Goal: Information Seeking & Learning: Learn about a topic

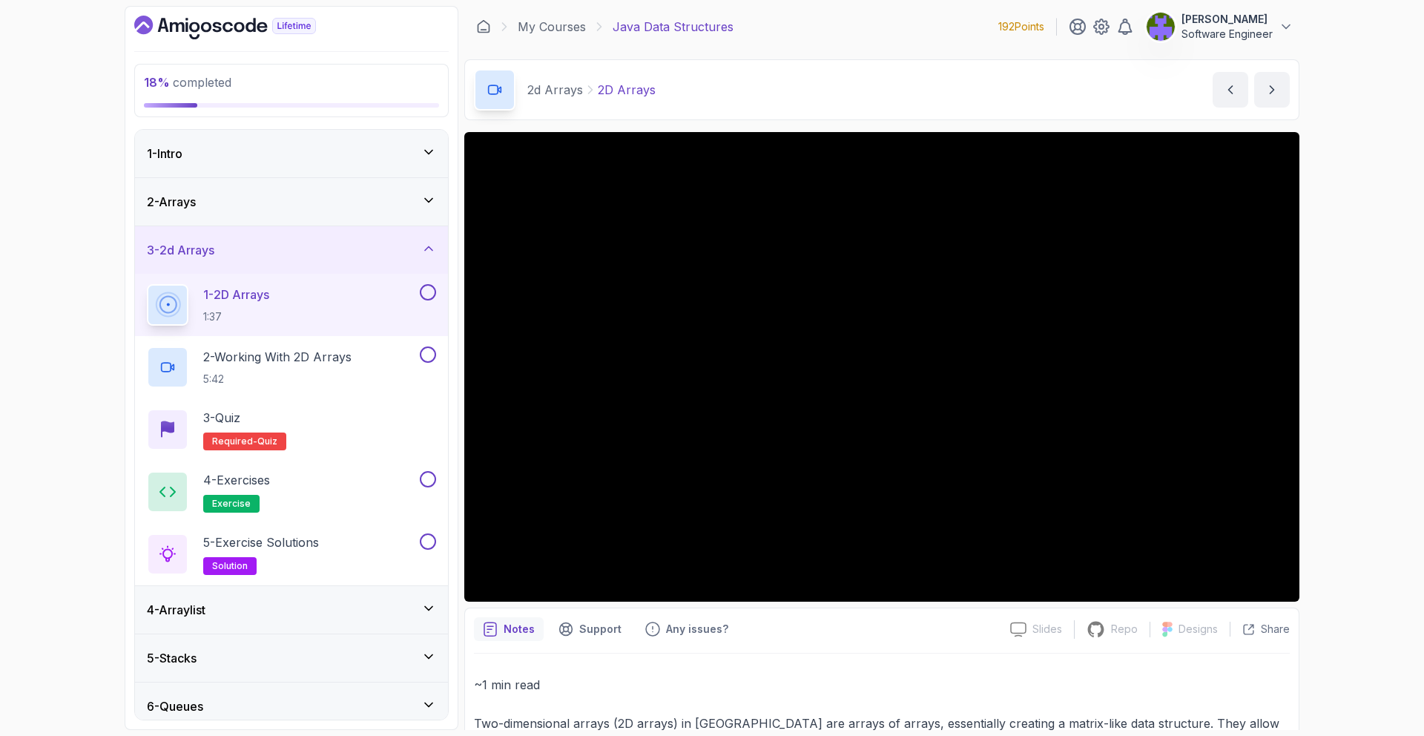
scroll to position [1, 0]
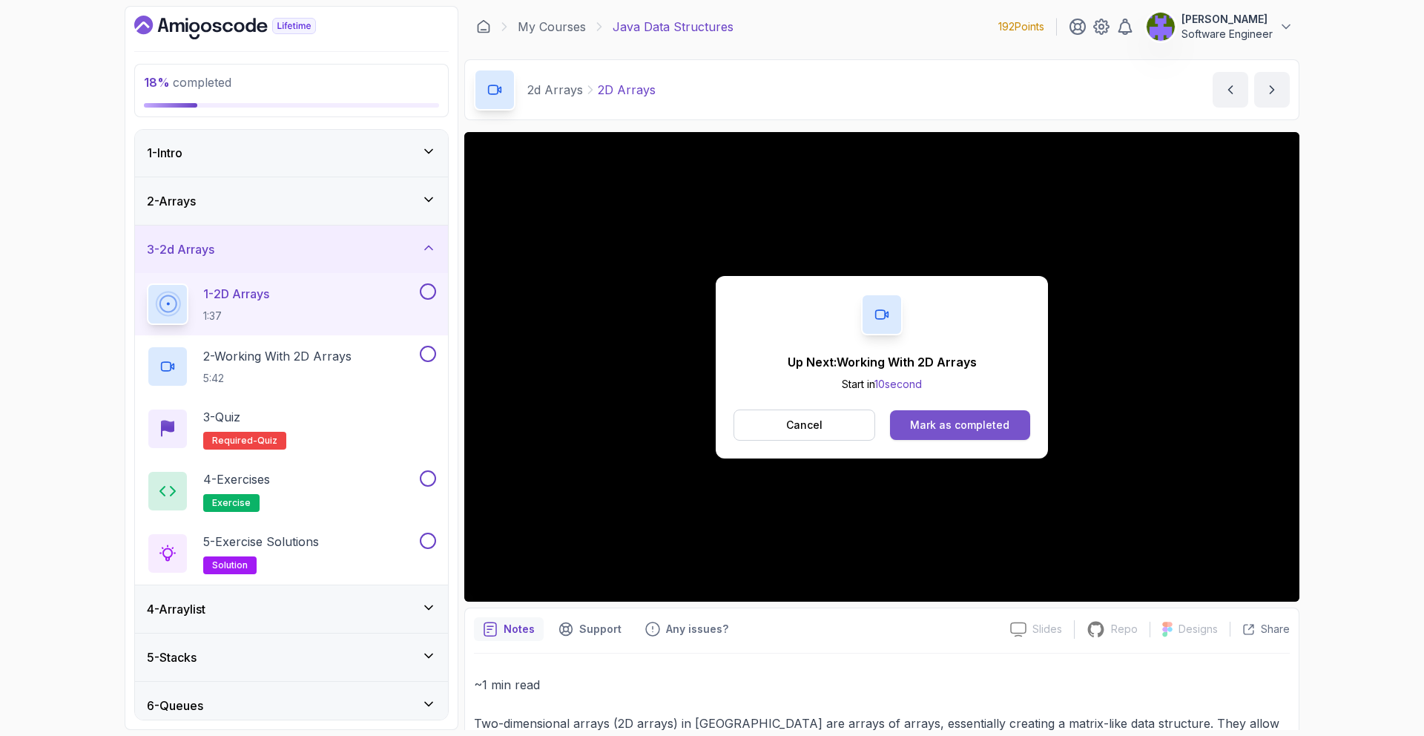
click at [987, 430] on div "Mark as completed" at bounding box center [959, 424] width 99 height 15
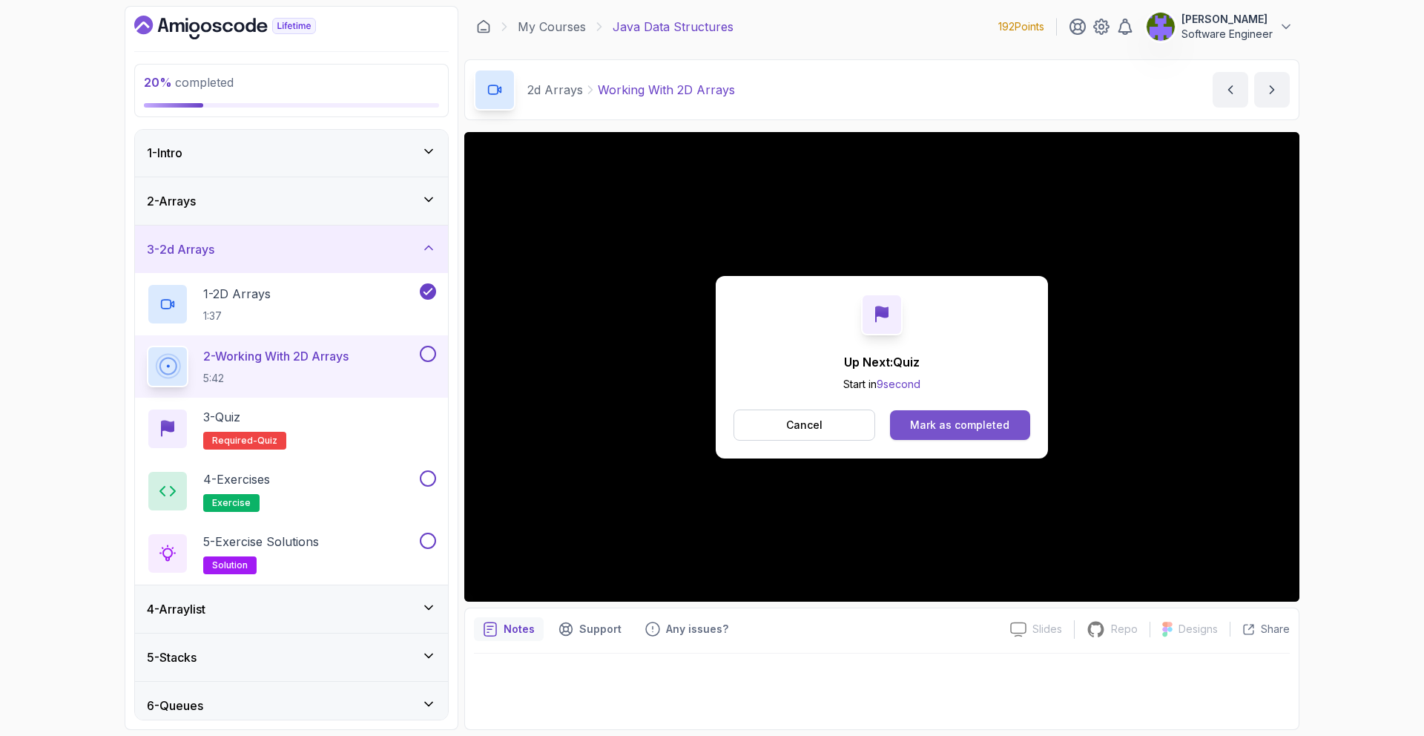
click at [1002, 427] on div "Mark as completed" at bounding box center [959, 424] width 99 height 15
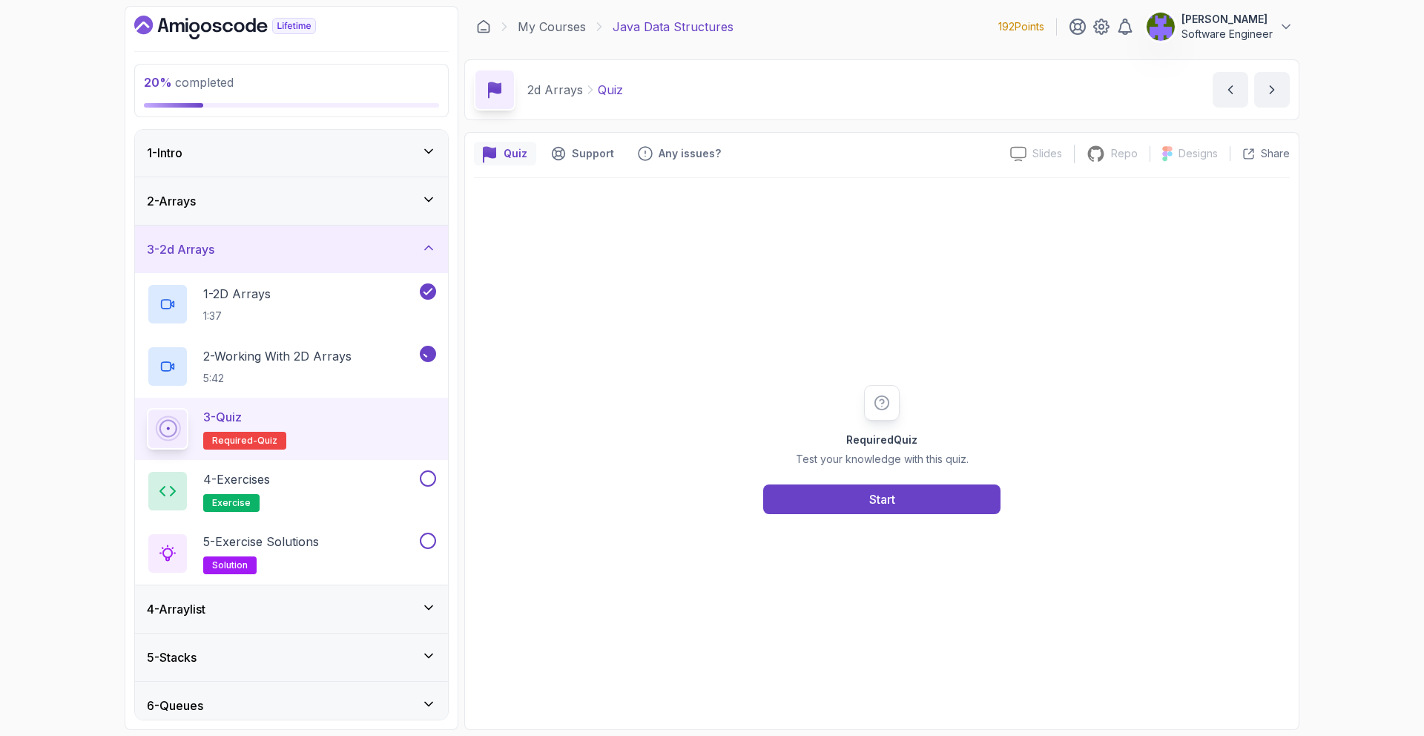
click at [930, 519] on div "Required Quiz Test your knowledge with this quiz. Start" at bounding box center [882, 449] width 816 height 542
click at [929, 495] on button "Start" at bounding box center [881, 499] width 237 height 30
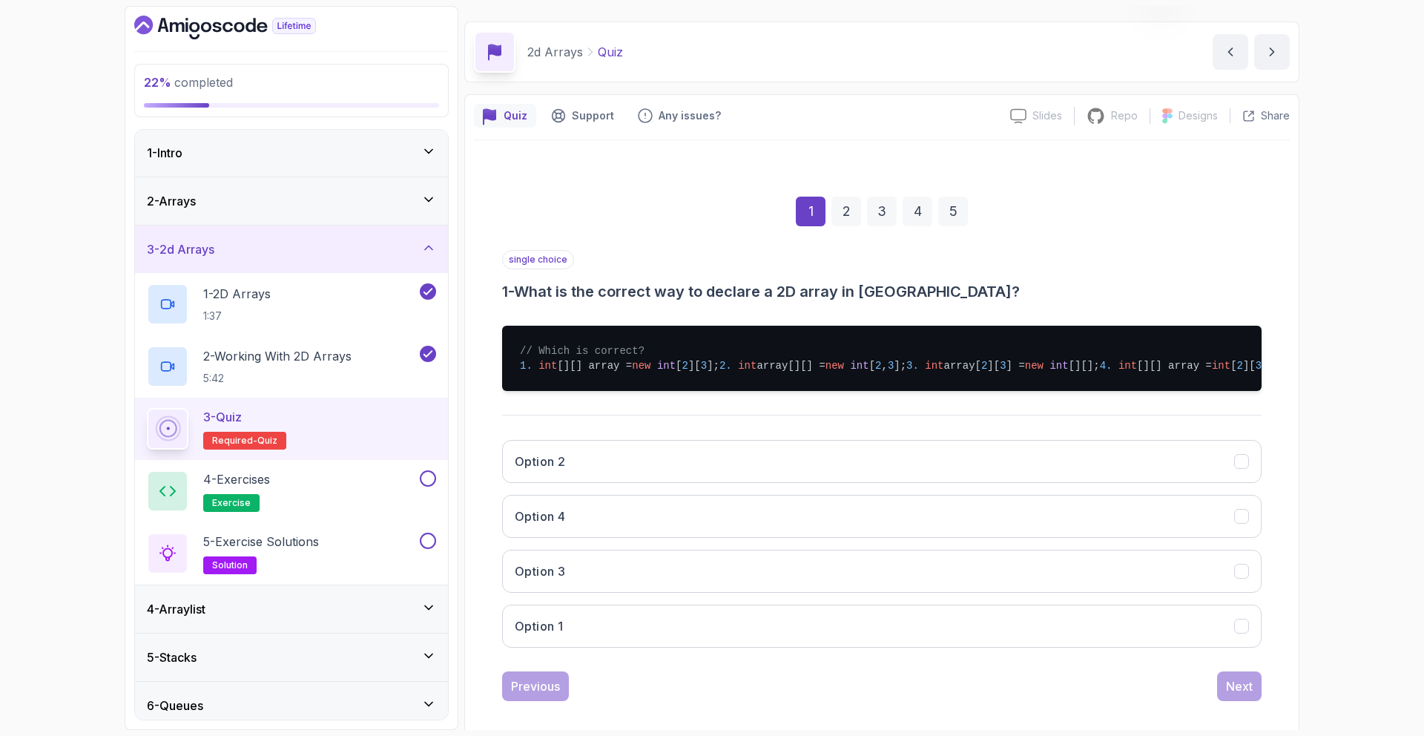
scroll to position [96, 0]
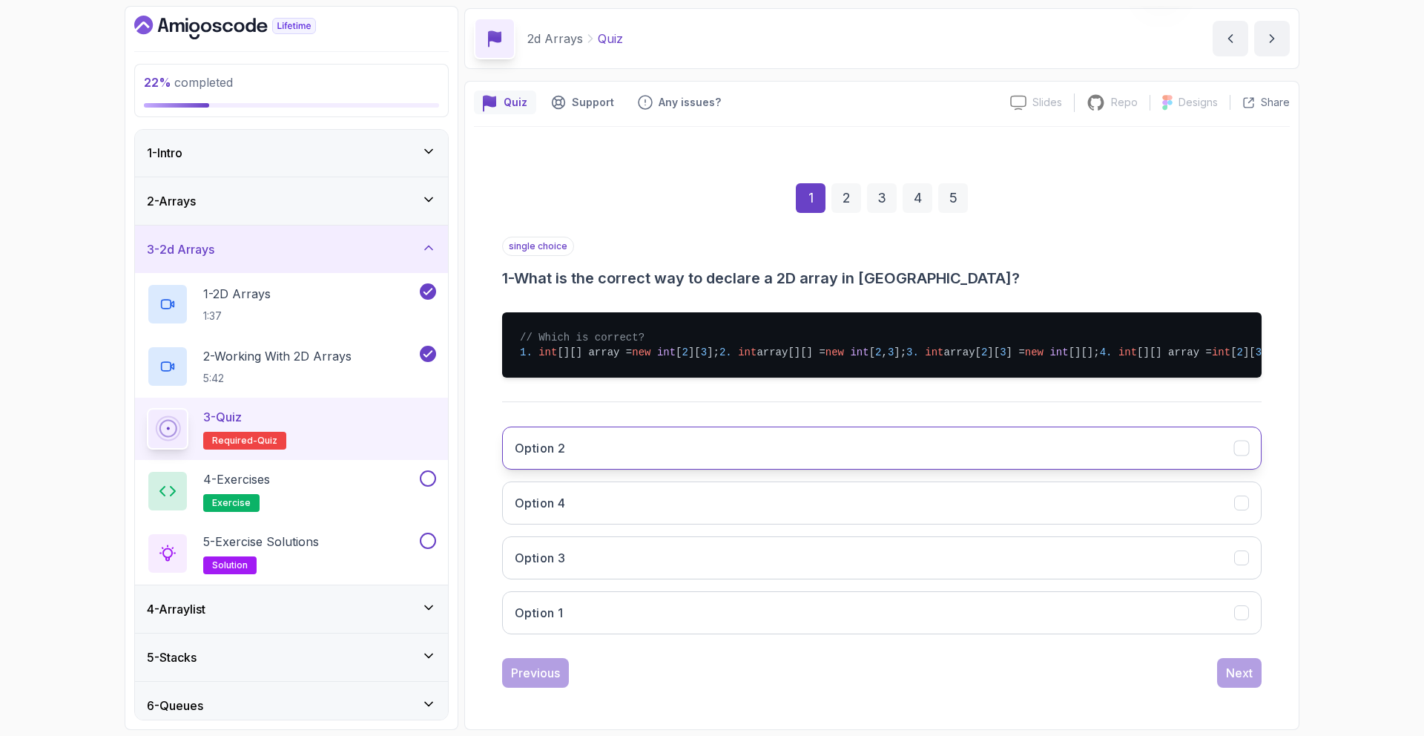
click at [862, 432] on button "Option 2" at bounding box center [881, 447] width 759 height 43
drag, startPoint x: 893, startPoint y: 612, endPoint x: 953, endPoint y: 630, distance: 62.6
click at [902, 619] on button "Option 1" at bounding box center [881, 612] width 759 height 43
click at [1255, 661] on button "Next" at bounding box center [1239, 673] width 44 height 30
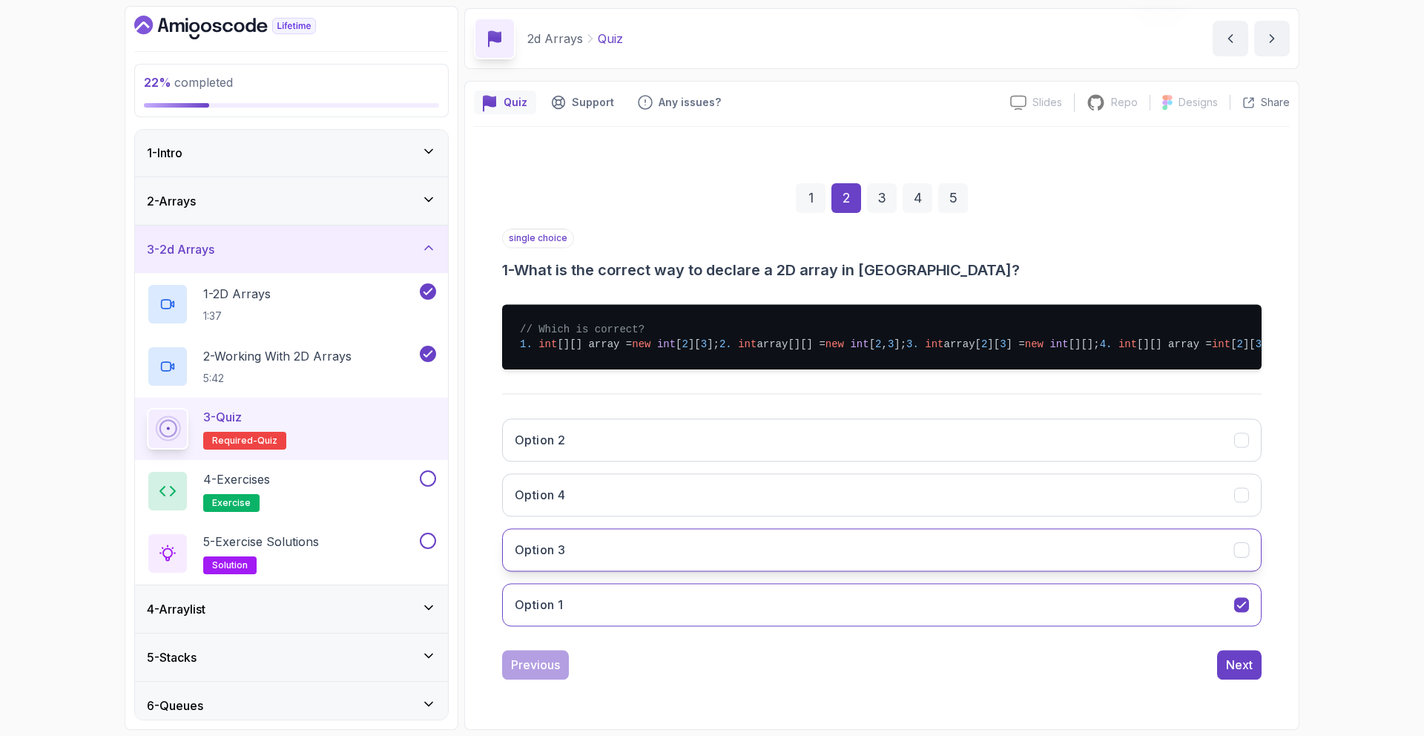
scroll to position [0, 0]
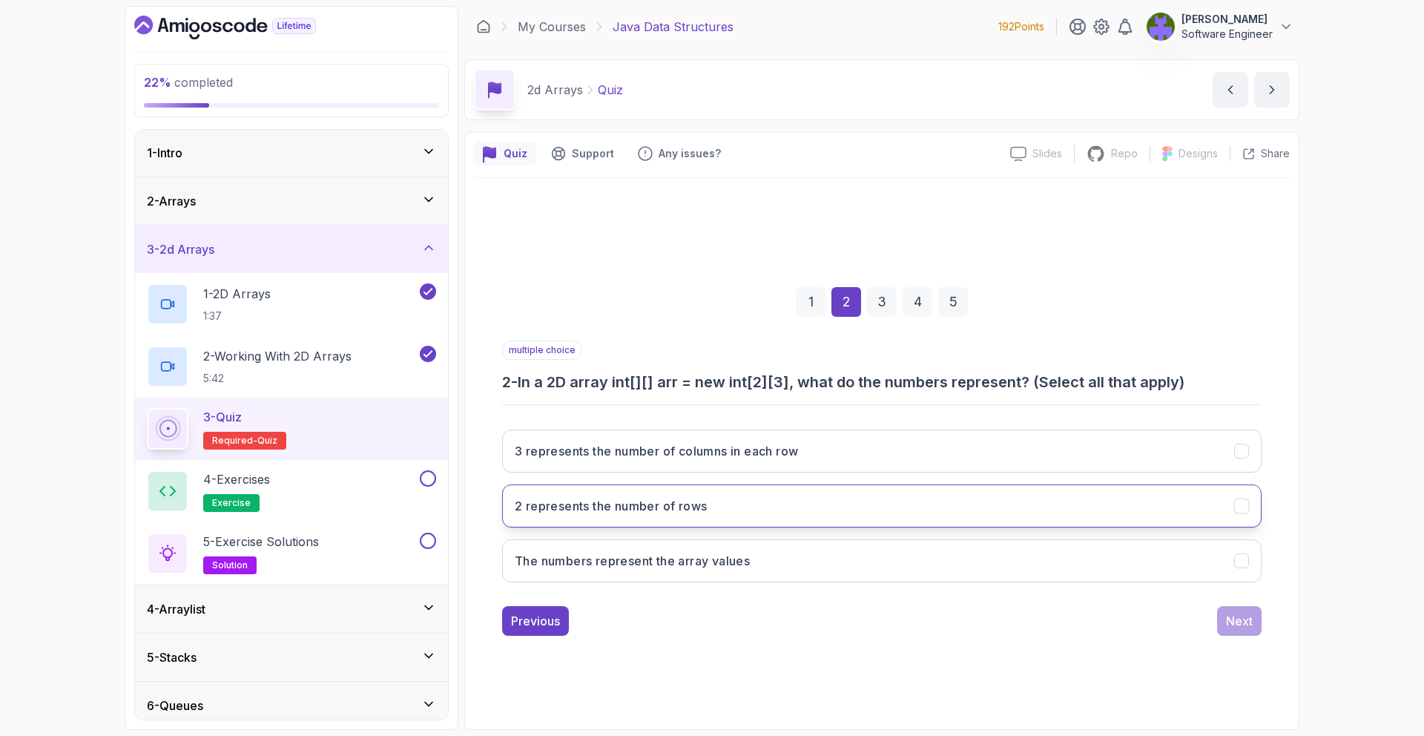
click at [806, 498] on button "2 represents the number of rows" at bounding box center [881, 505] width 759 height 43
click at [783, 471] on button "3 represents the number of columns in each row" at bounding box center [881, 450] width 759 height 43
click at [1229, 617] on div "Next" at bounding box center [1239, 621] width 27 height 18
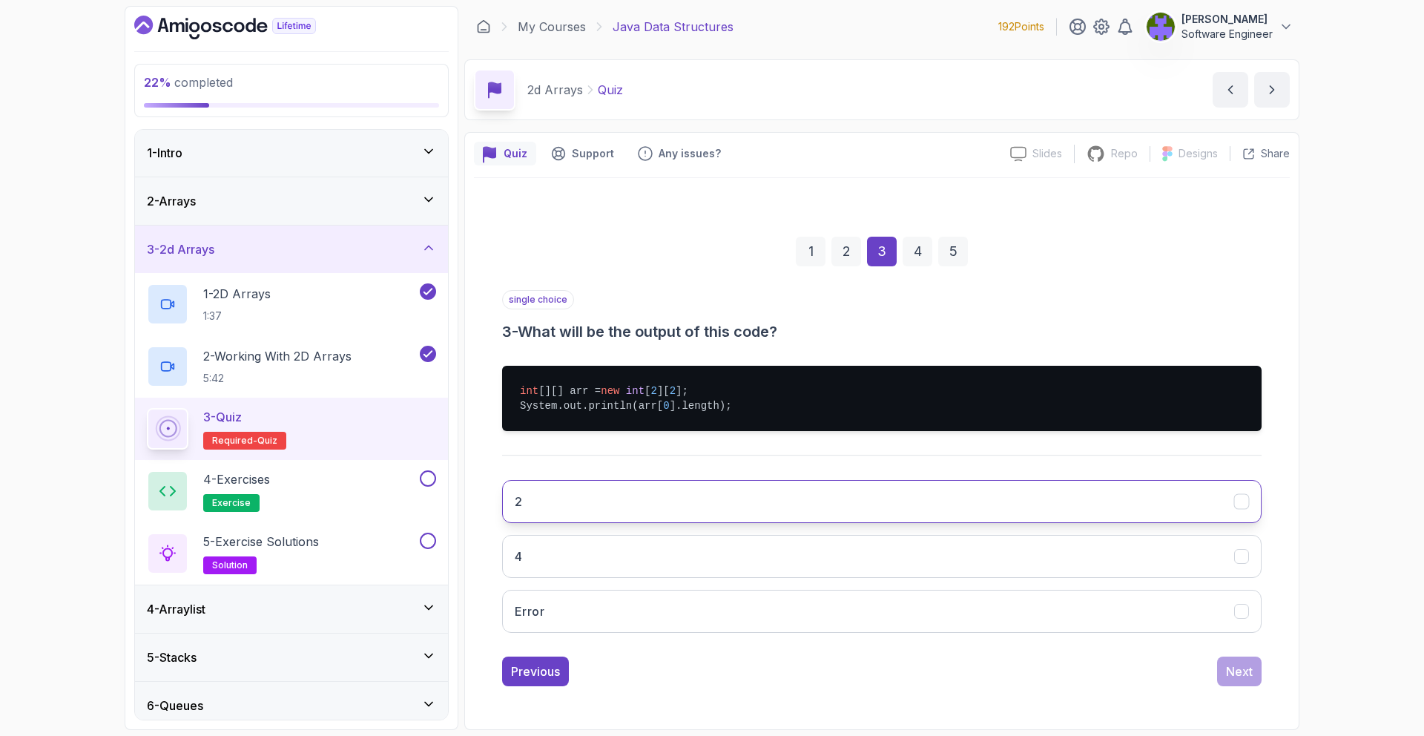
click at [765, 491] on button "2" at bounding box center [881, 501] width 759 height 43
click at [1220, 671] on button "Next" at bounding box center [1239, 671] width 44 height 30
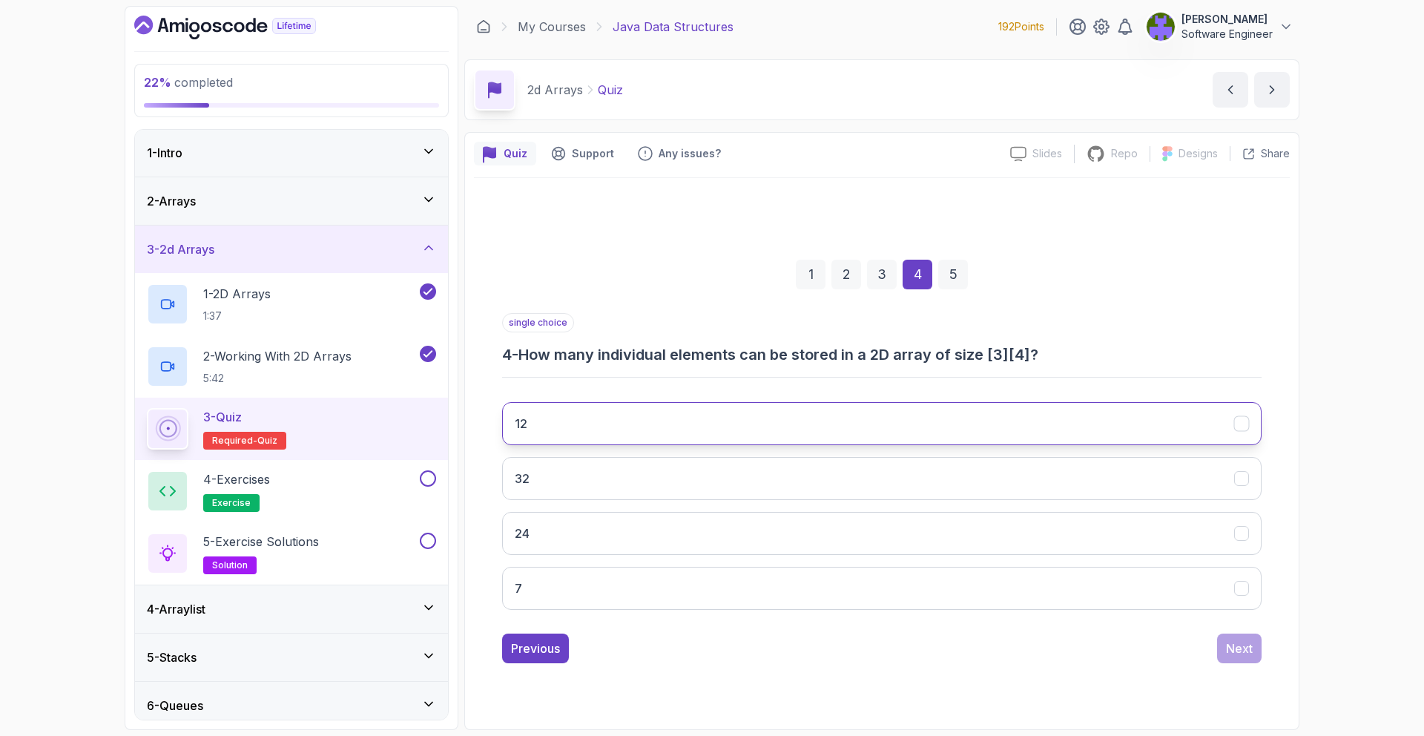
click at [856, 429] on button "12" at bounding box center [881, 423] width 759 height 43
click at [1255, 647] on button "Next" at bounding box center [1239, 648] width 44 height 30
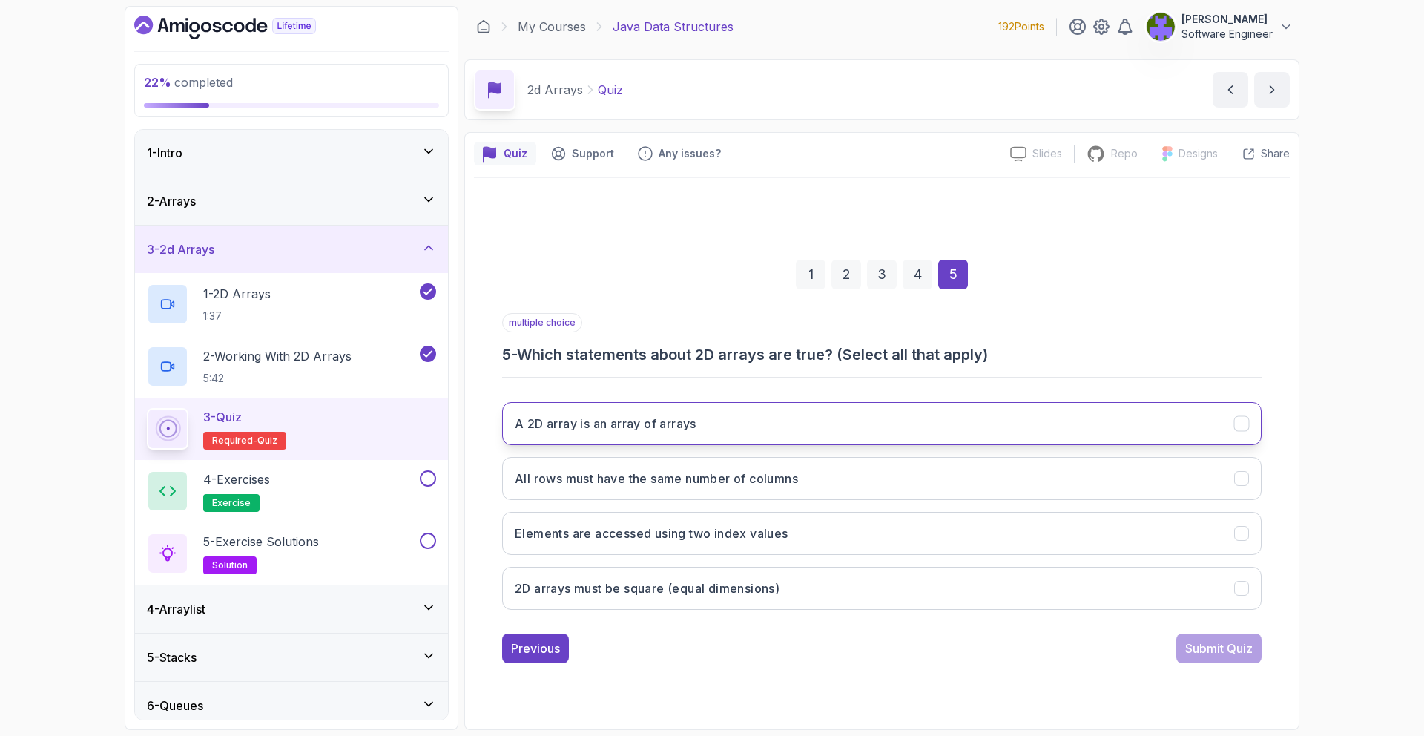
click at [818, 415] on button "A 2D array is an array of arrays" at bounding box center [881, 423] width 759 height 43
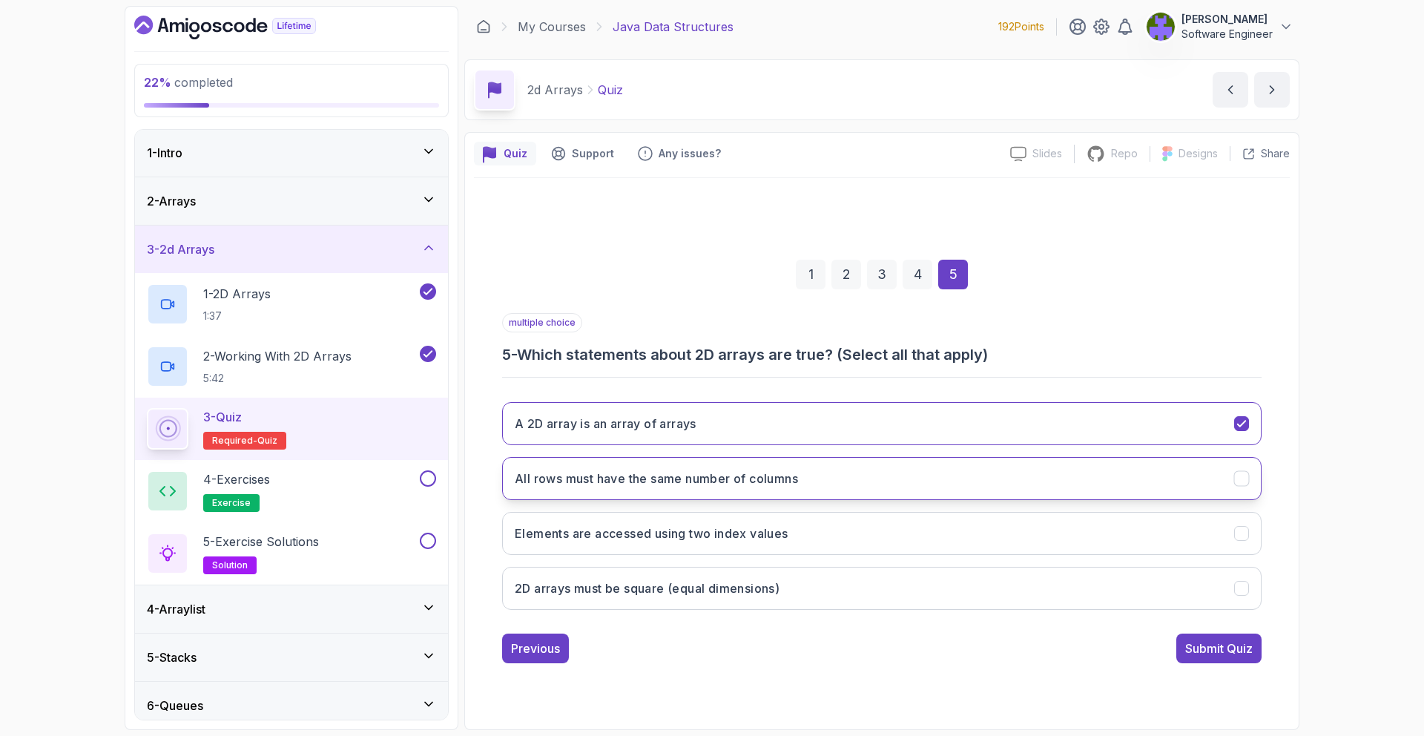
click at [888, 469] on button "All rows must have the same number of columns" at bounding box center [881, 478] width 759 height 43
click at [889, 518] on button "Elements are accessed using two index values" at bounding box center [881, 533] width 759 height 43
click at [1216, 644] on div "Submit Quiz" at bounding box center [1218, 648] width 67 height 18
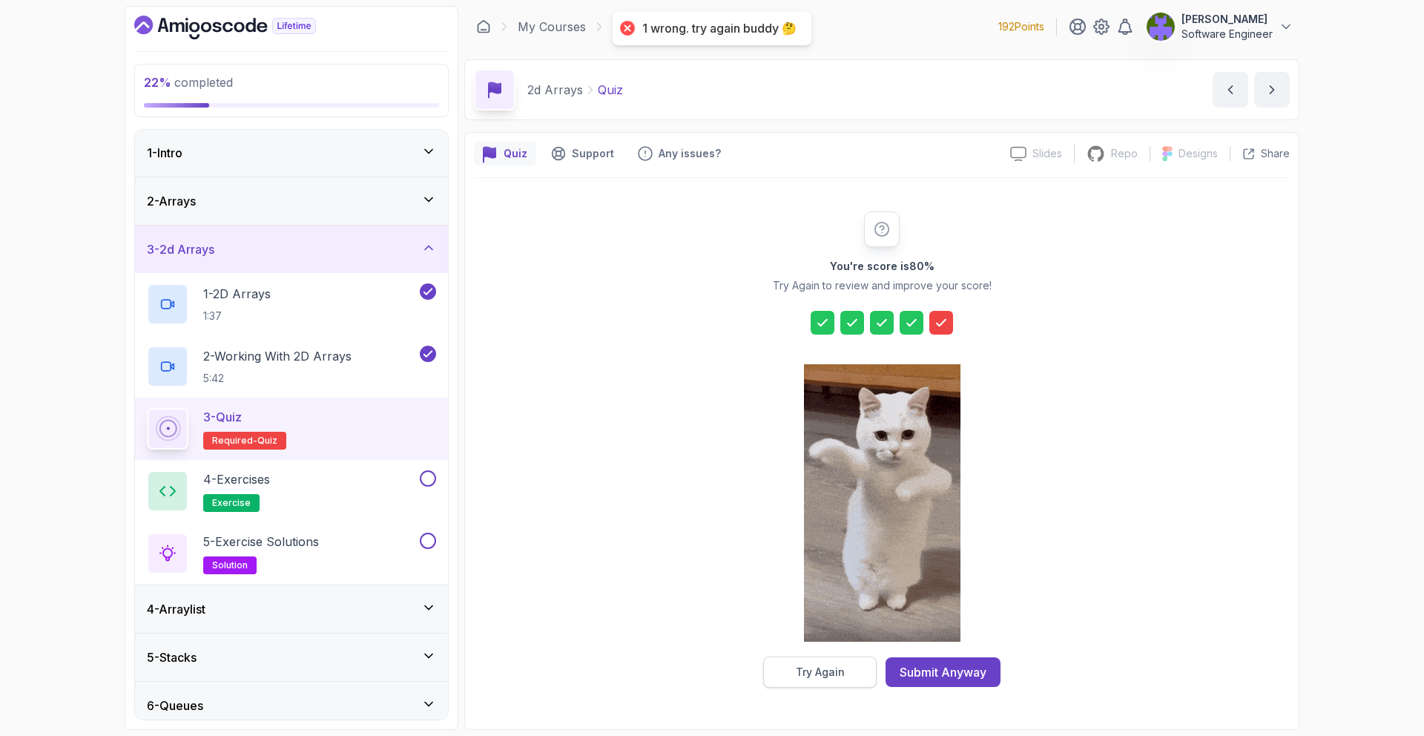
click at [843, 661] on button "Try Again" at bounding box center [819, 671] width 113 height 31
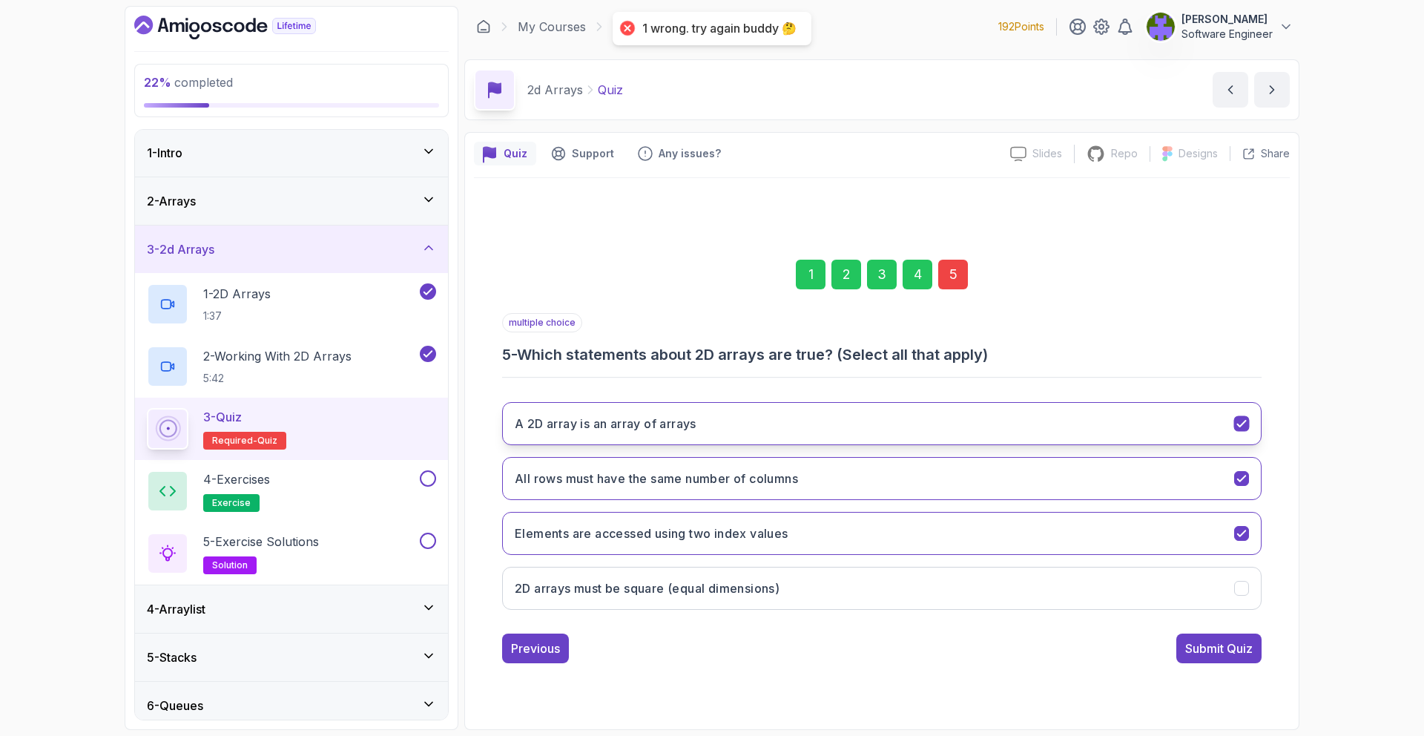
click at [1063, 437] on button "A 2D array is an array of arrays" at bounding box center [881, 423] width 759 height 43
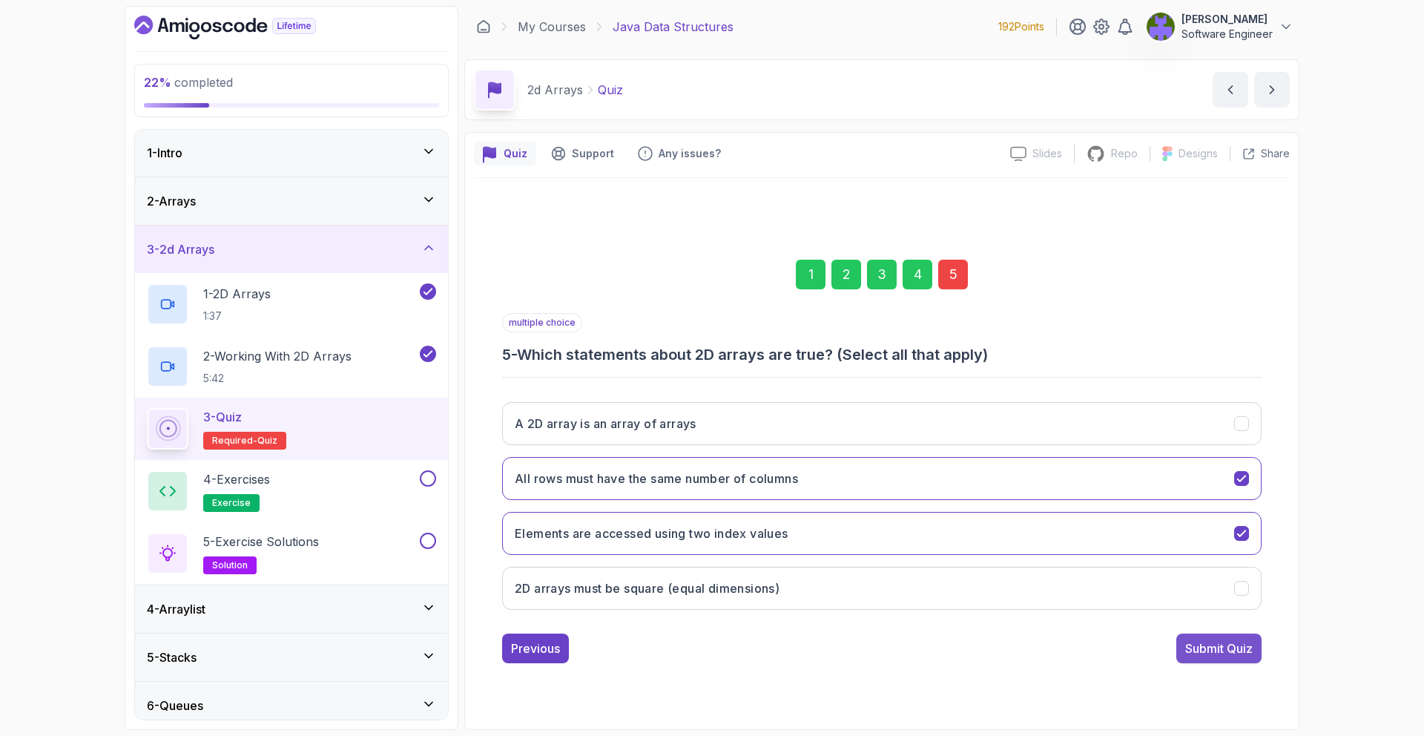
click at [1212, 649] on div "Submit Quiz" at bounding box center [1218, 648] width 67 height 18
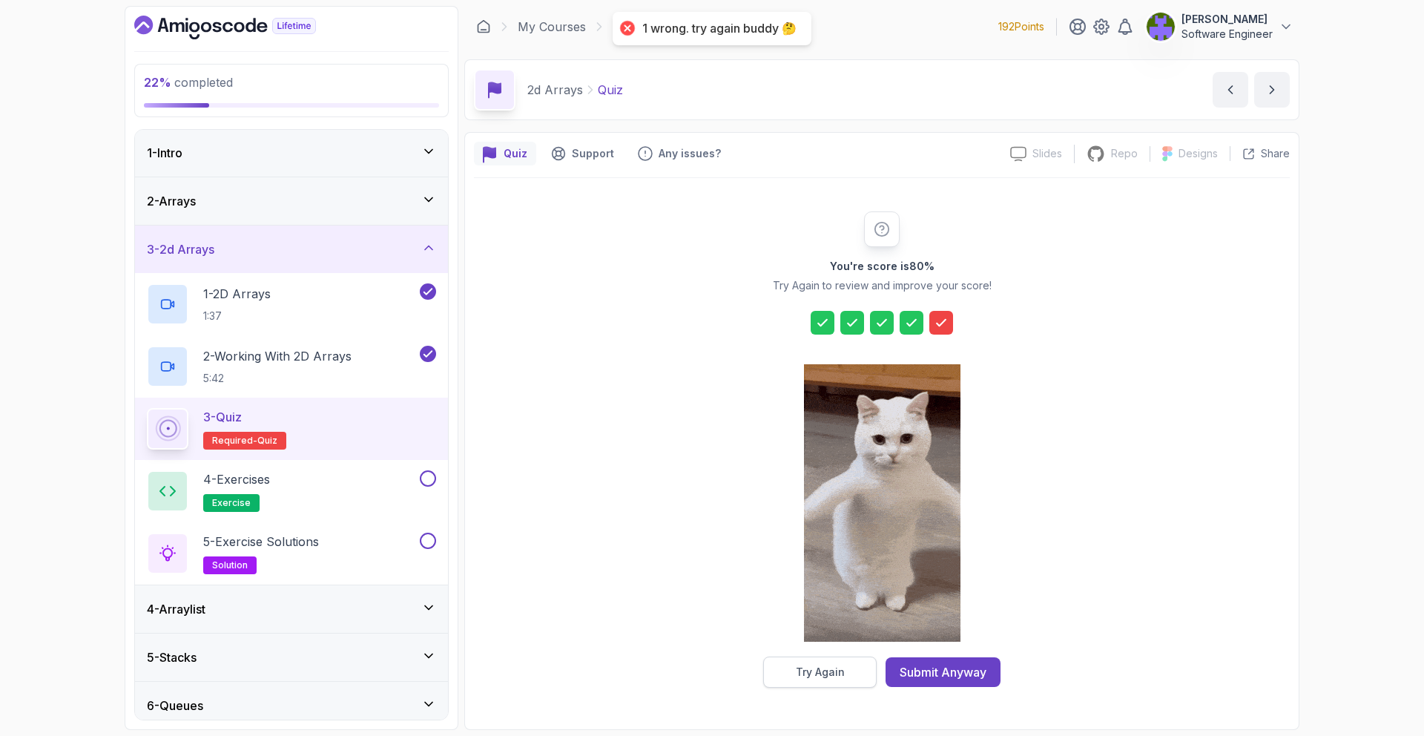
click at [857, 677] on button "Try Again" at bounding box center [819, 671] width 113 height 31
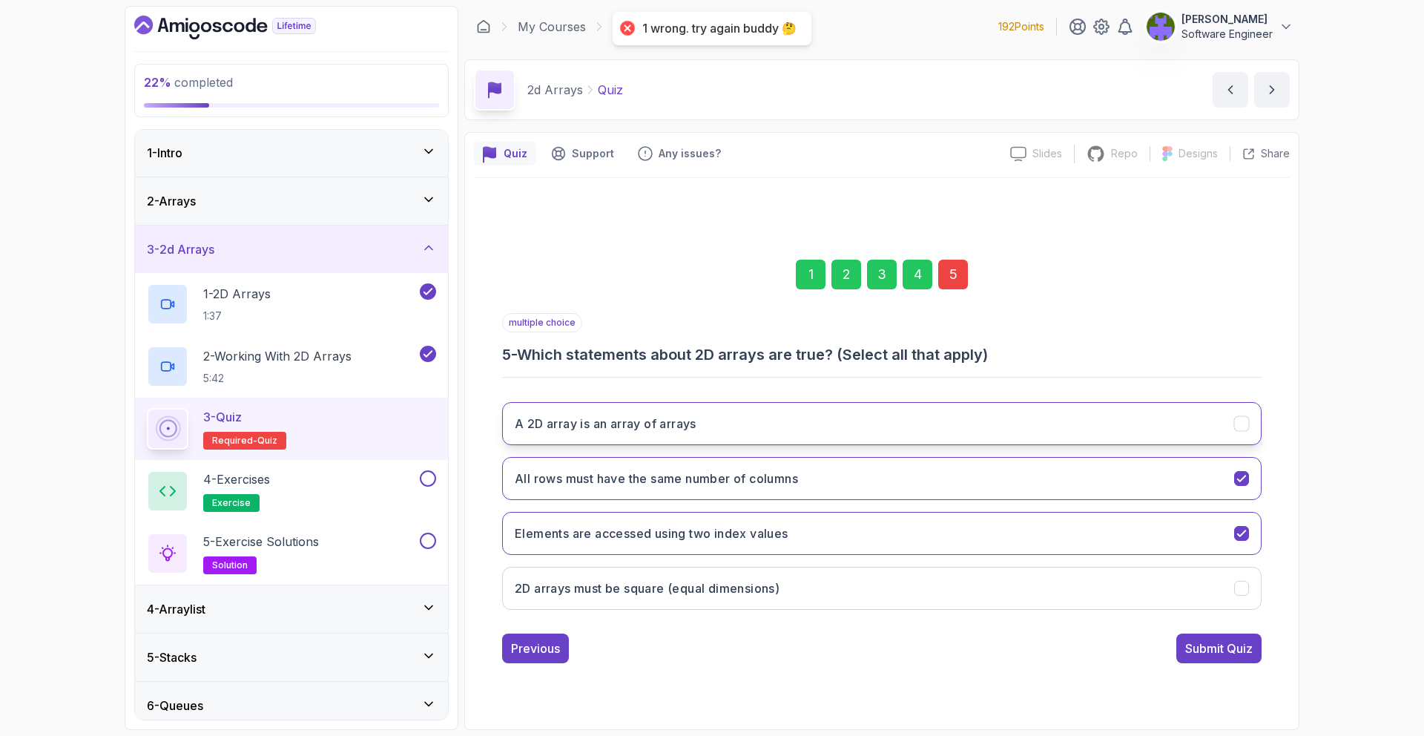
click at [1083, 420] on button "A 2D array is an array of arrays" at bounding box center [881, 423] width 759 height 43
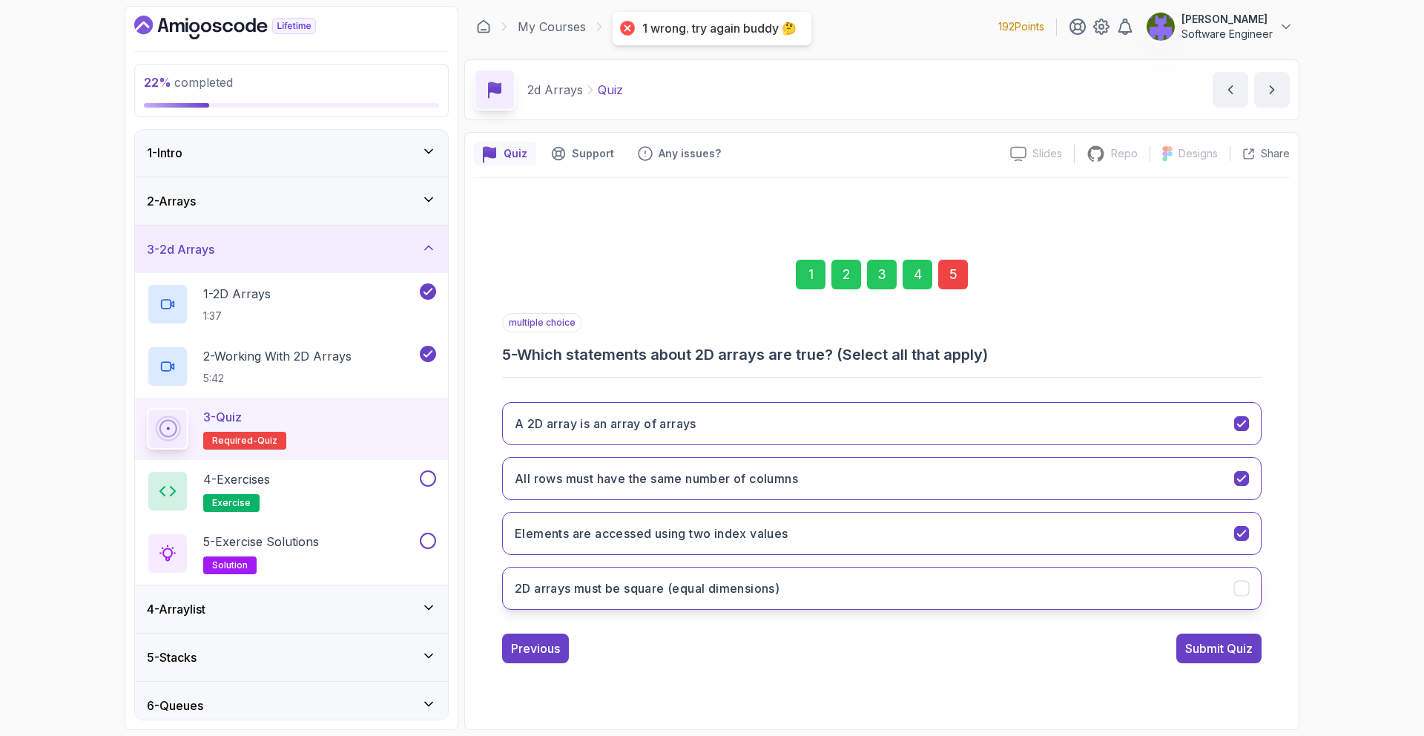
click at [1077, 573] on button "2D arrays must be square (equal dimensions)" at bounding box center [881, 587] width 759 height 43
click at [1240, 638] on button "Submit Quiz" at bounding box center [1218, 648] width 85 height 30
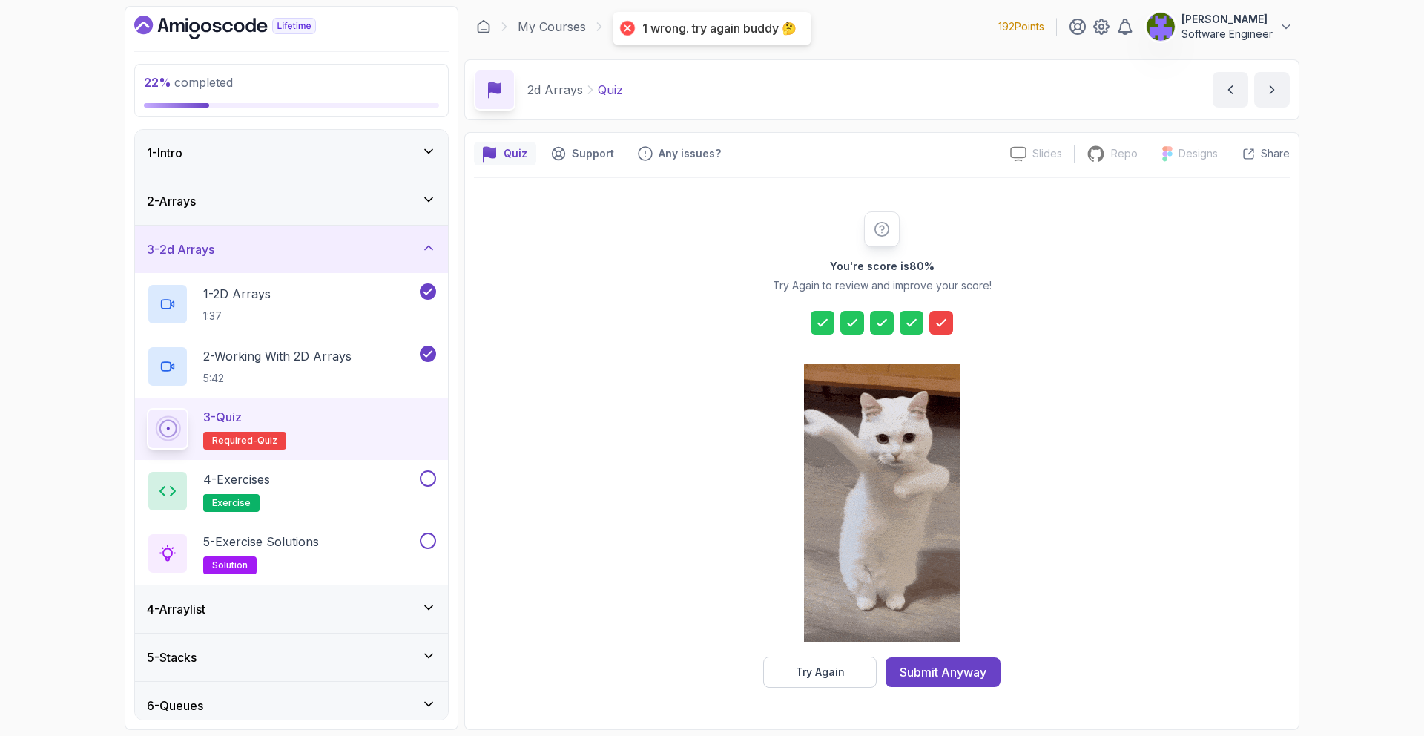
click at [882, 661] on div "Try Again Submit Anyway" at bounding box center [881, 671] width 237 height 31
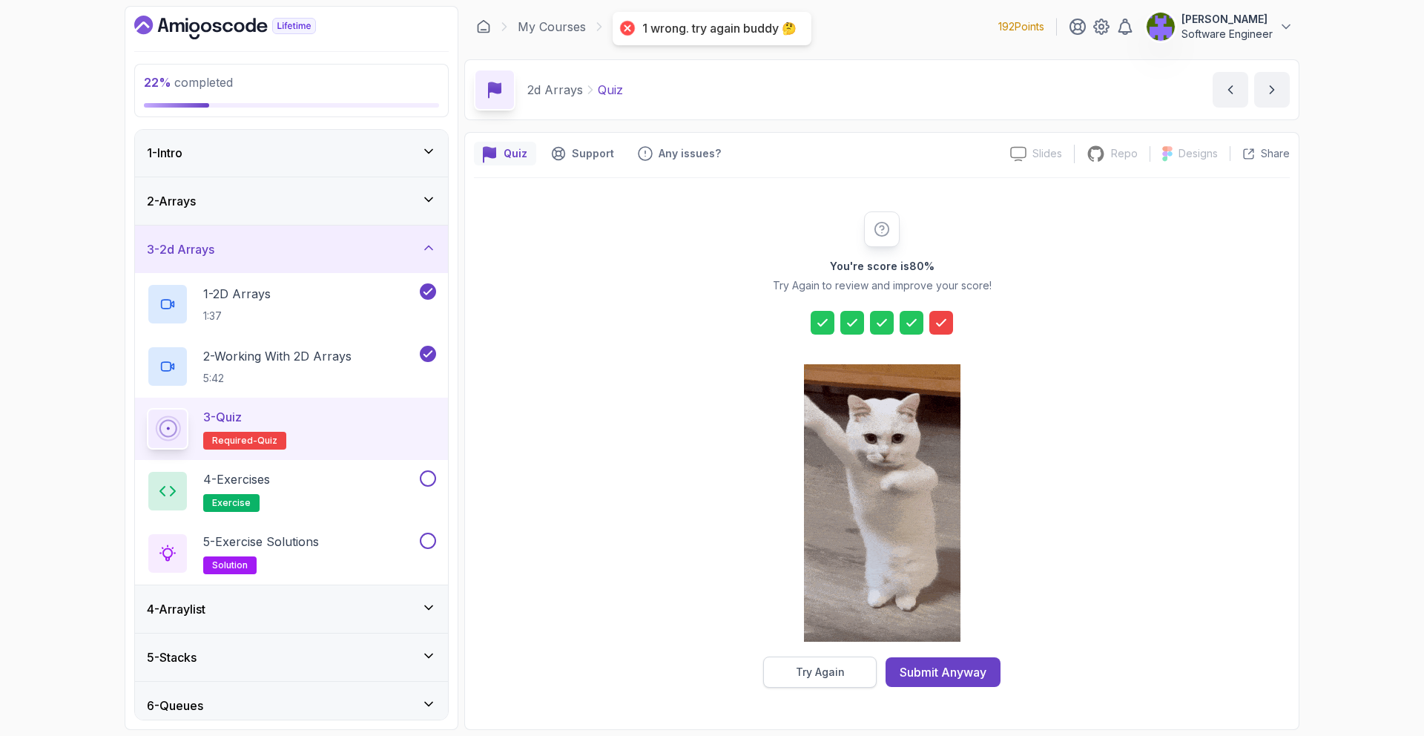
click at [856, 669] on button "Try Again" at bounding box center [819, 671] width 113 height 31
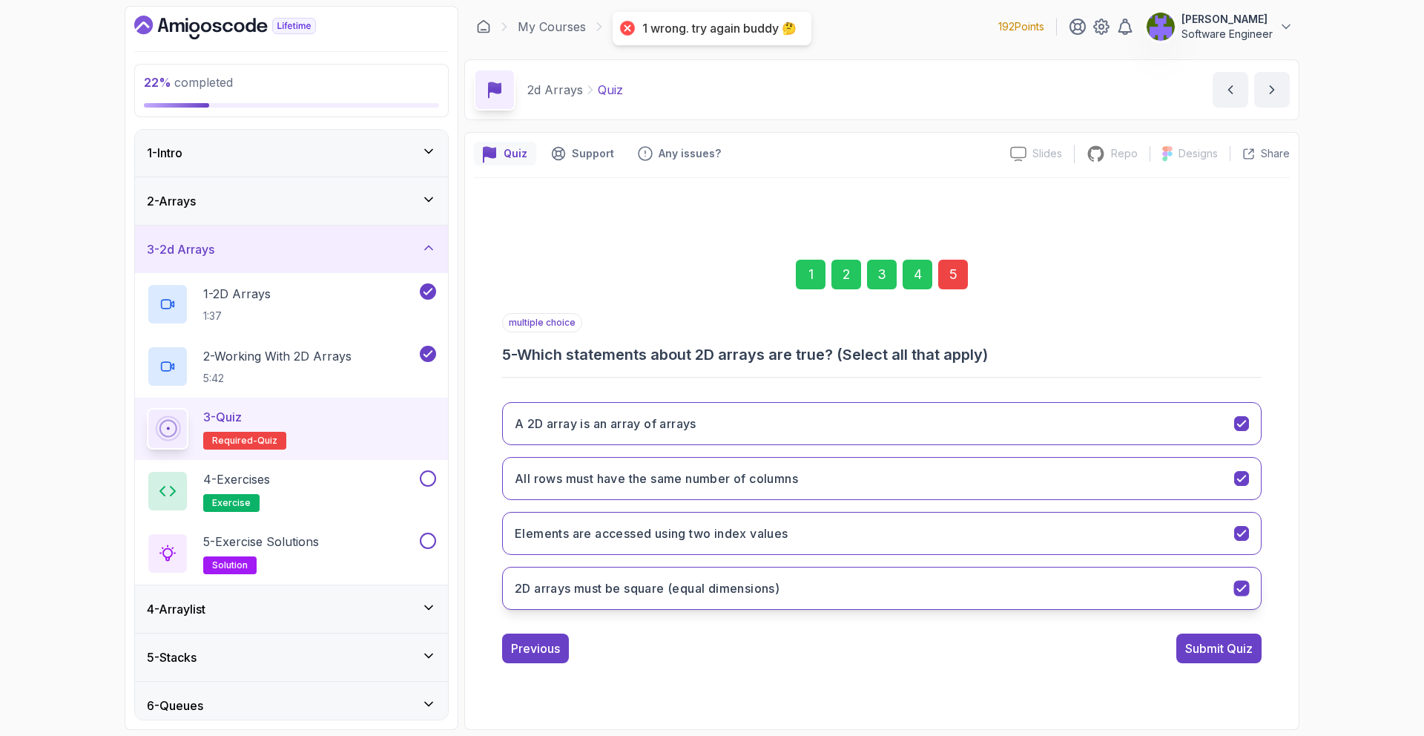
click at [1149, 590] on button "2D arrays must be square (equal dimensions)" at bounding box center [881, 587] width 759 height 43
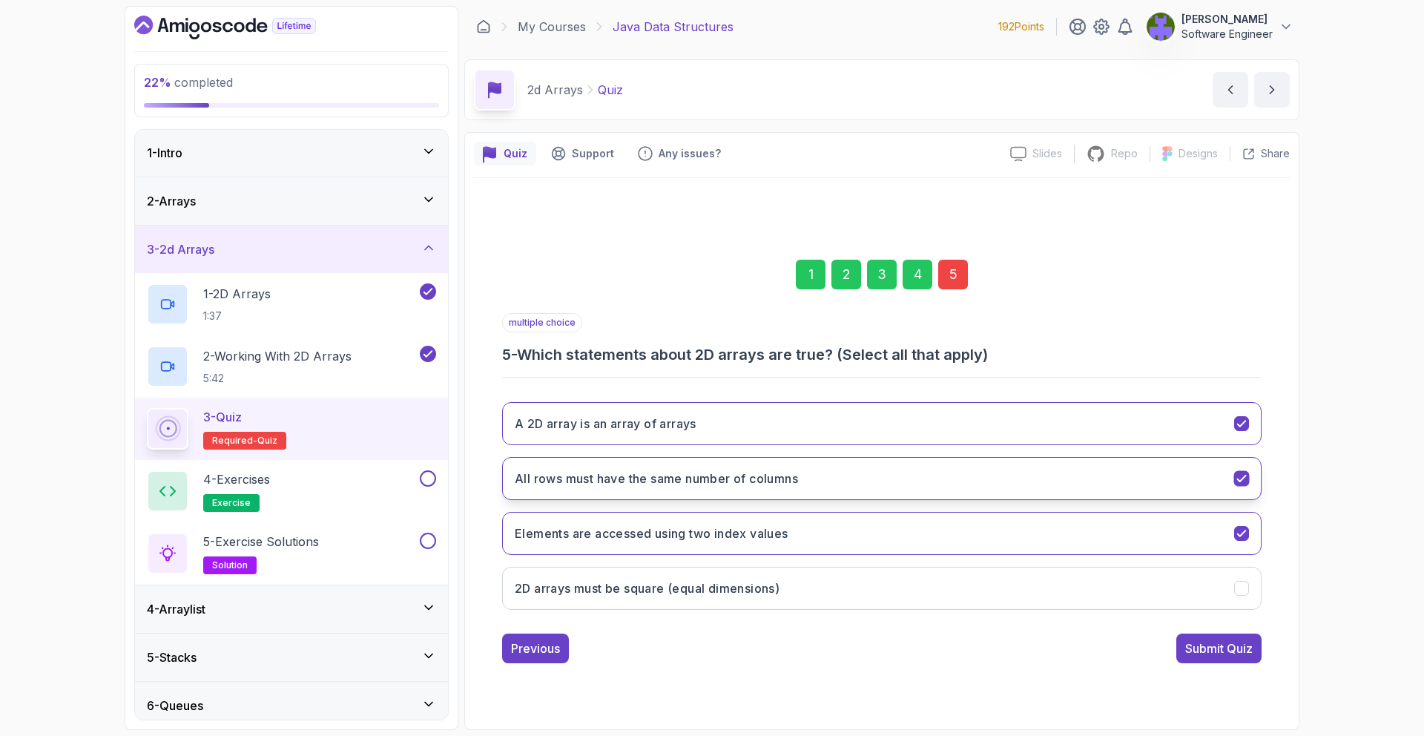
click at [1233, 472] on button "All rows must have the same number of columns" at bounding box center [881, 478] width 759 height 43
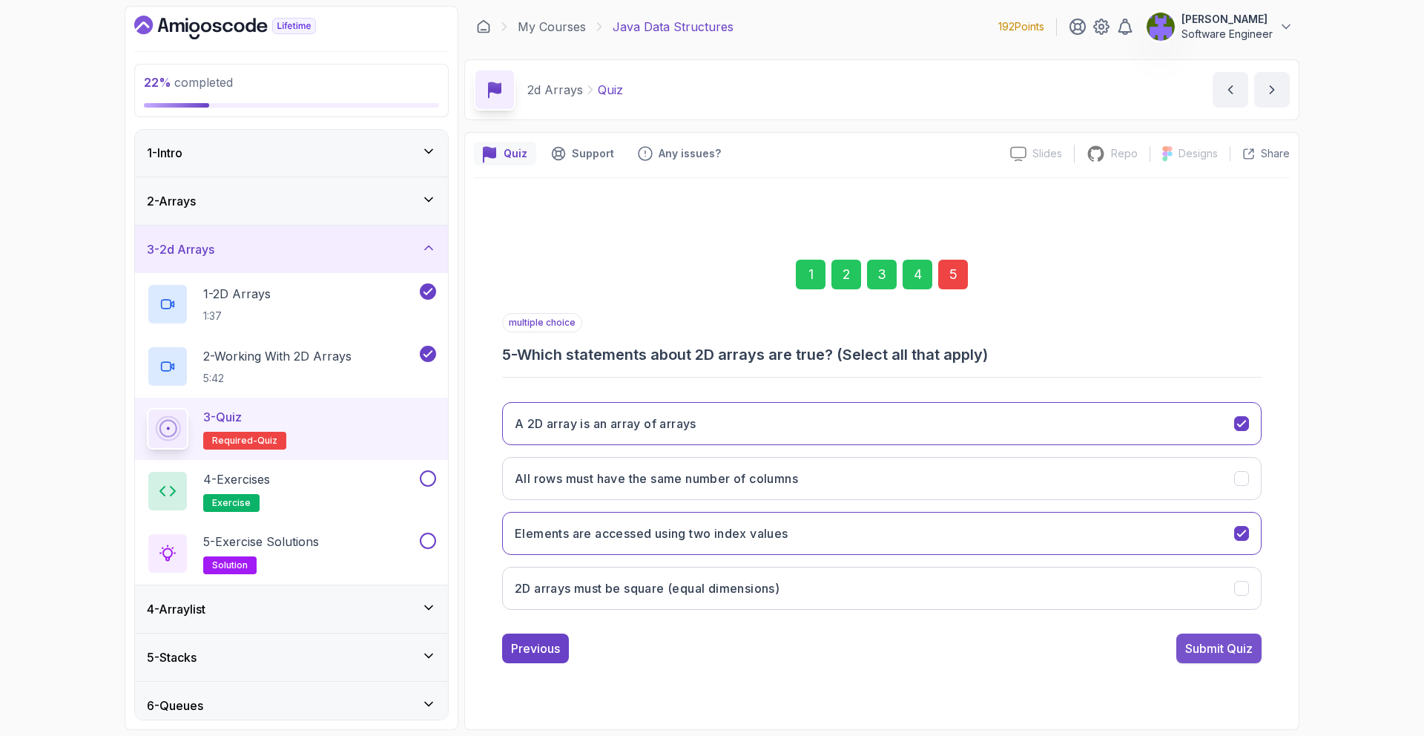
click at [1199, 645] on div "Submit Quiz" at bounding box center [1218, 648] width 67 height 18
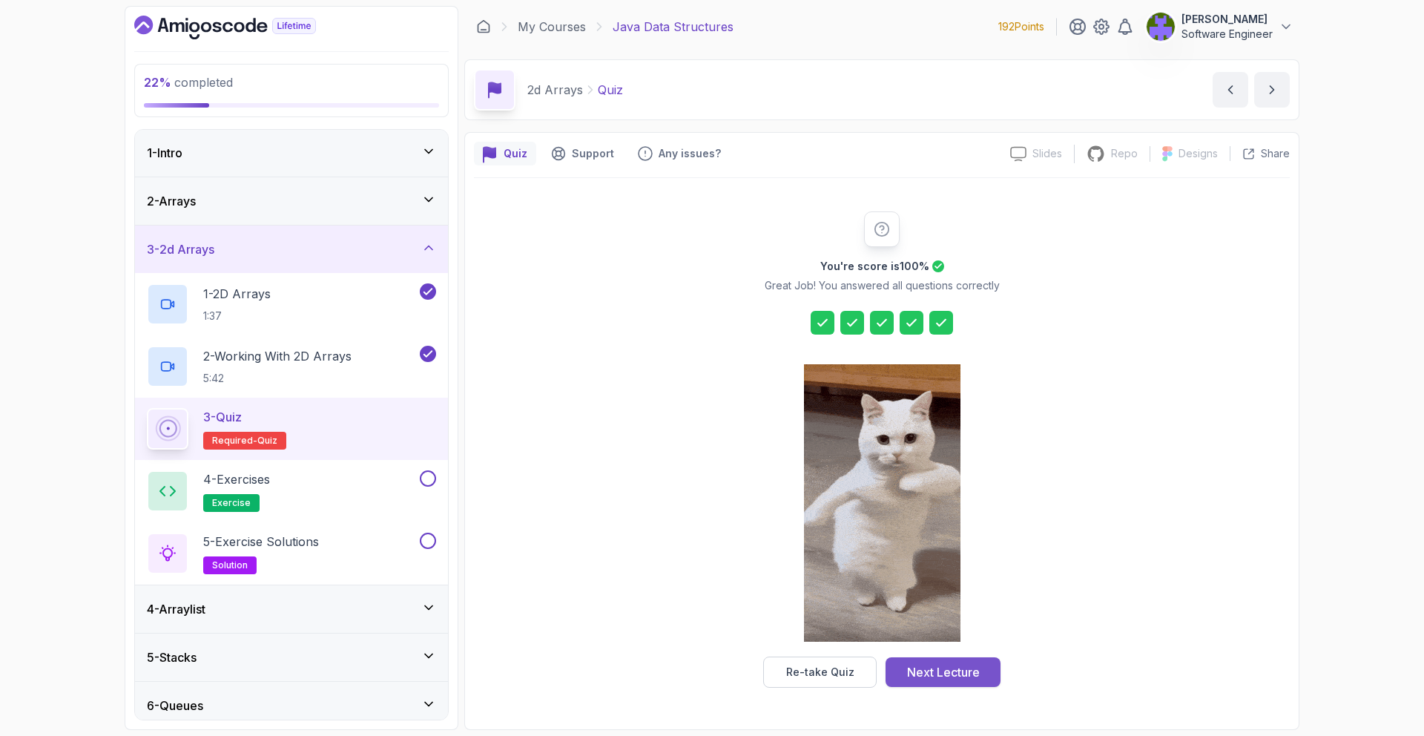
click at [933, 668] on div "Next Lecture" at bounding box center [943, 672] width 73 height 18
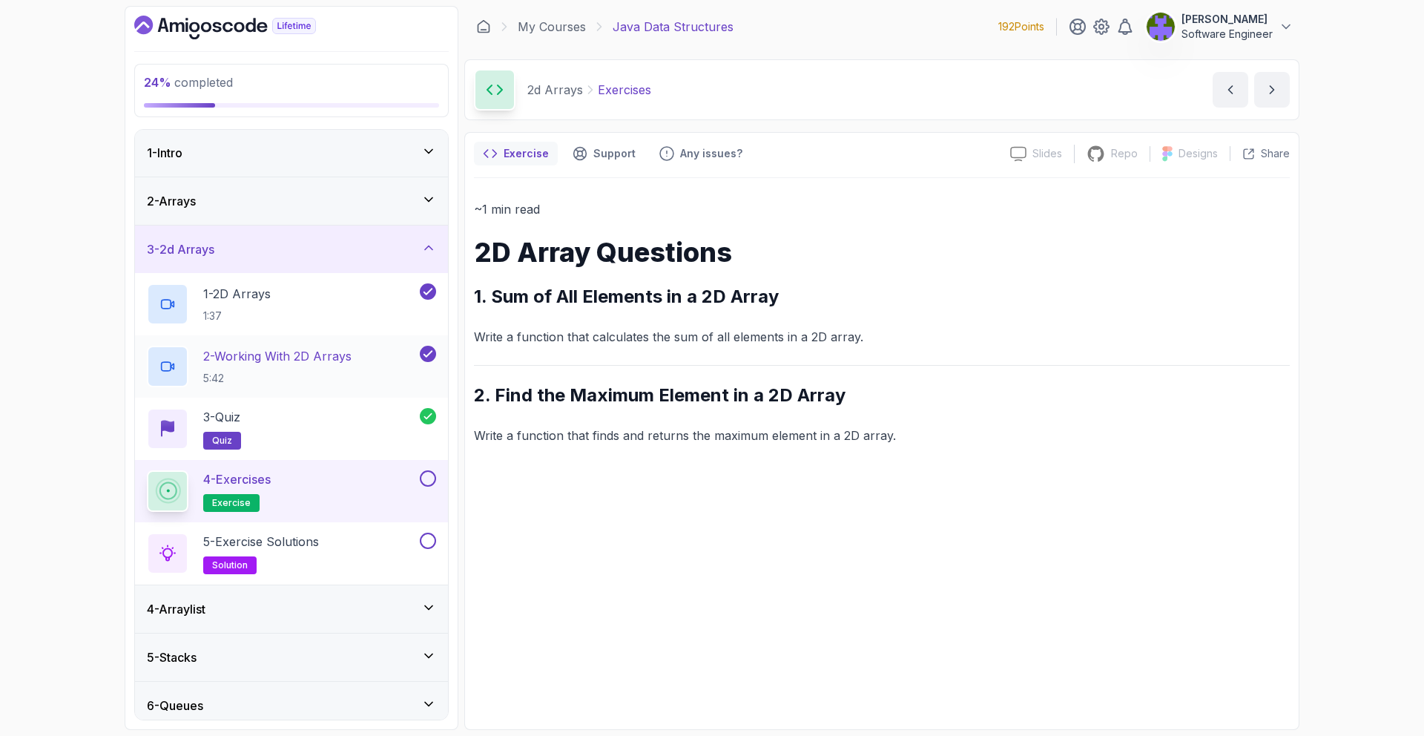
click at [439, 357] on div "2 - Working With 2D Arrays 5:42" at bounding box center [291, 366] width 313 height 62
click at [432, 358] on icon at bounding box center [427, 353] width 13 height 15
click at [360, 361] on div "2 - Working With 2D Arrays 5:42" at bounding box center [282, 367] width 270 height 42
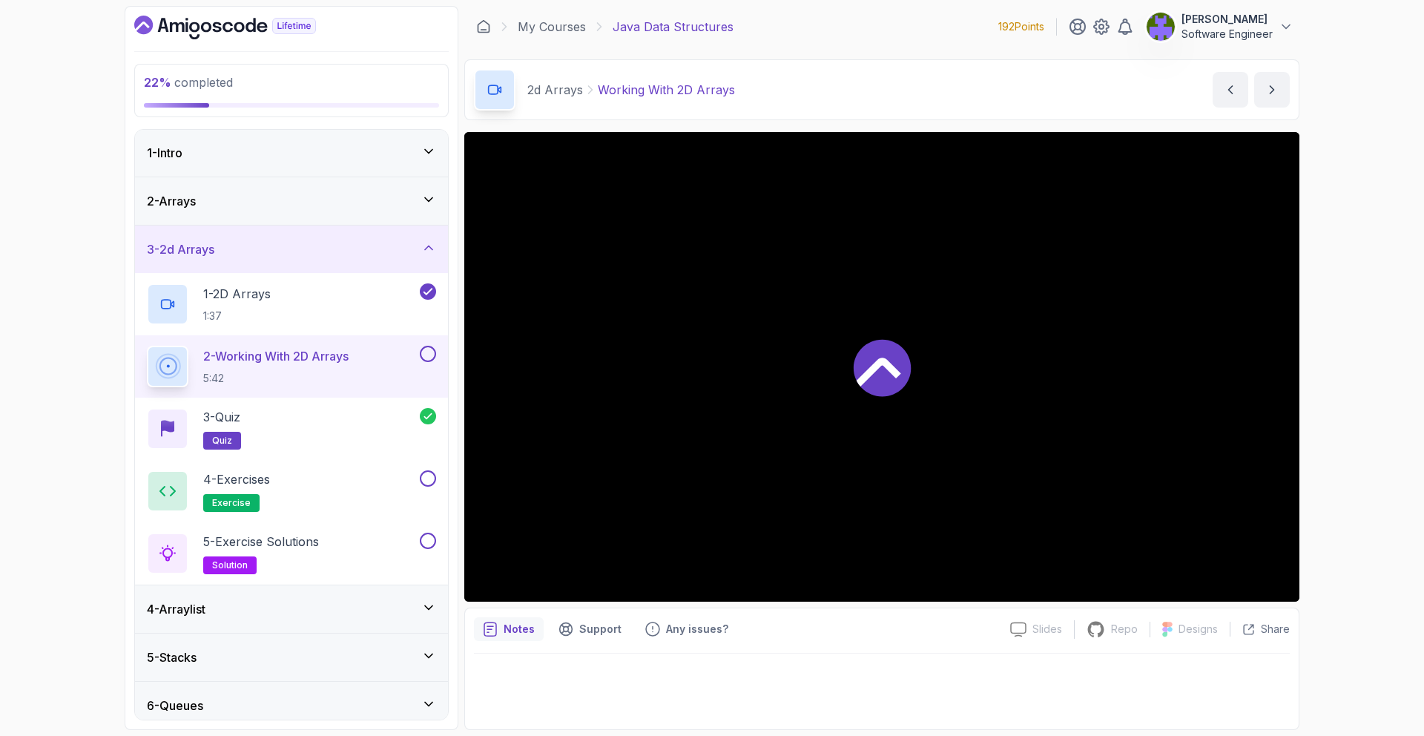
click at [424, 356] on button at bounding box center [428, 354] width 16 height 16
click at [421, 479] on button at bounding box center [428, 478] width 16 height 16
click at [406, 479] on div "4 - Exercises exercise" at bounding box center [282, 491] width 270 height 42
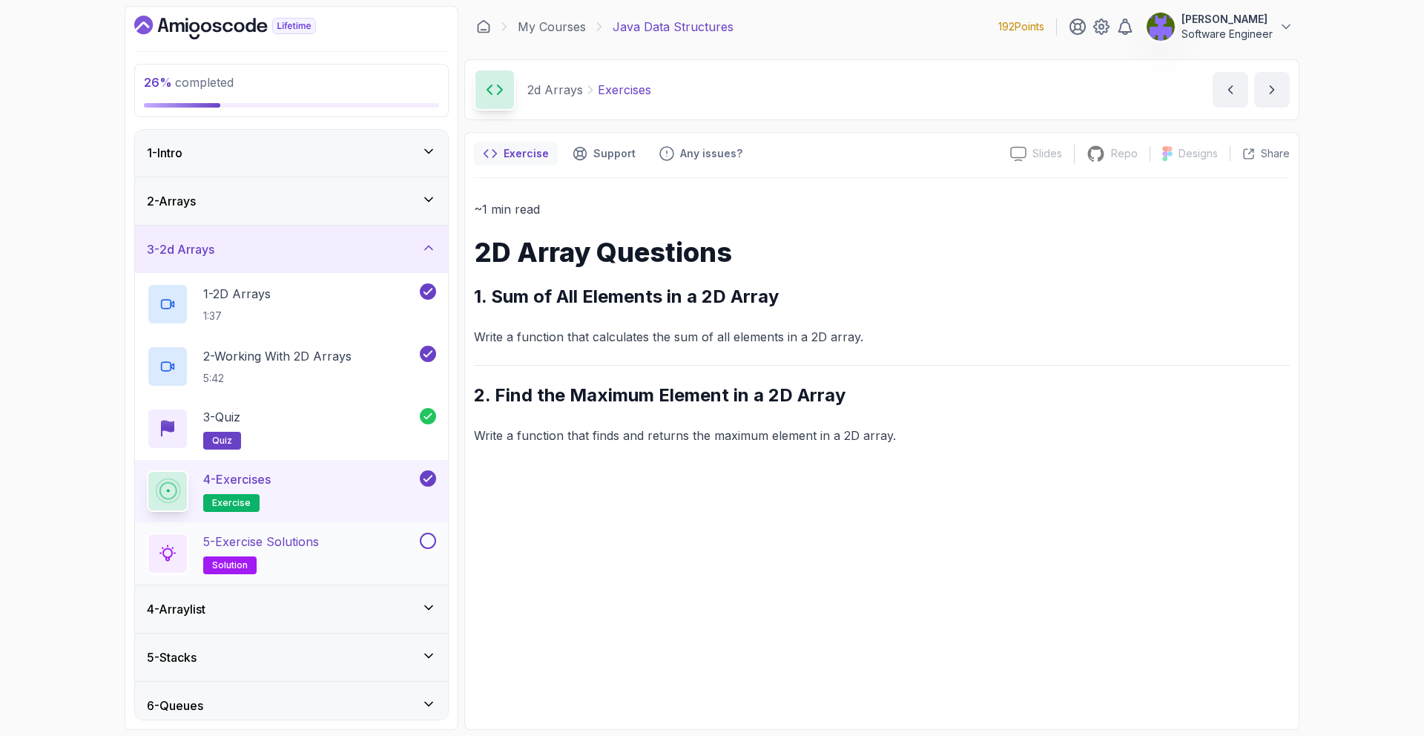
click at [399, 529] on div "5 - Exercise Solutions solution" at bounding box center [291, 553] width 313 height 62
click at [401, 539] on div "5 - Exercise Solutions solution" at bounding box center [282, 553] width 270 height 42
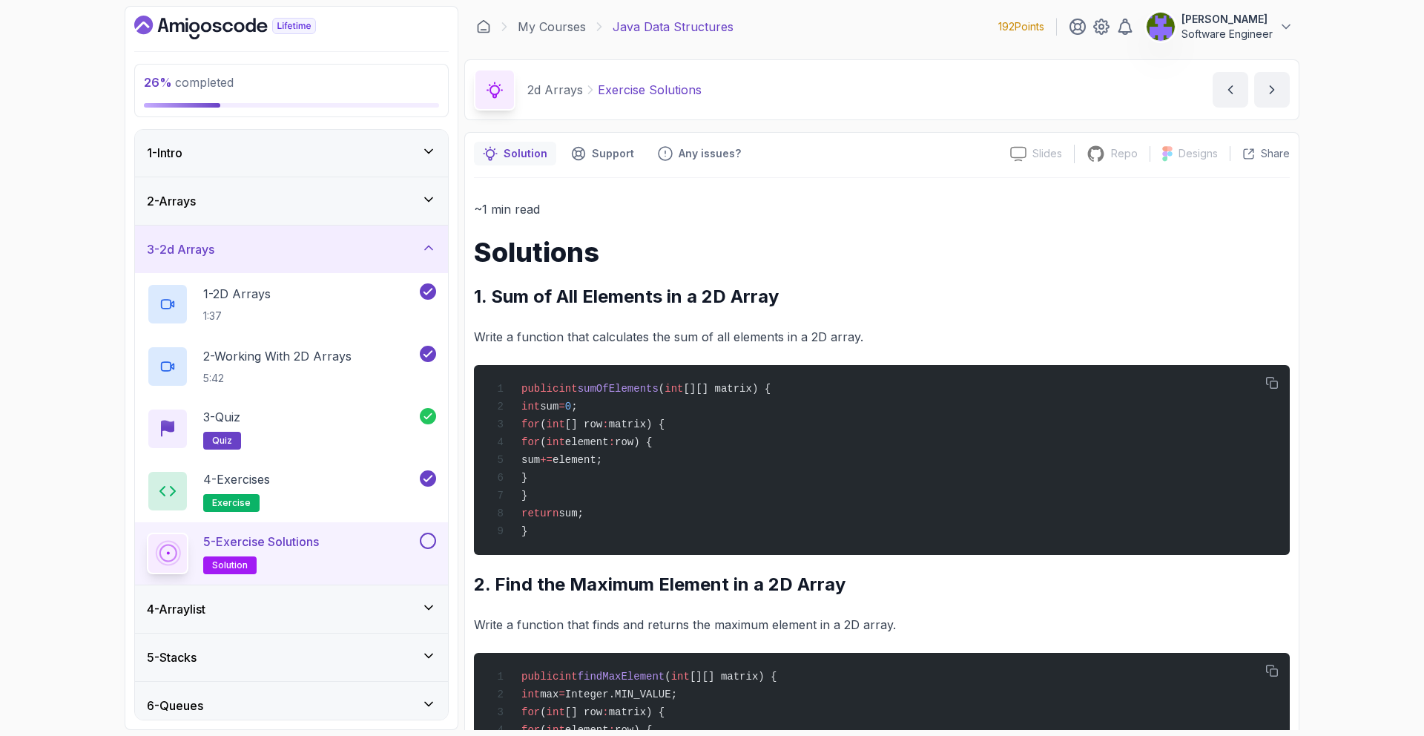
click at [423, 535] on button at bounding box center [428, 540] width 16 height 16
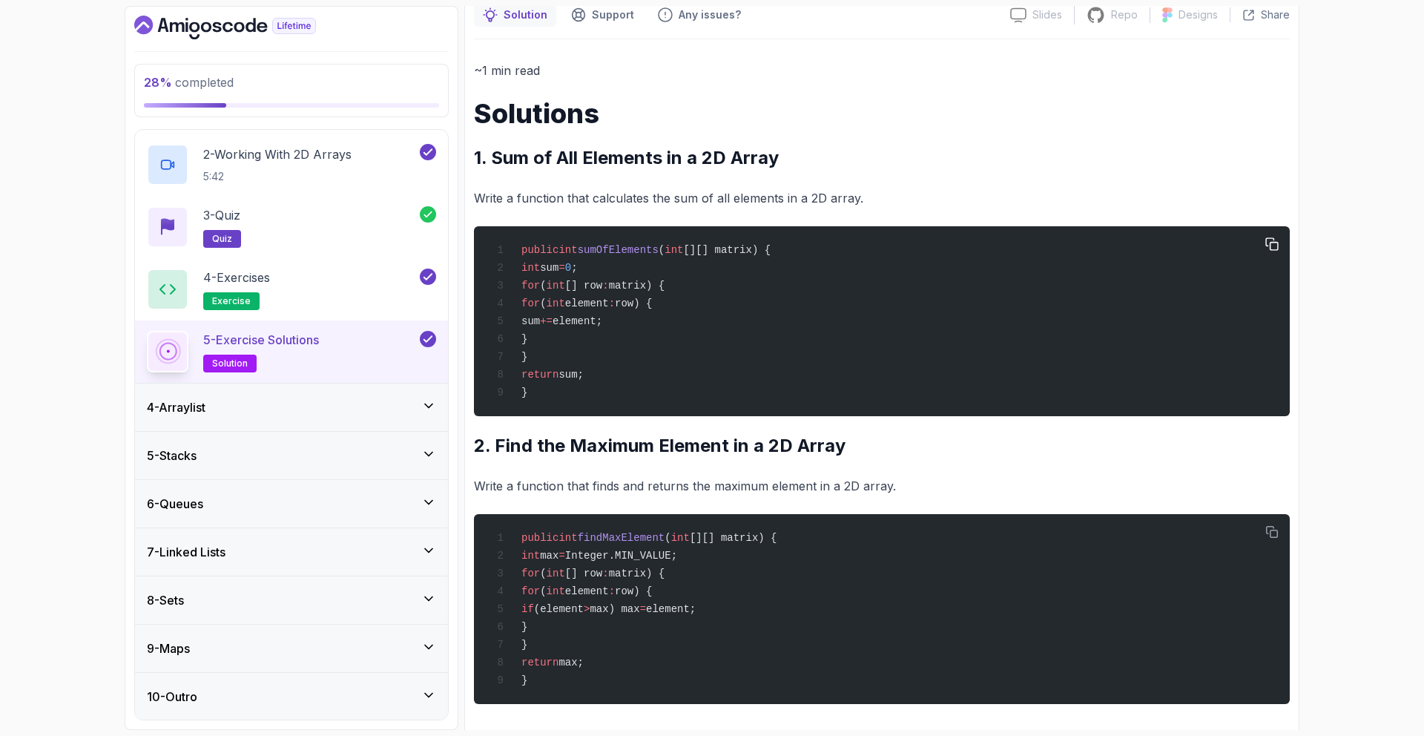
scroll to position [156, 0]
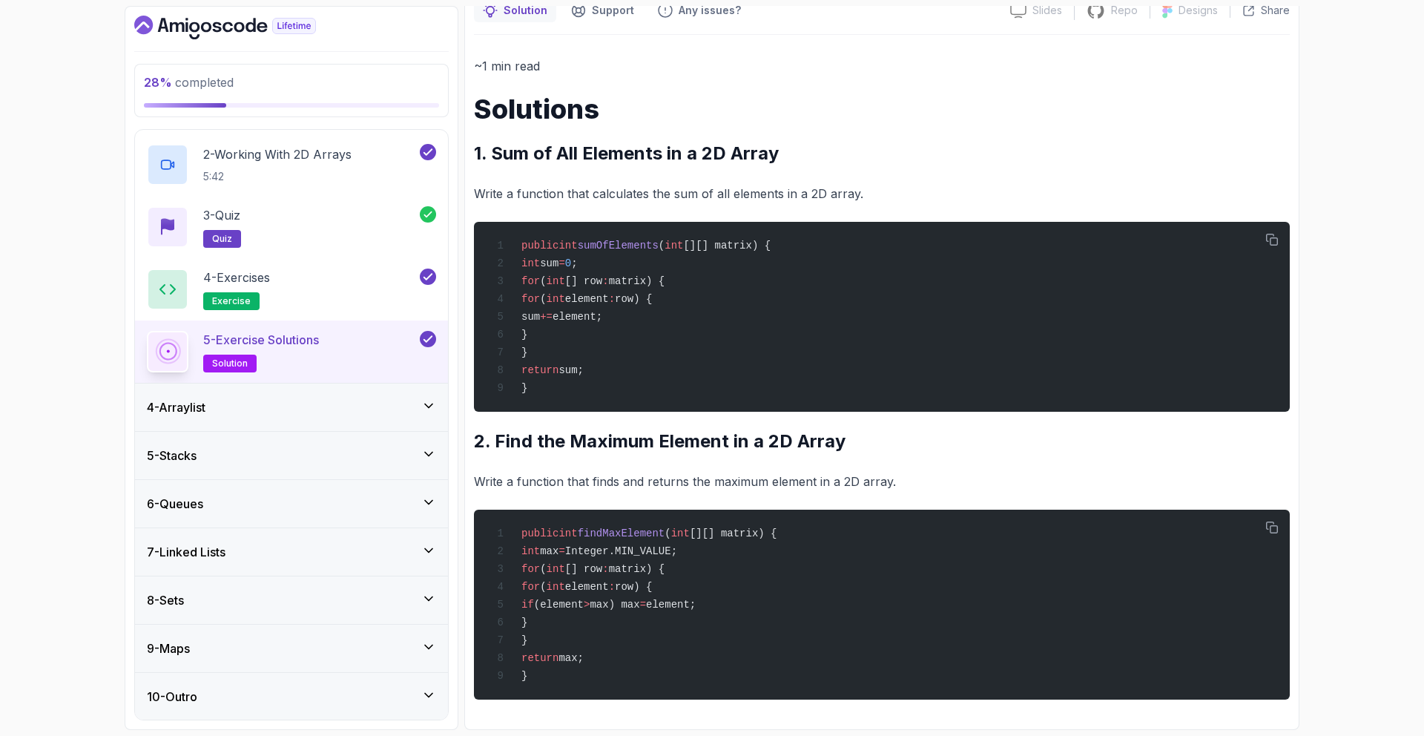
click at [328, 413] on div "4 - Arraylist" at bounding box center [291, 407] width 289 height 18
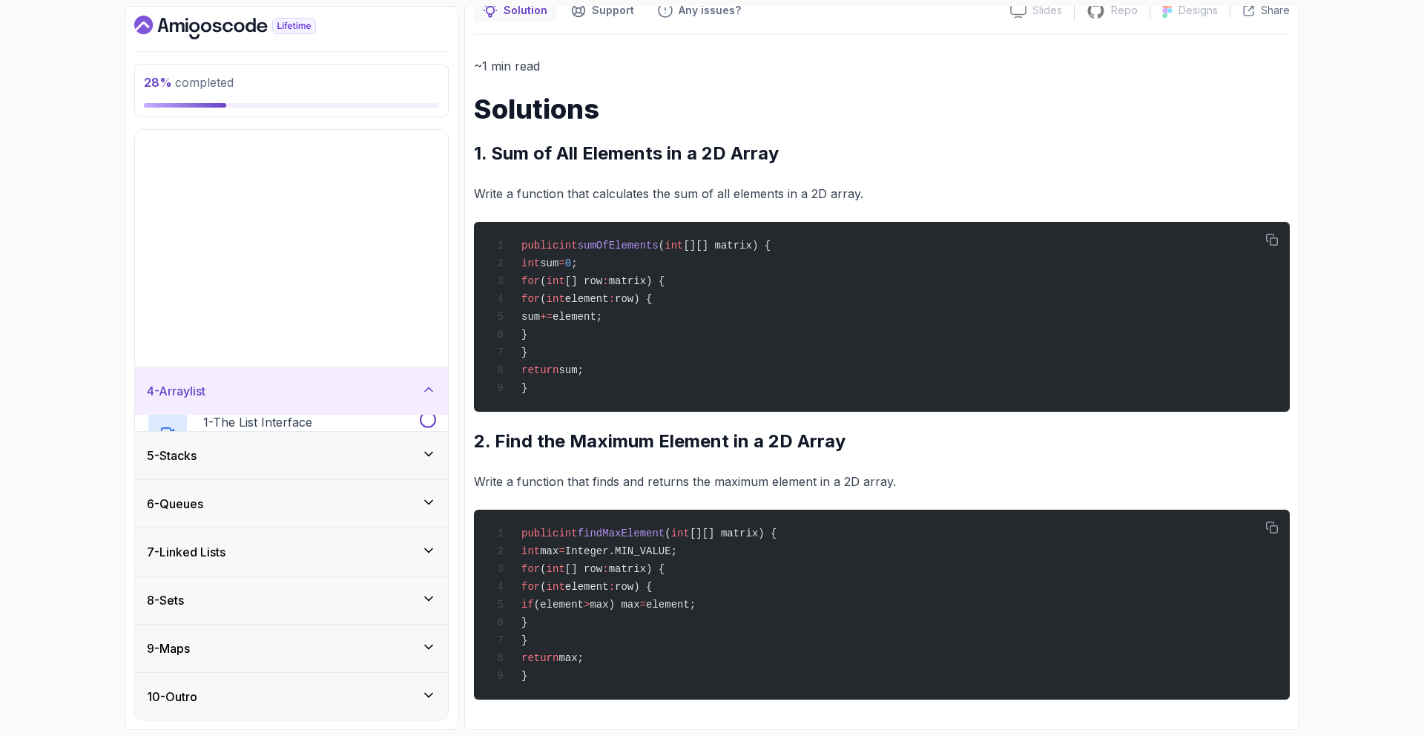
scroll to position [0, 0]
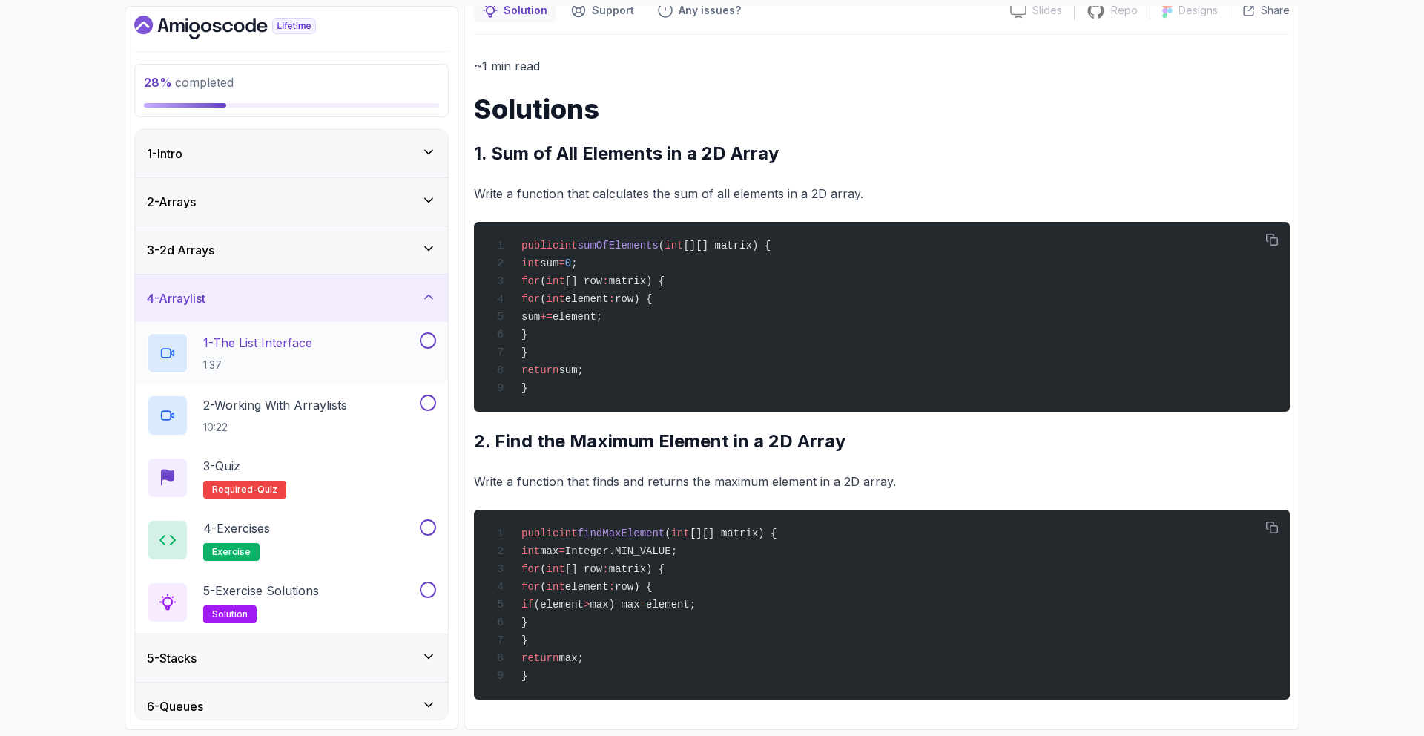
click at [346, 370] on div "1 - The List Interface 1:37" at bounding box center [282, 353] width 270 height 42
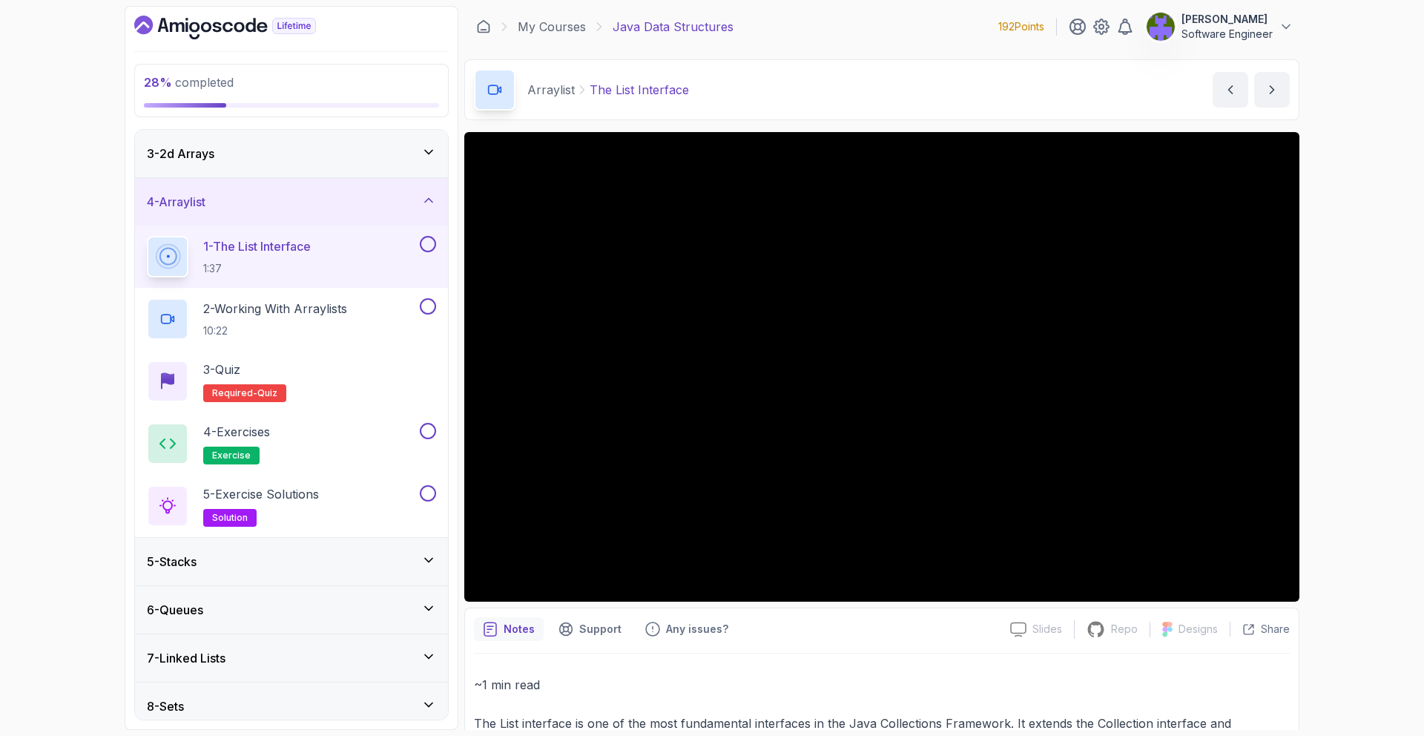
scroll to position [98, 0]
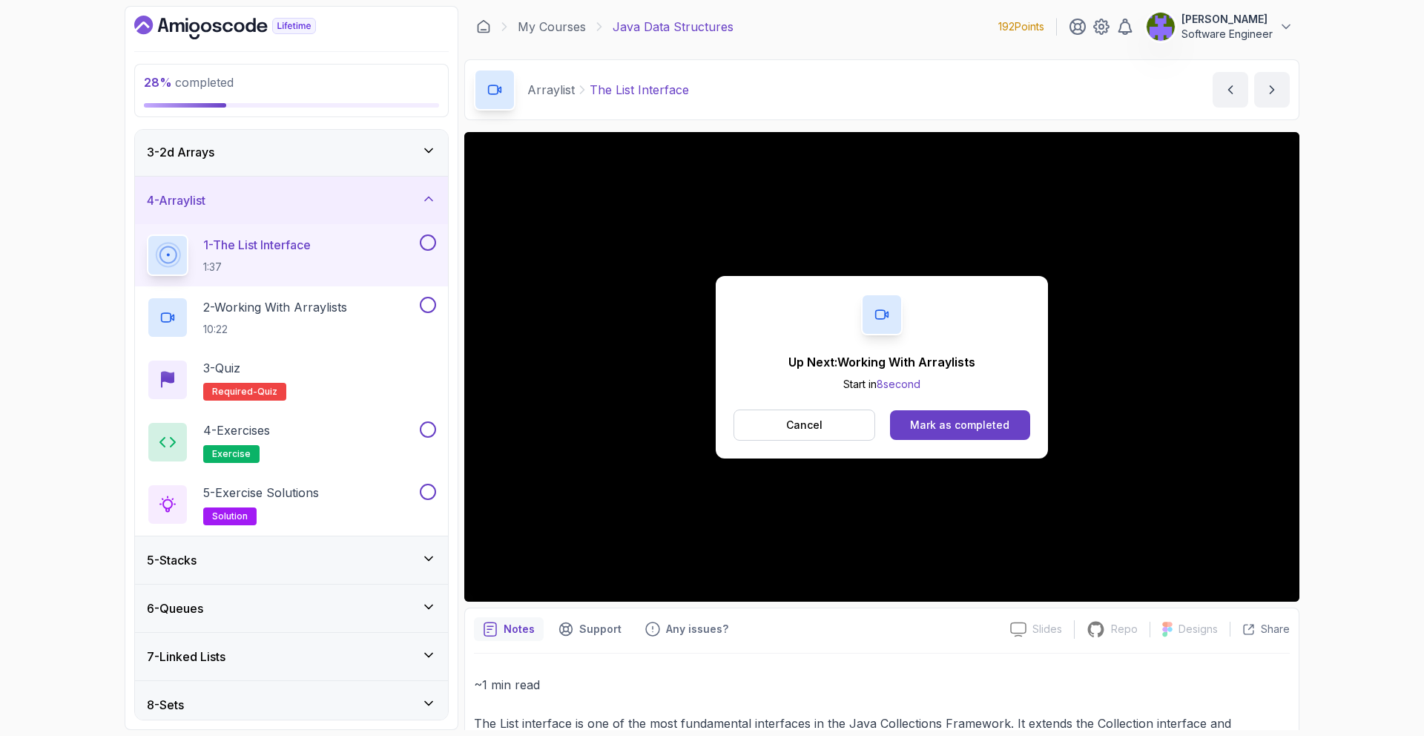
click at [905, 397] on div "Up Next: Working With Arraylists Start in 8 second Cancel Mark as completed" at bounding box center [882, 367] width 332 height 182
click at [917, 417] on div "Mark as completed" at bounding box center [959, 424] width 99 height 15
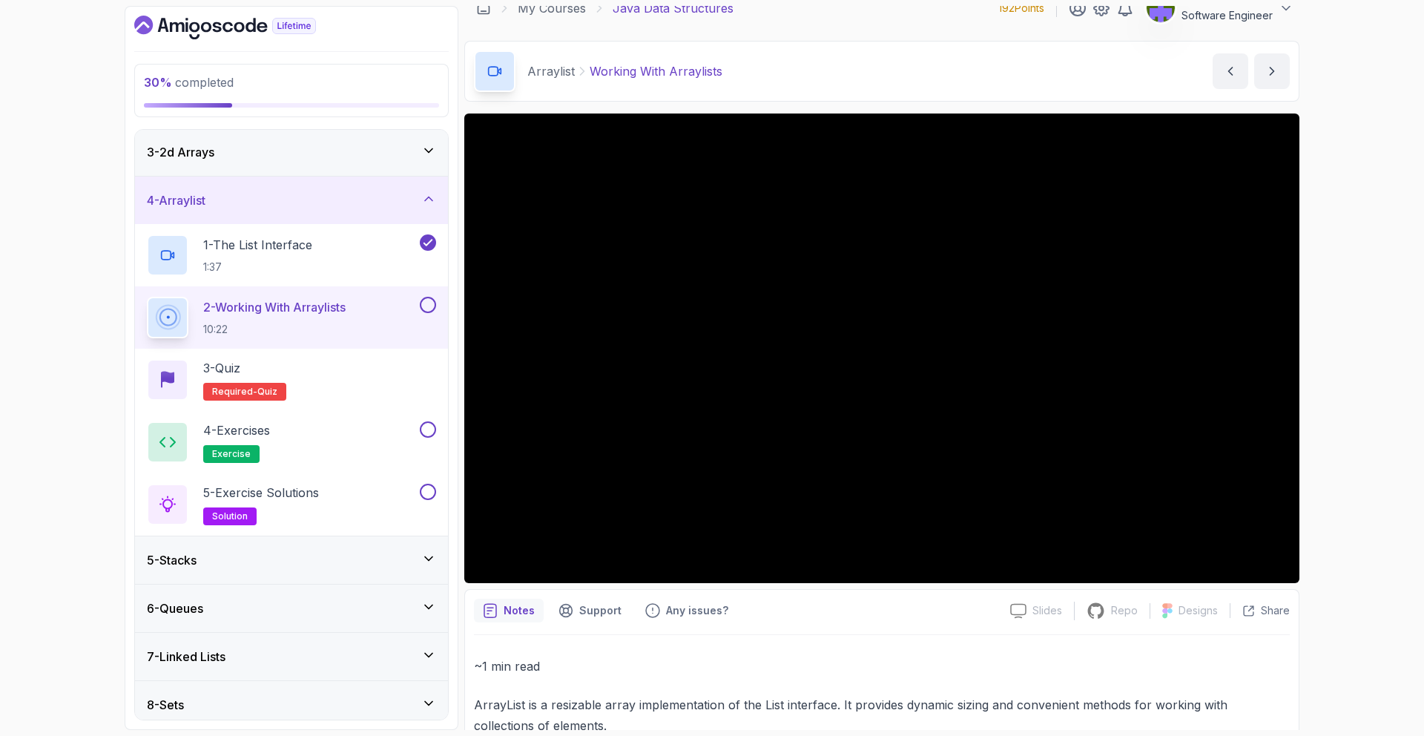
scroll to position [16, 0]
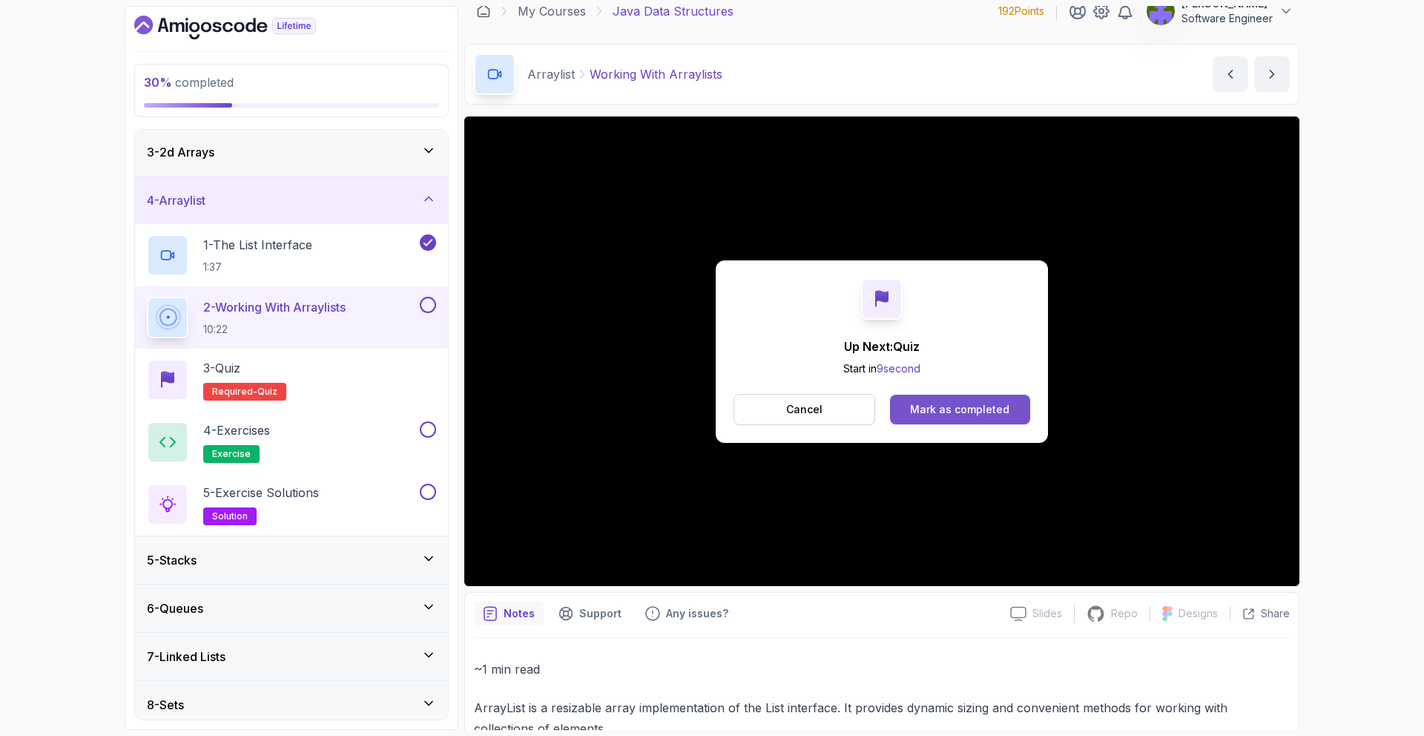
click at [1001, 402] on div "Mark as completed" at bounding box center [959, 409] width 99 height 15
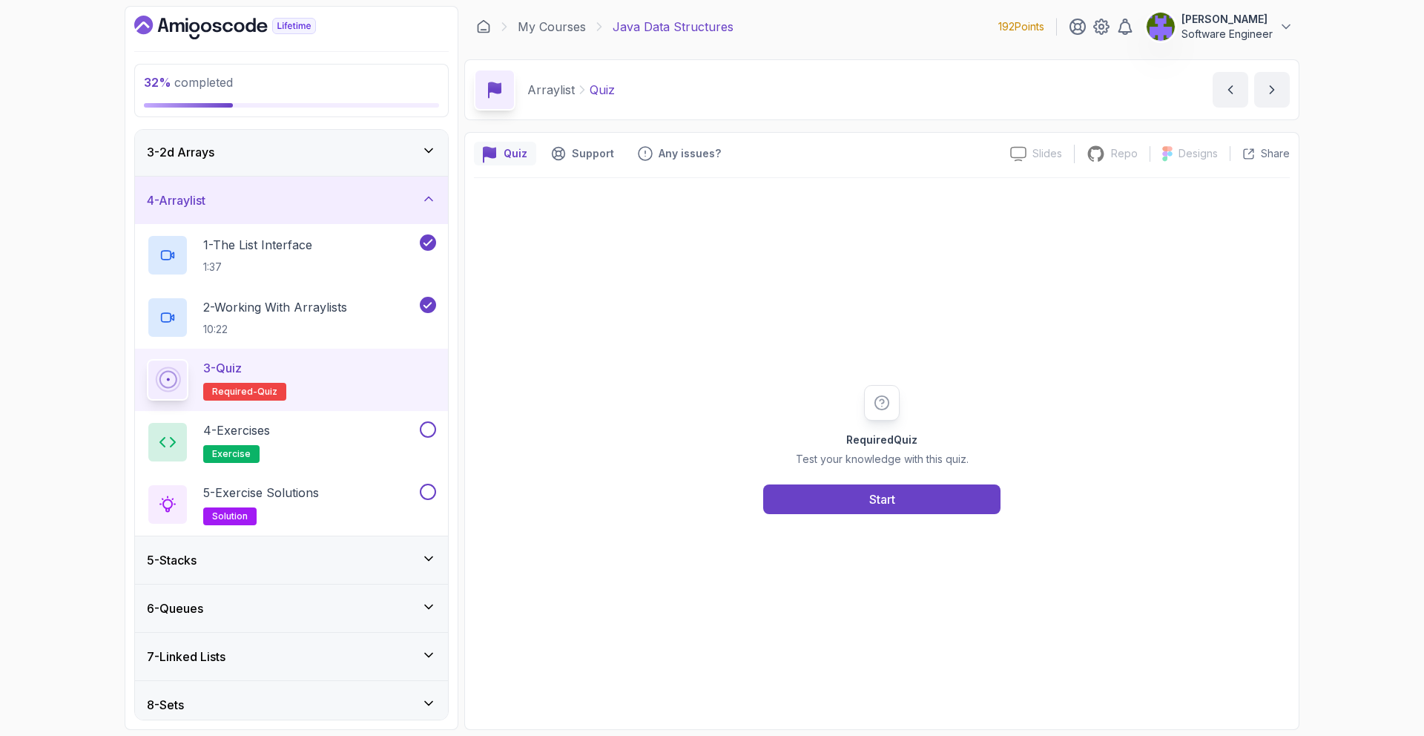
click at [952, 475] on div "Required Quiz Test your knowledge with this quiz. Start" at bounding box center [881, 449] width 285 height 129
click at [953, 483] on div "Required Quiz Test your knowledge with this quiz. Start" at bounding box center [881, 449] width 285 height 129
click at [950, 493] on button "Start" at bounding box center [881, 499] width 237 height 30
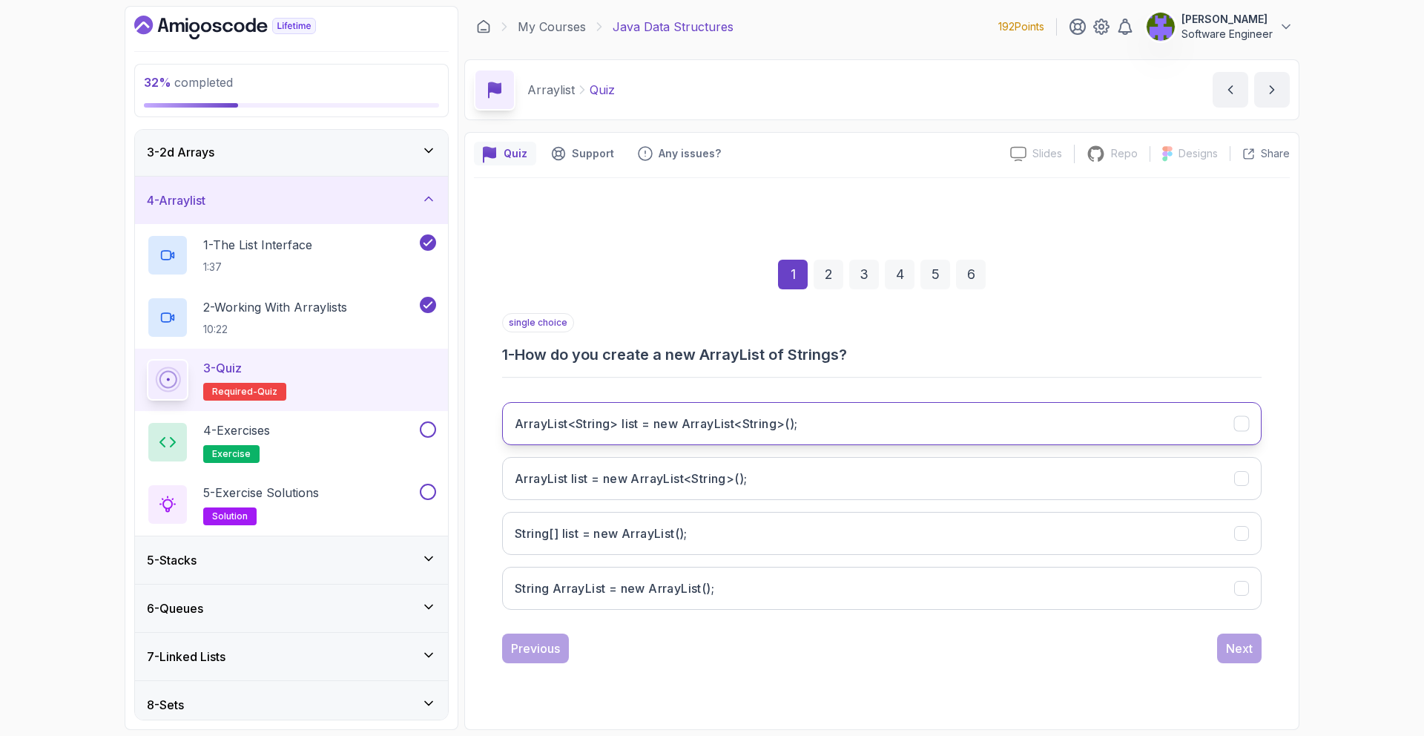
click at [810, 435] on button "ArrayList<String> list = new ArrayList<String>();" at bounding box center [881, 423] width 759 height 43
click at [1222, 620] on div "ArrayList<String> list = new ArrayList<String>(); ArrayList list = new ArrayLis…" at bounding box center [881, 505] width 759 height 231
click at [1228, 642] on div "Next" at bounding box center [1239, 648] width 27 height 18
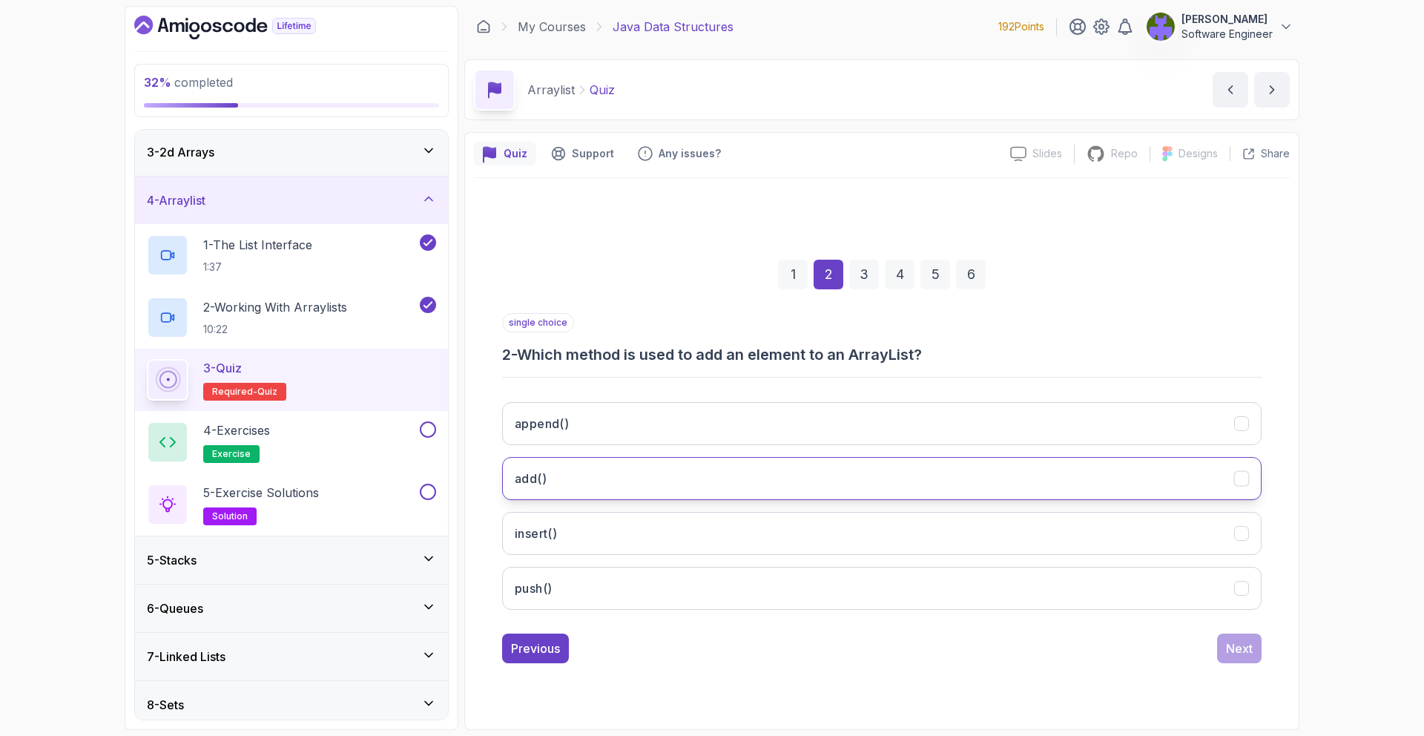
click at [805, 484] on button "add()" at bounding box center [881, 478] width 759 height 43
click at [1230, 642] on div "Next" at bounding box center [1239, 648] width 27 height 18
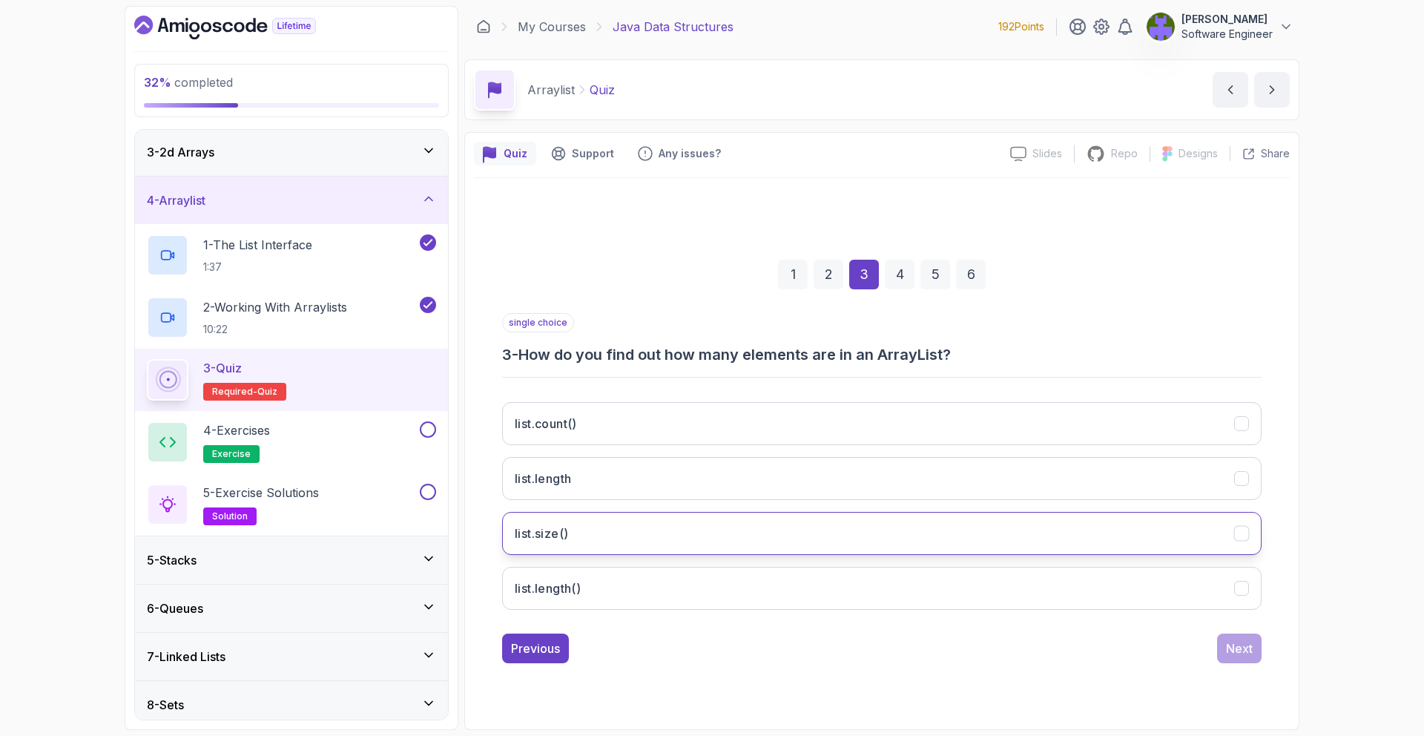
click at [817, 527] on button "list.size()" at bounding box center [881, 533] width 759 height 43
click at [1238, 643] on div "Next" at bounding box center [1239, 648] width 27 height 18
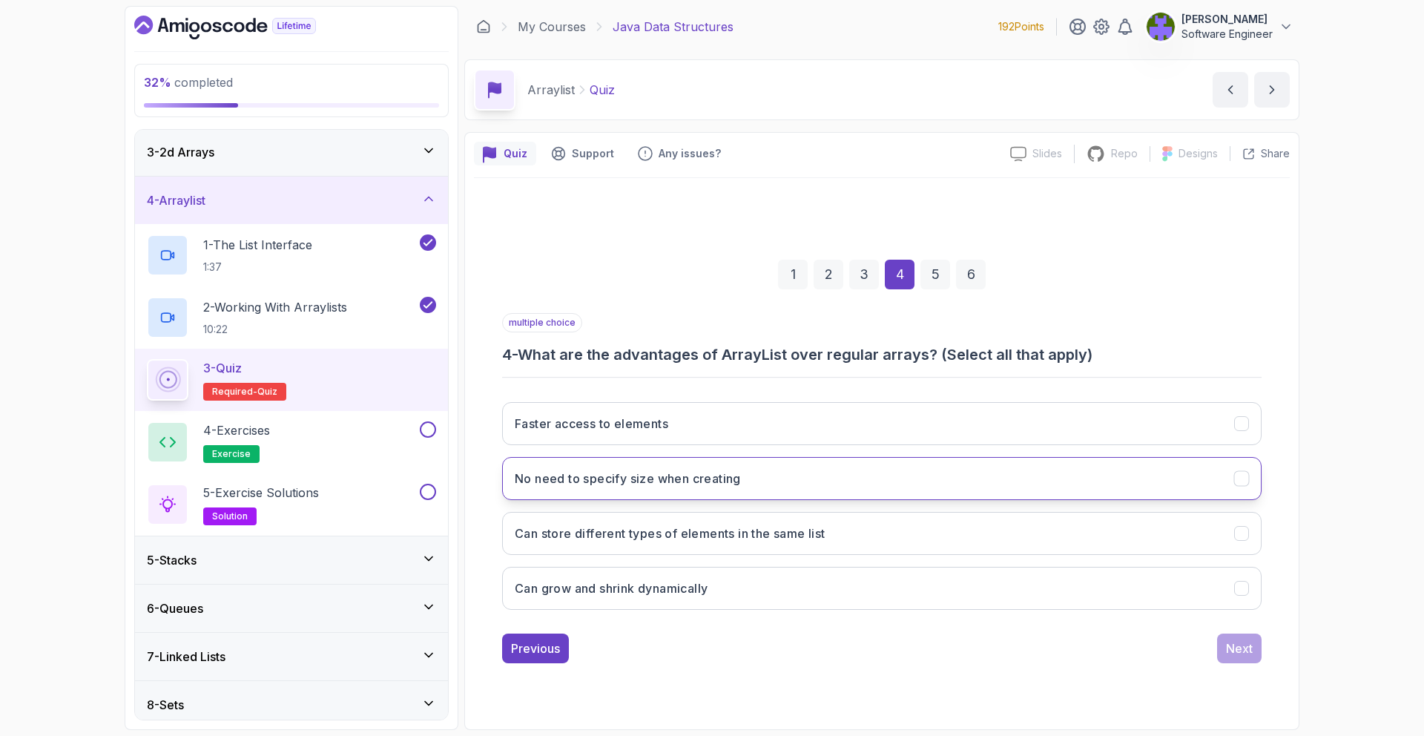
click at [878, 464] on button "No need to specify size when creating" at bounding box center [881, 478] width 759 height 43
click at [921, 573] on button "Can grow and shrink dynamically" at bounding box center [881, 587] width 759 height 43
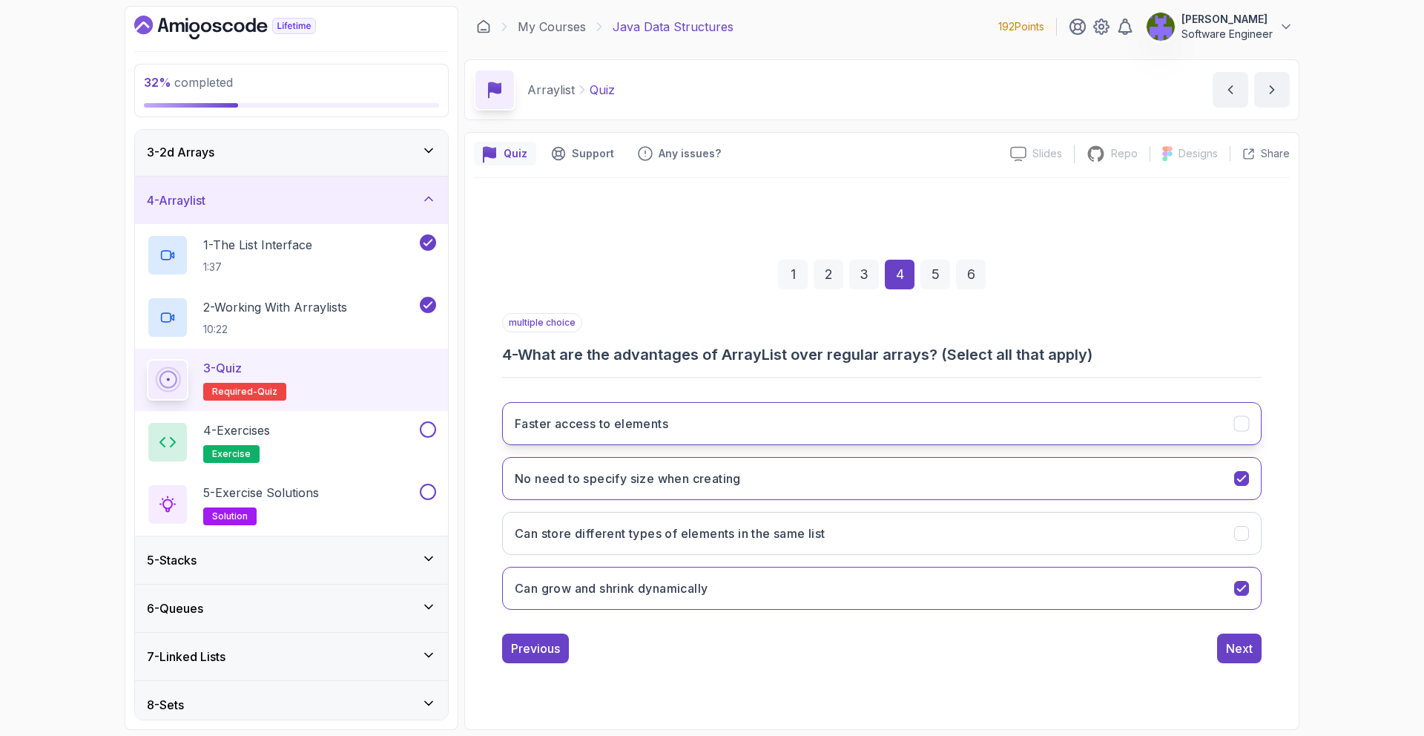
click at [1150, 437] on button "Faster access to elements" at bounding box center [881, 423] width 759 height 43
click at [1249, 639] on div "Next" at bounding box center [1239, 648] width 27 height 18
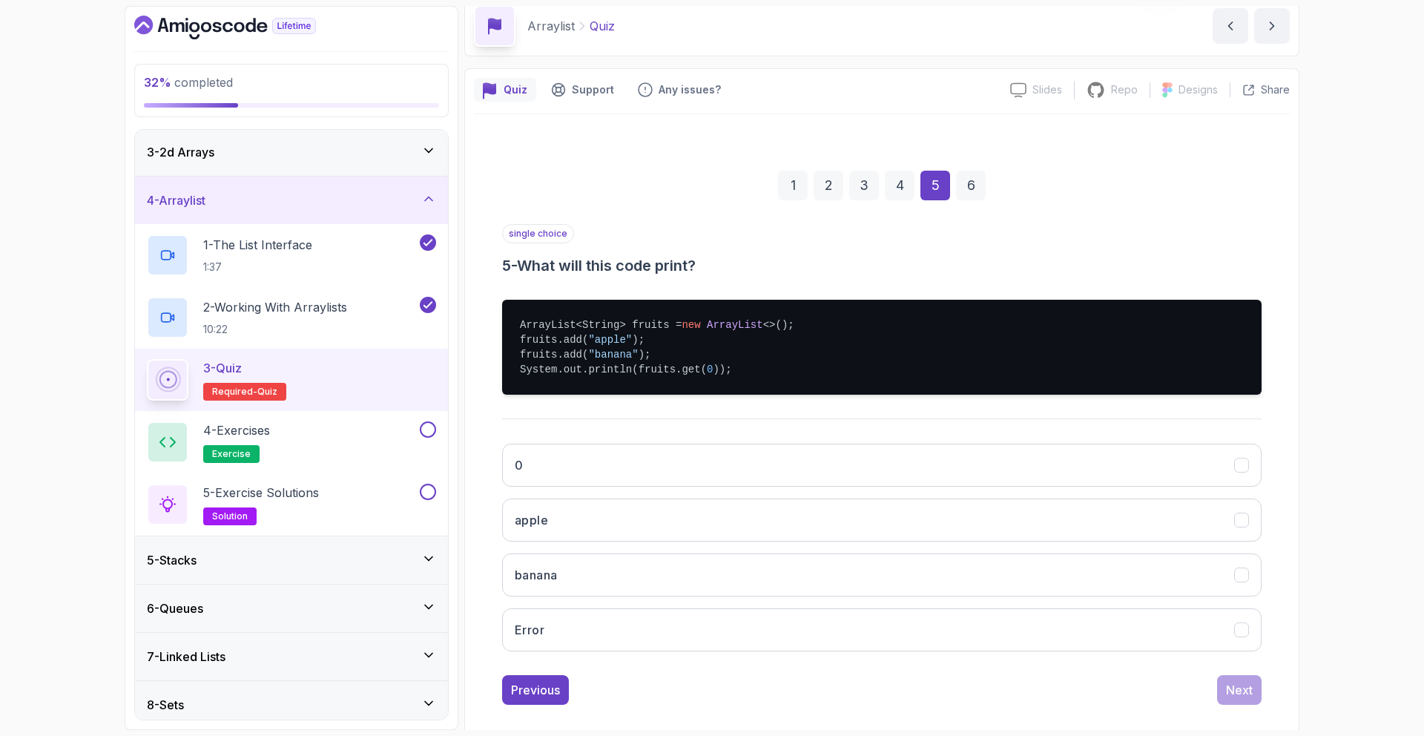
scroll to position [81, 0]
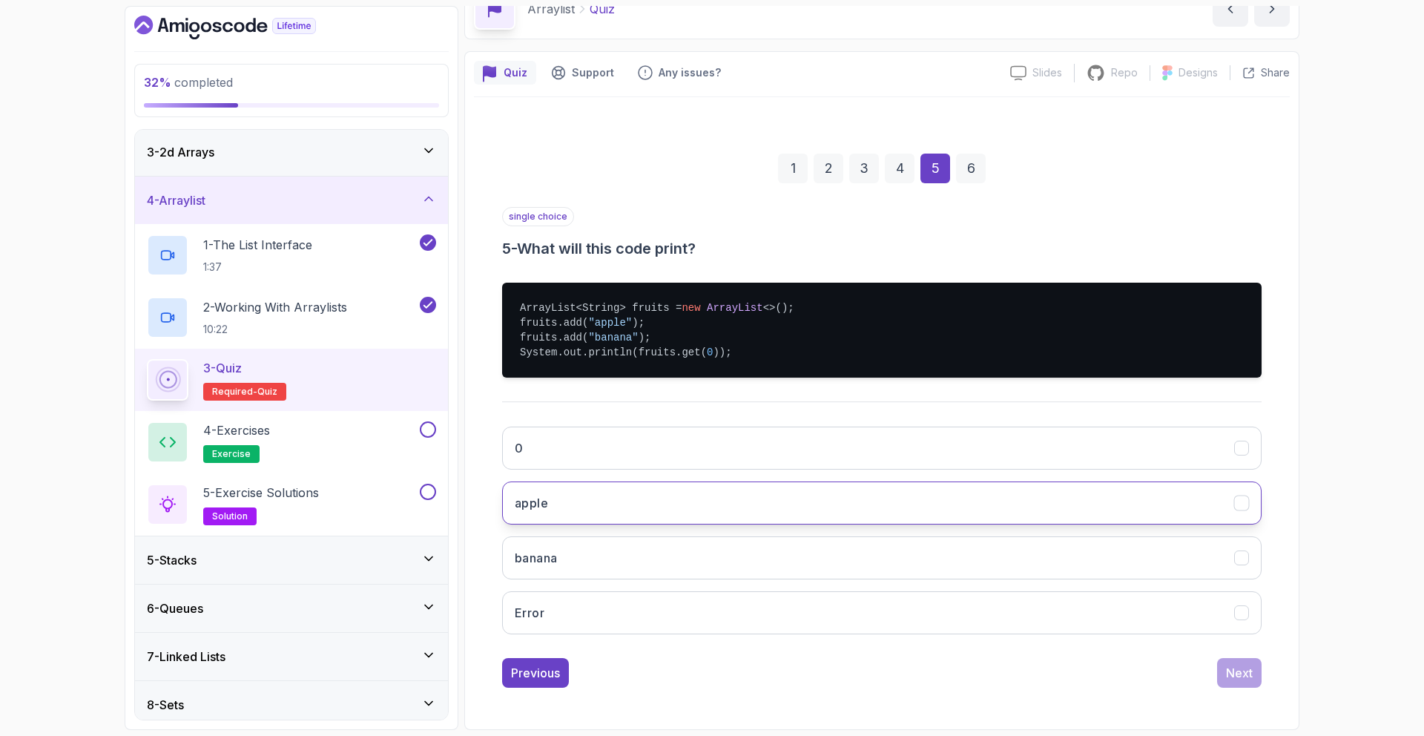
click at [718, 491] on button "apple" at bounding box center [881, 502] width 759 height 43
click at [1237, 673] on div "Next" at bounding box center [1239, 673] width 27 height 18
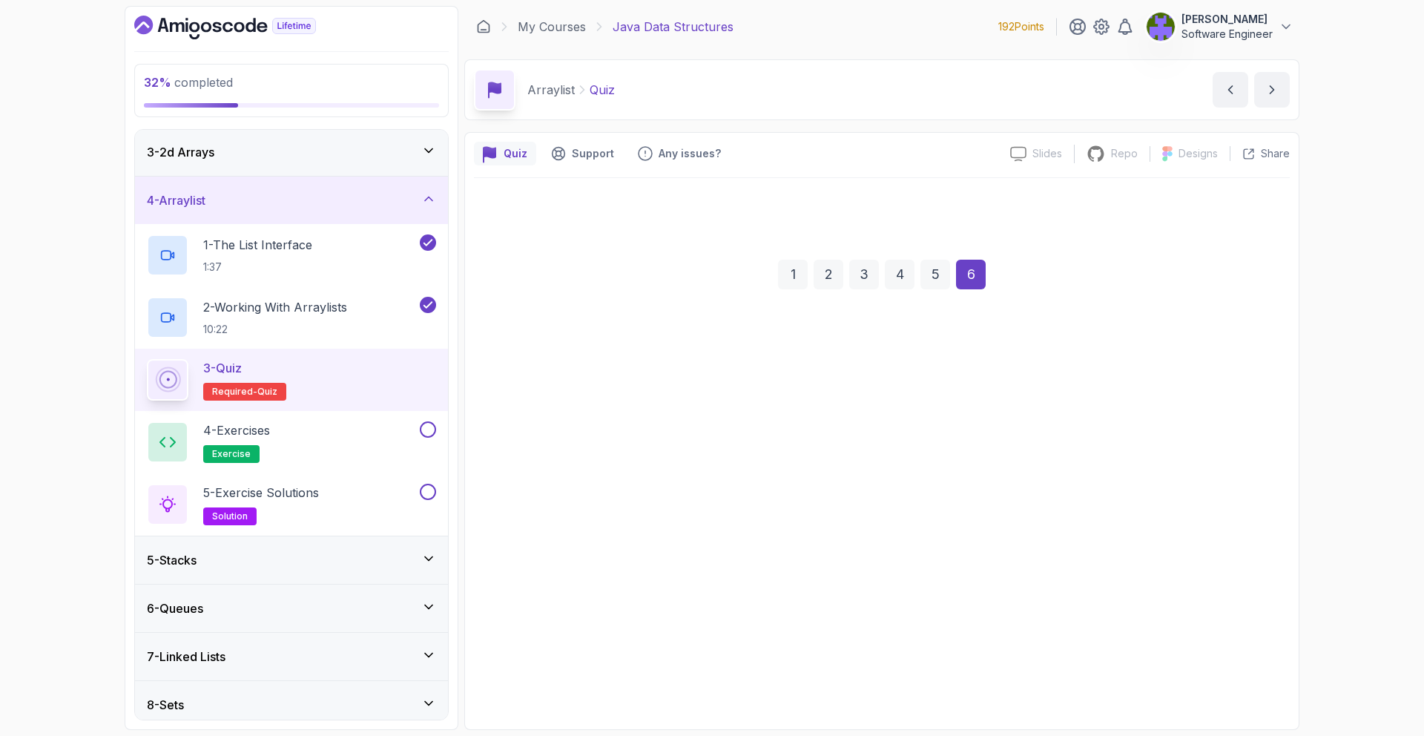
scroll to position [0, 0]
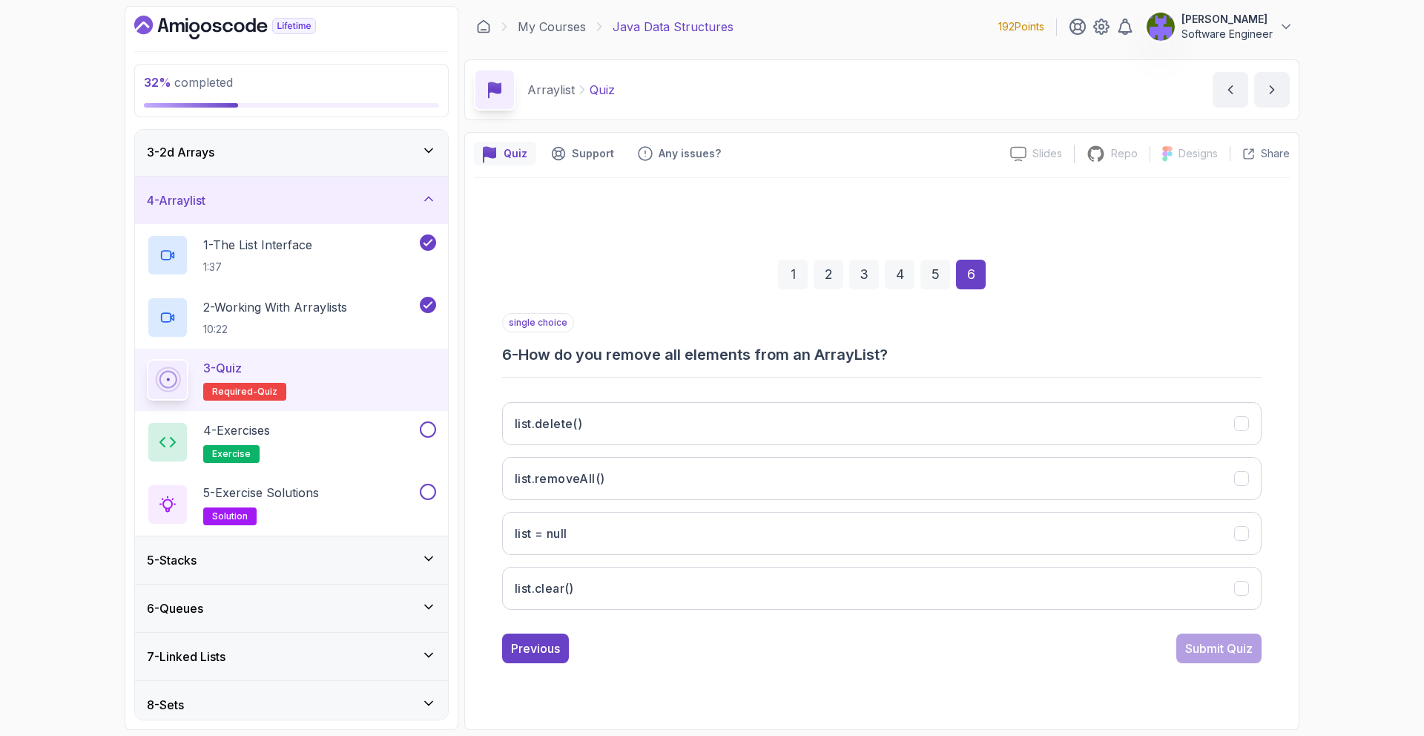
click at [819, 447] on div "list.delete() list.removeAll() list = null list.clear()" at bounding box center [881, 505] width 759 height 231
click at [842, 464] on button "list.removeAll()" at bounding box center [881, 478] width 759 height 43
click at [1203, 650] on div "Submit Quiz" at bounding box center [1218, 648] width 67 height 18
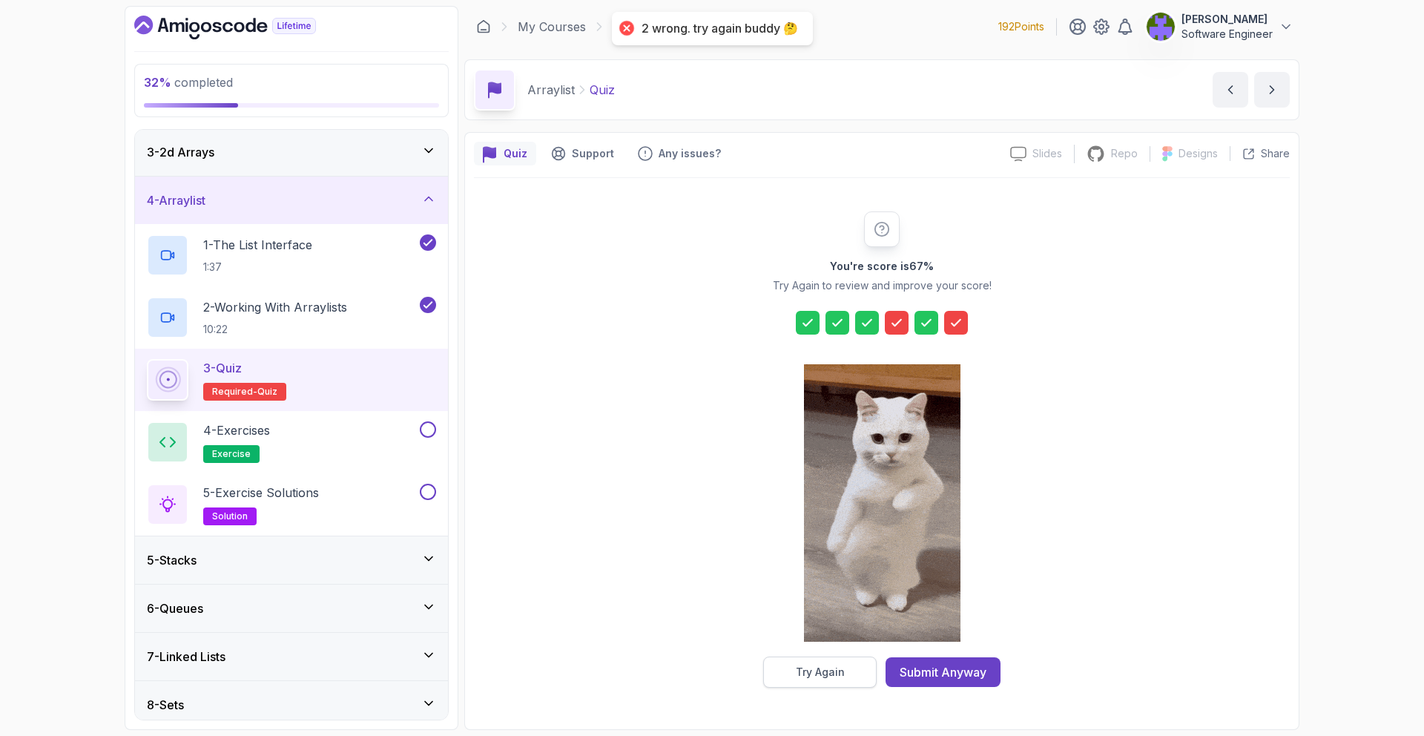
click at [815, 669] on div "Try Again" at bounding box center [820, 671] width 49 height 15
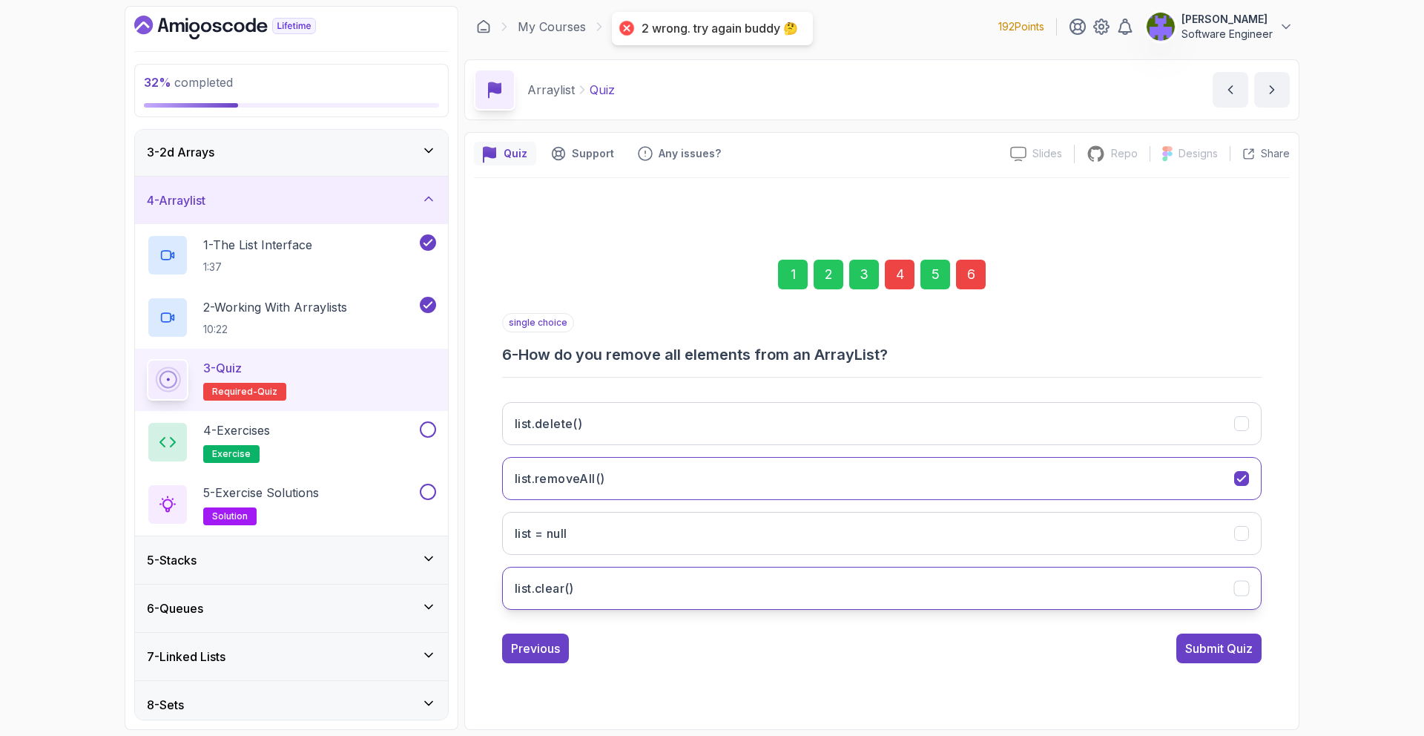
click at [825, 590] on button "list.clear()" at bounding box center [881, 587] width 759 height 43
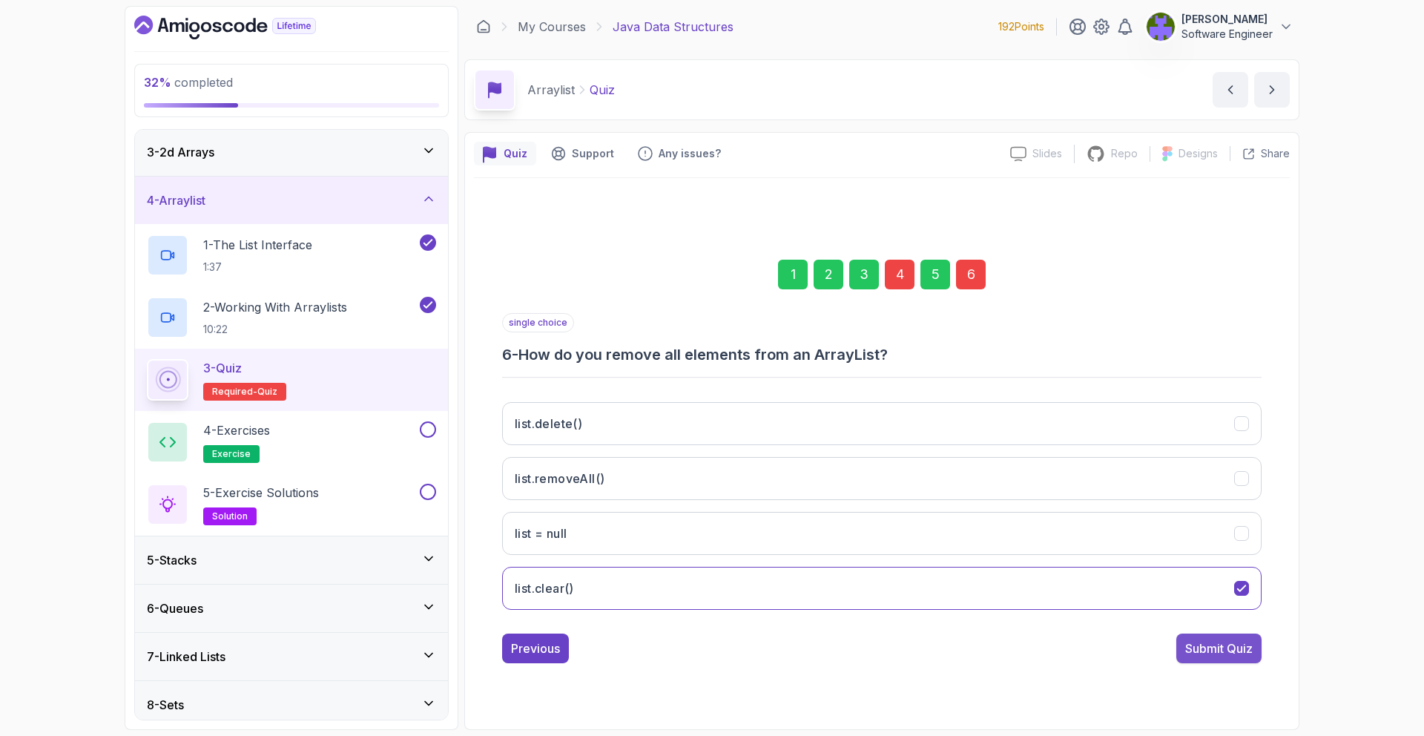
click at [1199, 655] on div "Submit Quiz" at bounding box center [1218, 648] width 67 height 18
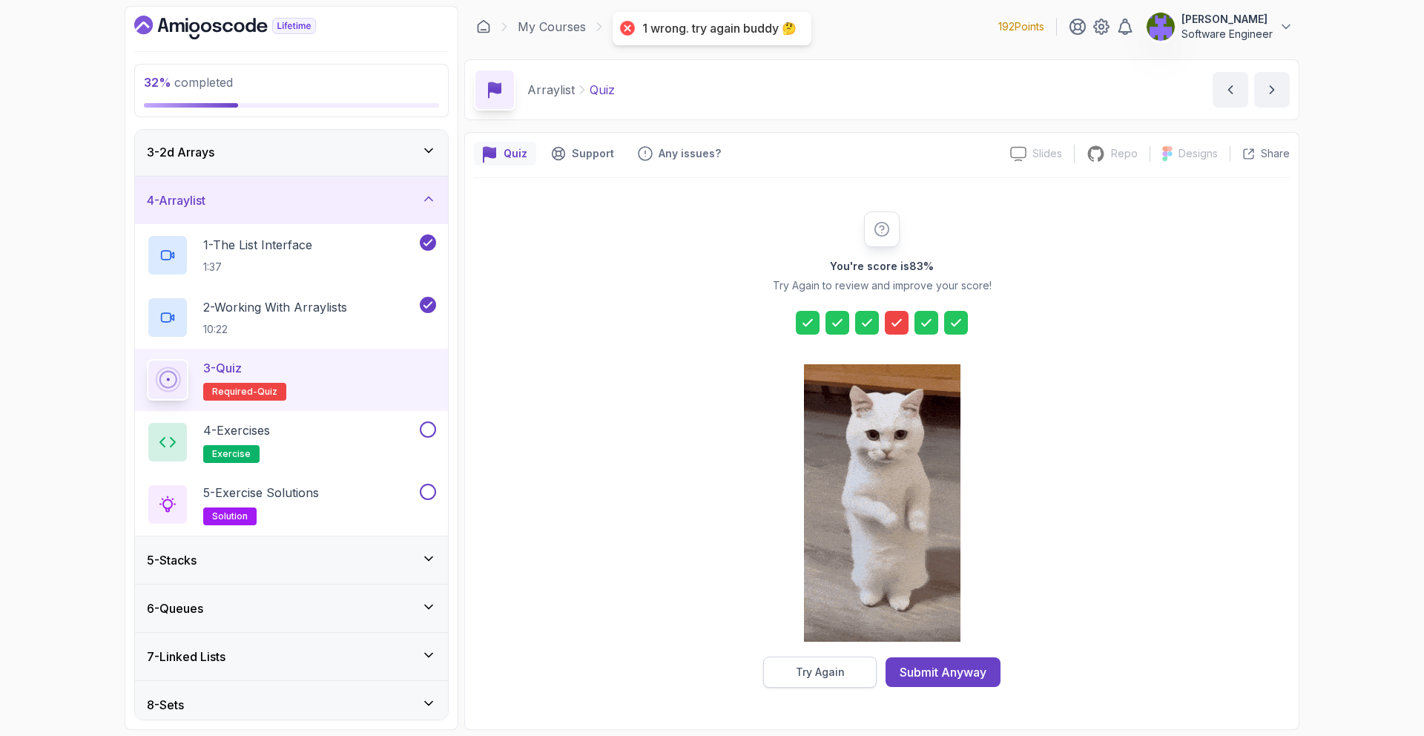
click at [862, 663] on button "Try Again" at bounding box center [819, 671] width 113 height 31
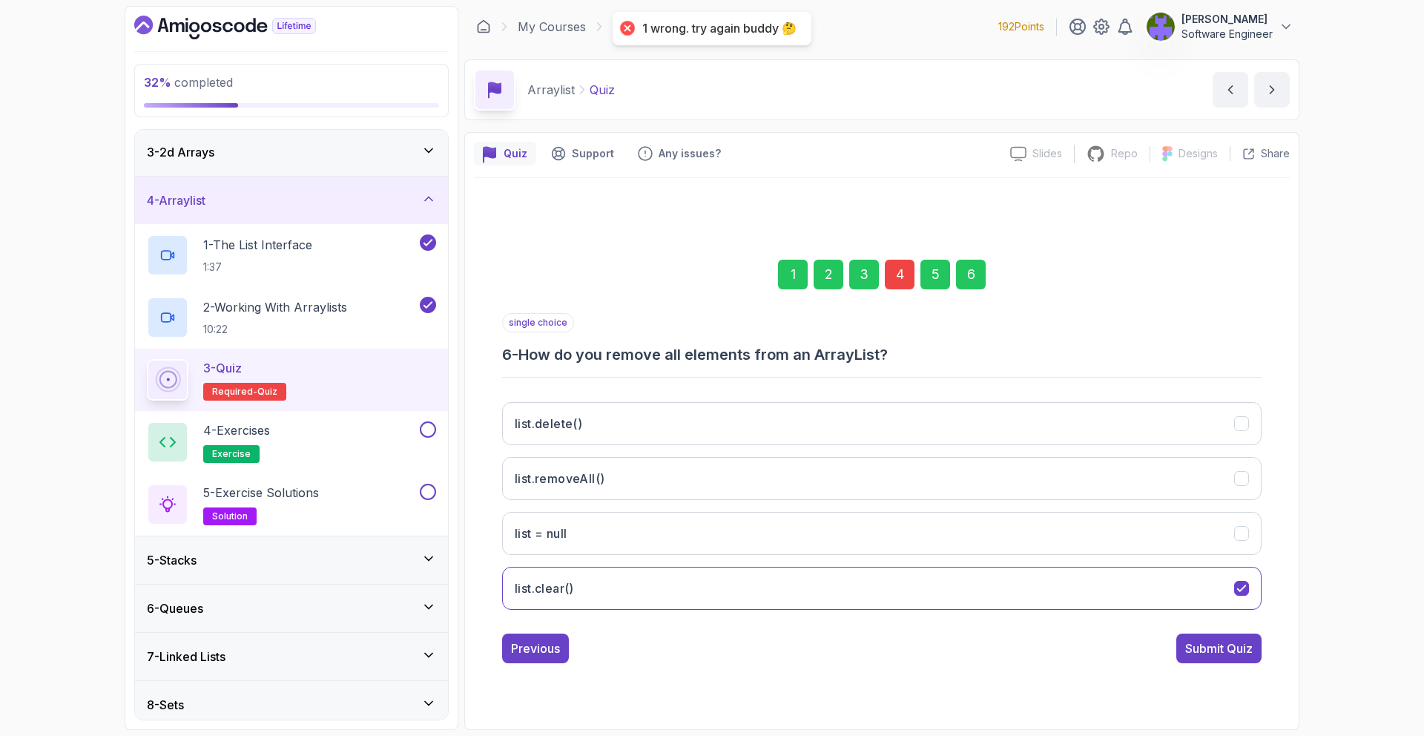
click at [893, 266] on div "4" at bounding box center [900, 275] width 30 height 30
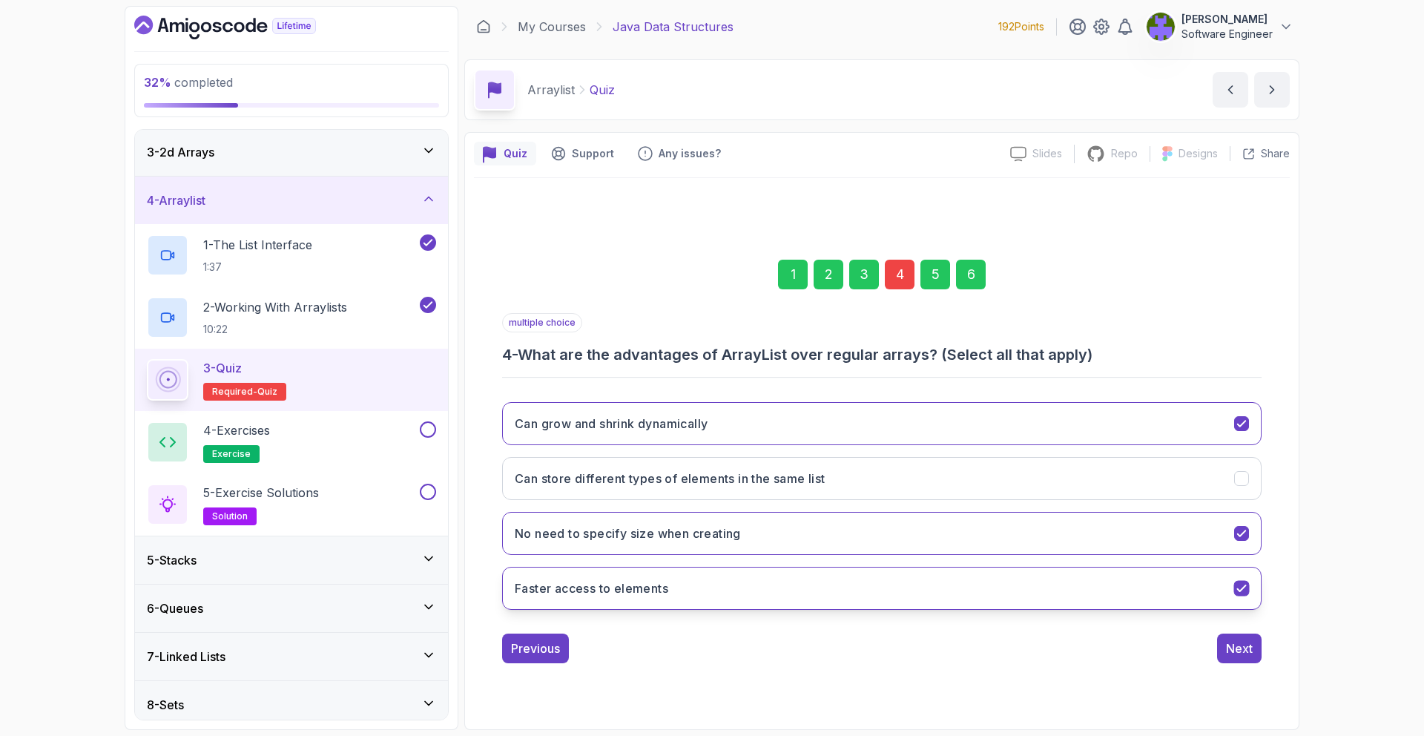
click at [1251, 591] on button "Faster access to elements" at bounding box center [881, 587] width 759 height 43
click at [1236, 651] on div "Next" at bounding box center [1239, 648] width 27 height 18
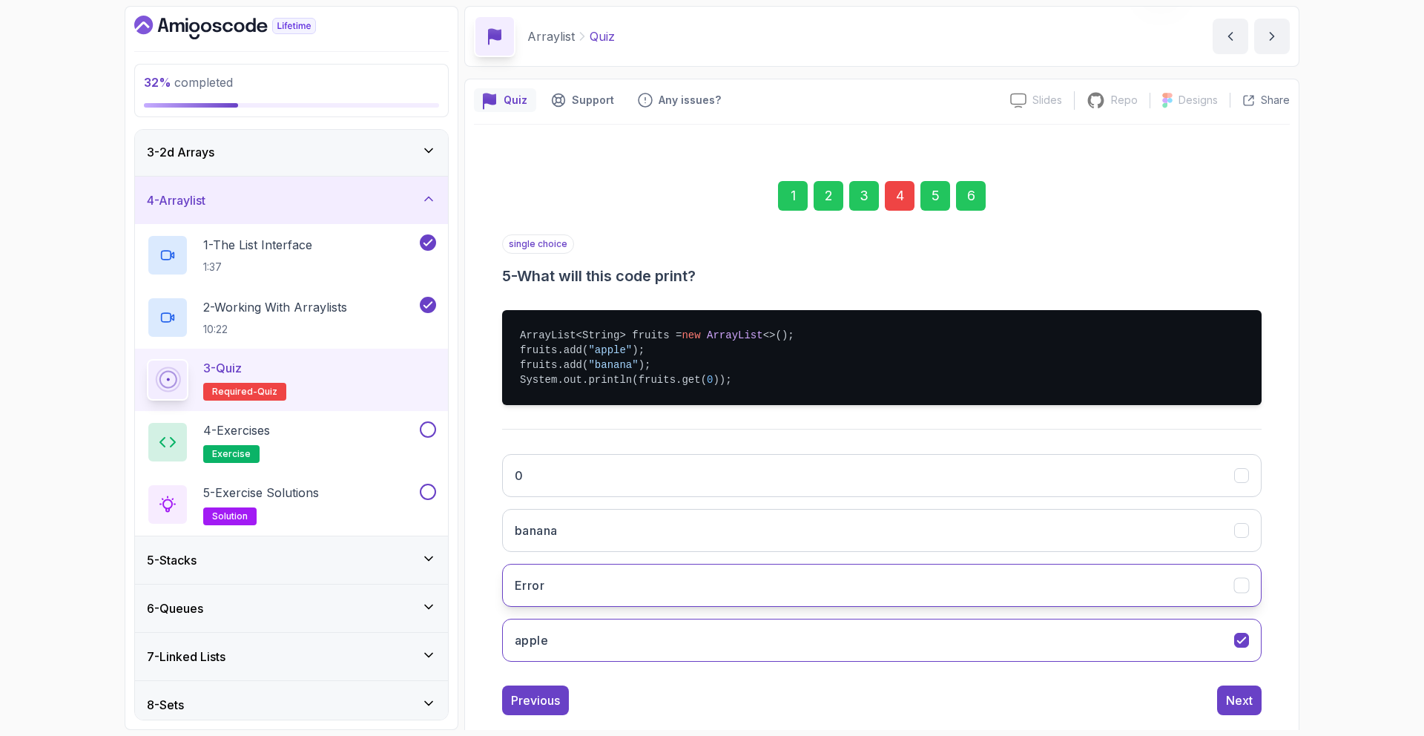
scroll to position [81, 0]
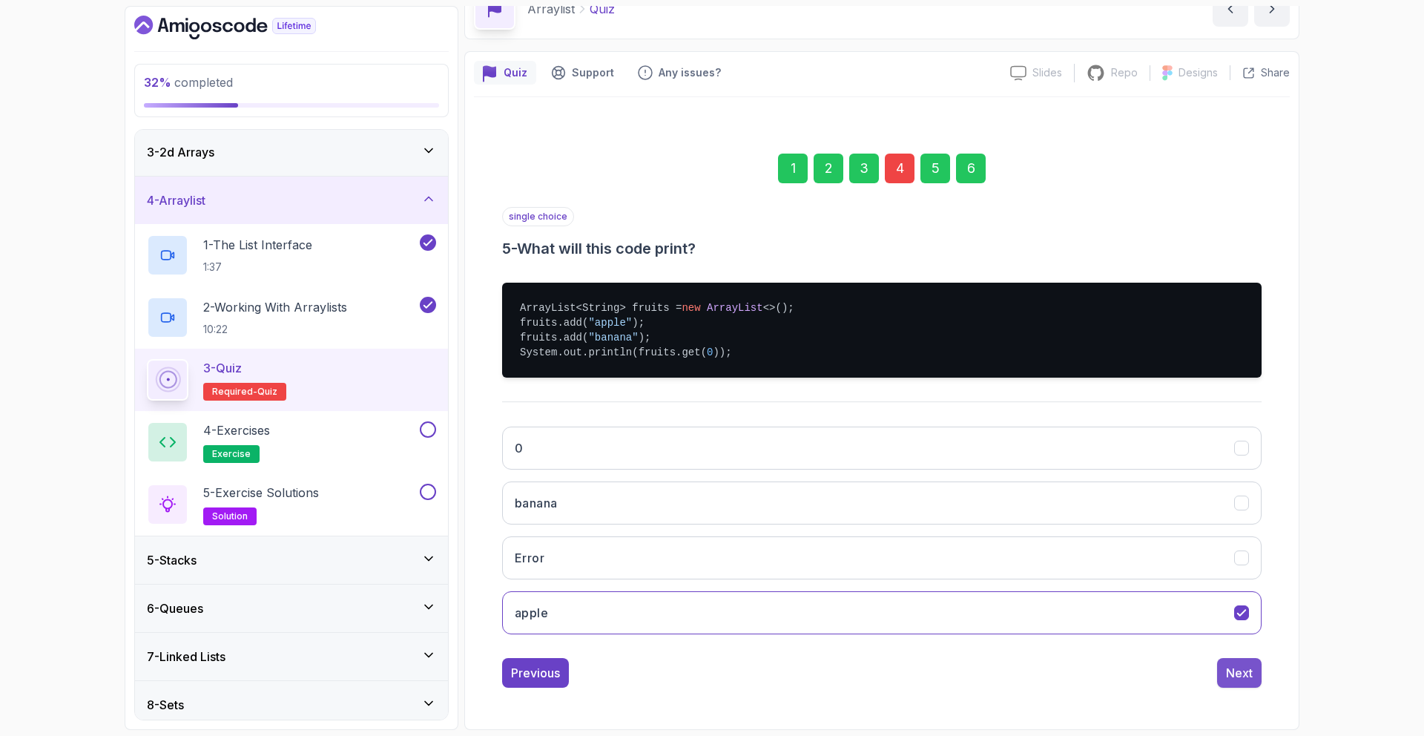
click at [1230, 662] on button "Next" at bounding box center [1239, 673] width 44 height 30
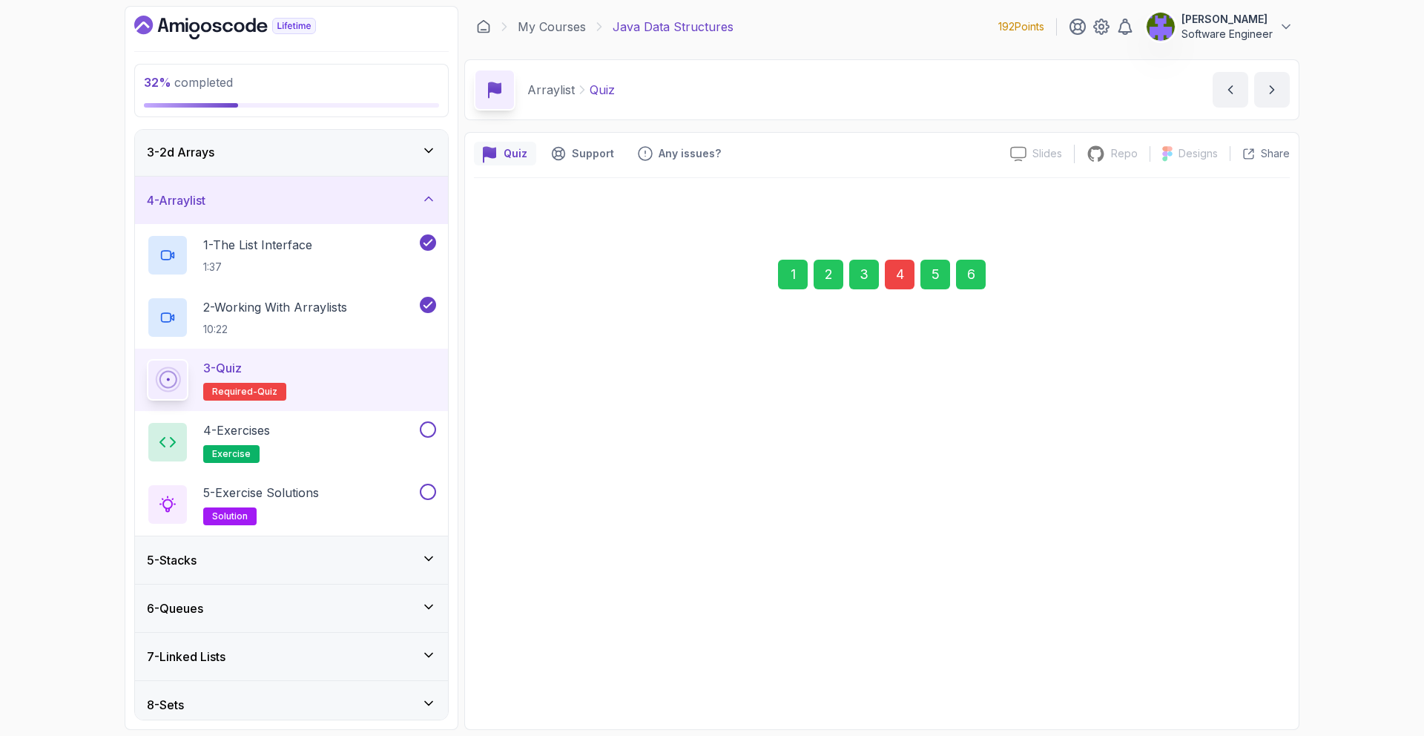
scroll to position [0, 0]
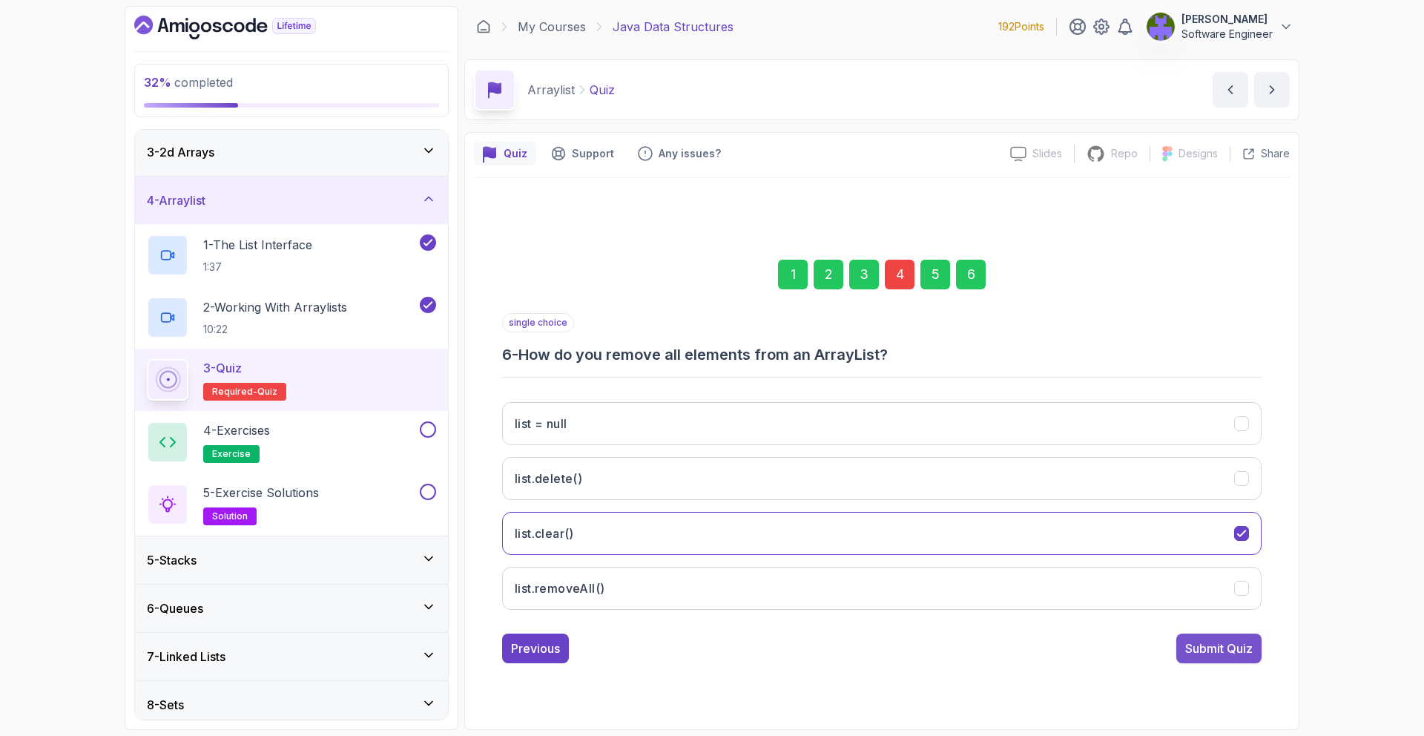
click at [1228, 661] on button "Submit Quiz" at bounding box center [1218, 648] width 85 height 30
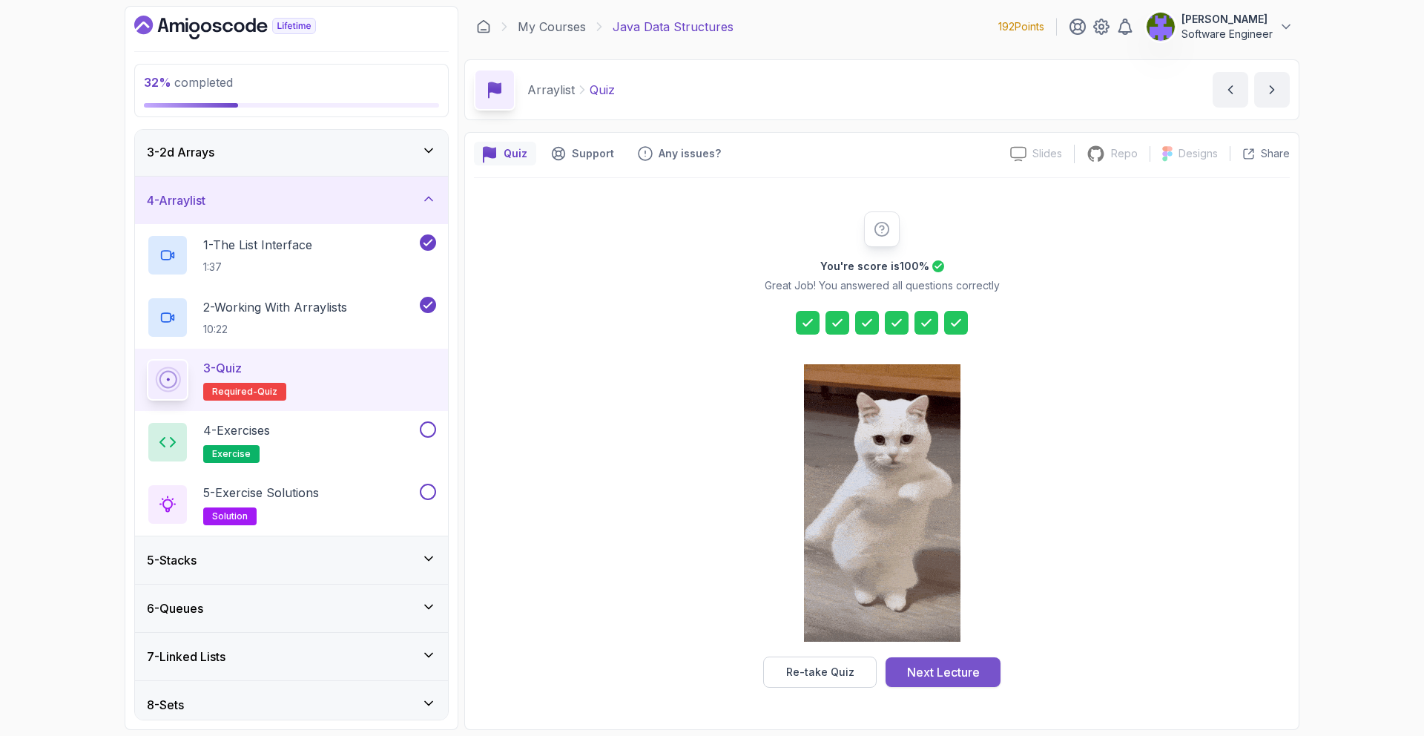
click at [960, 675] on div "Next Lecture" at bounding box center [943, 672] width 73 height 18
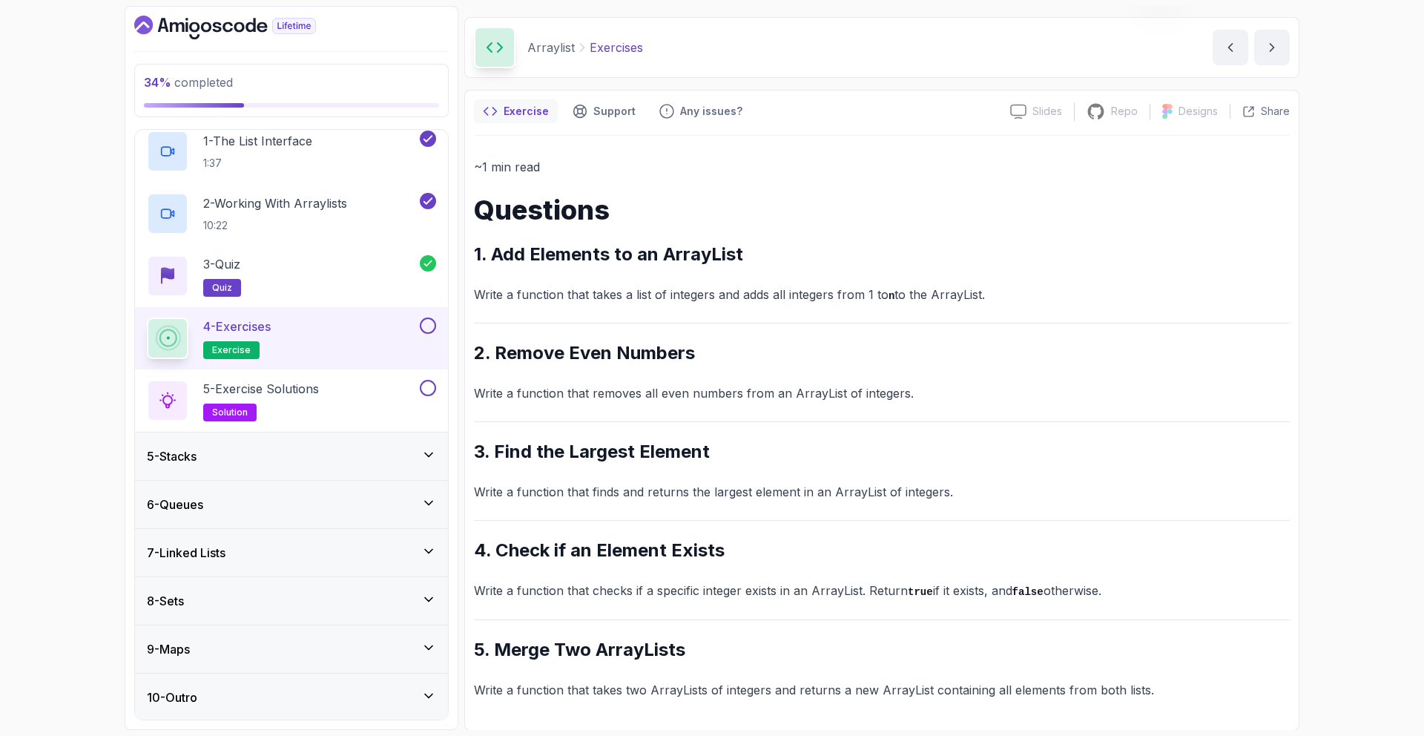
scroll to position [202, 0]
click at [427, 332] on button "4 - Exercises exercise" at bounding box center [291, 338] width 289 height 42
click at [400, 386] on div "5 - Exercise Solutions solution" at bounding box center [282, 400] width 270 height 42
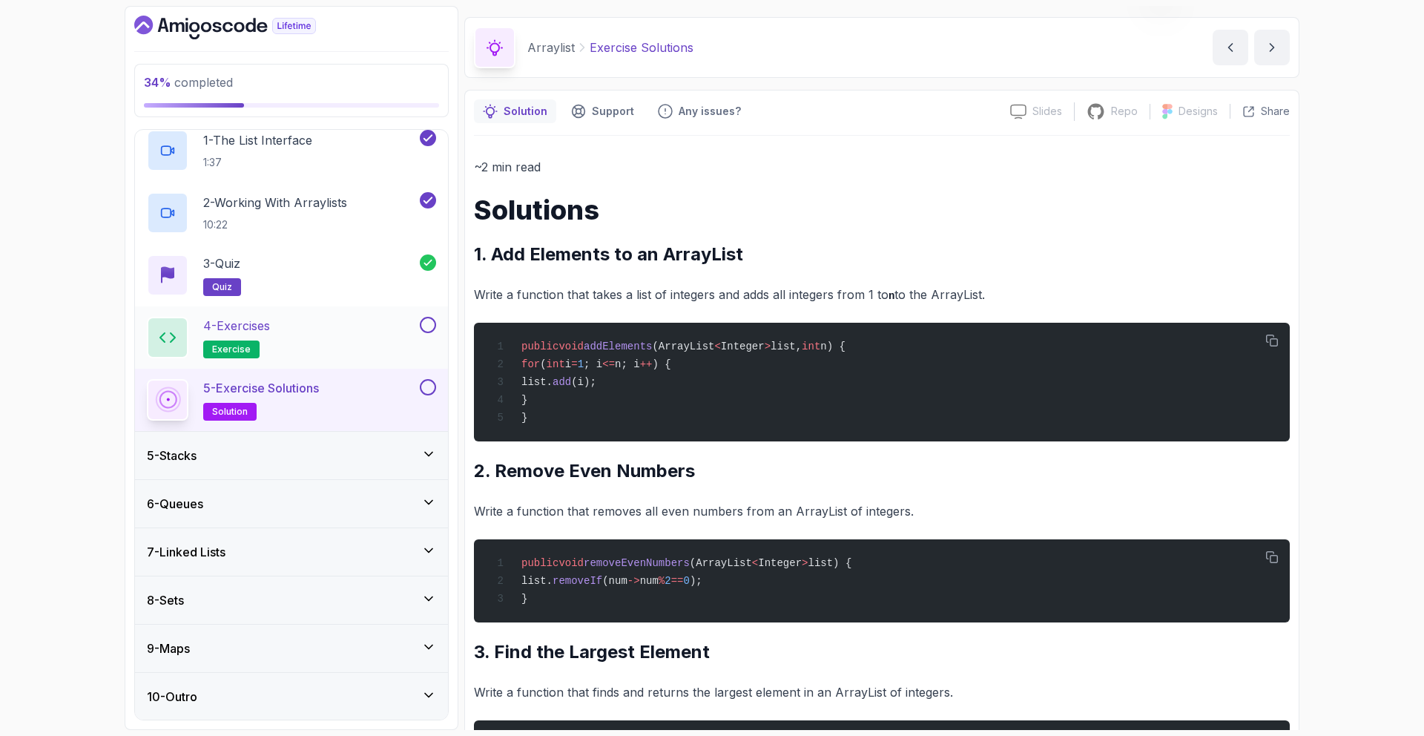
click at [440, 323] on div "4 - Exercises exercise" at bounding box center [291, 337] width 313 height 62
click at [432, 326] on button at bounding box center [428, 325] width 16 height 16
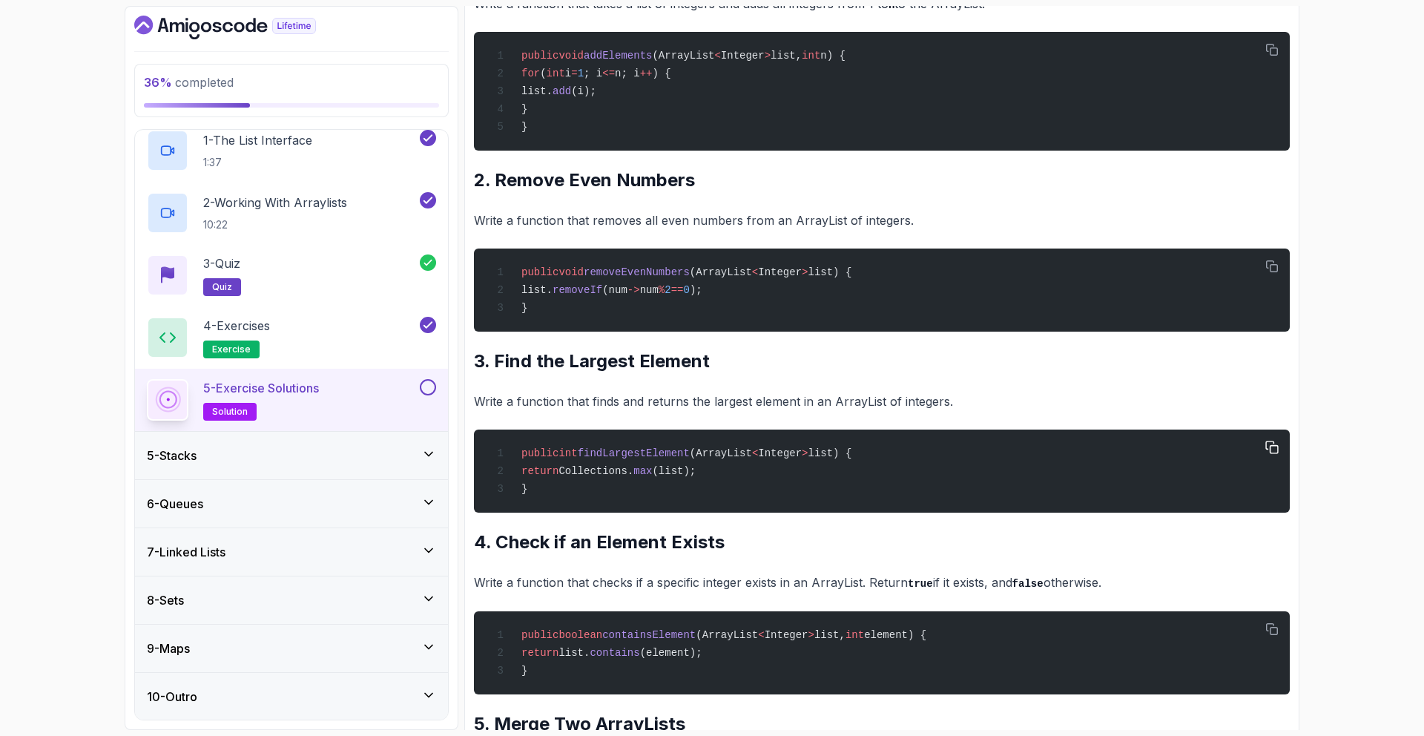
scroll to position [558, 0]
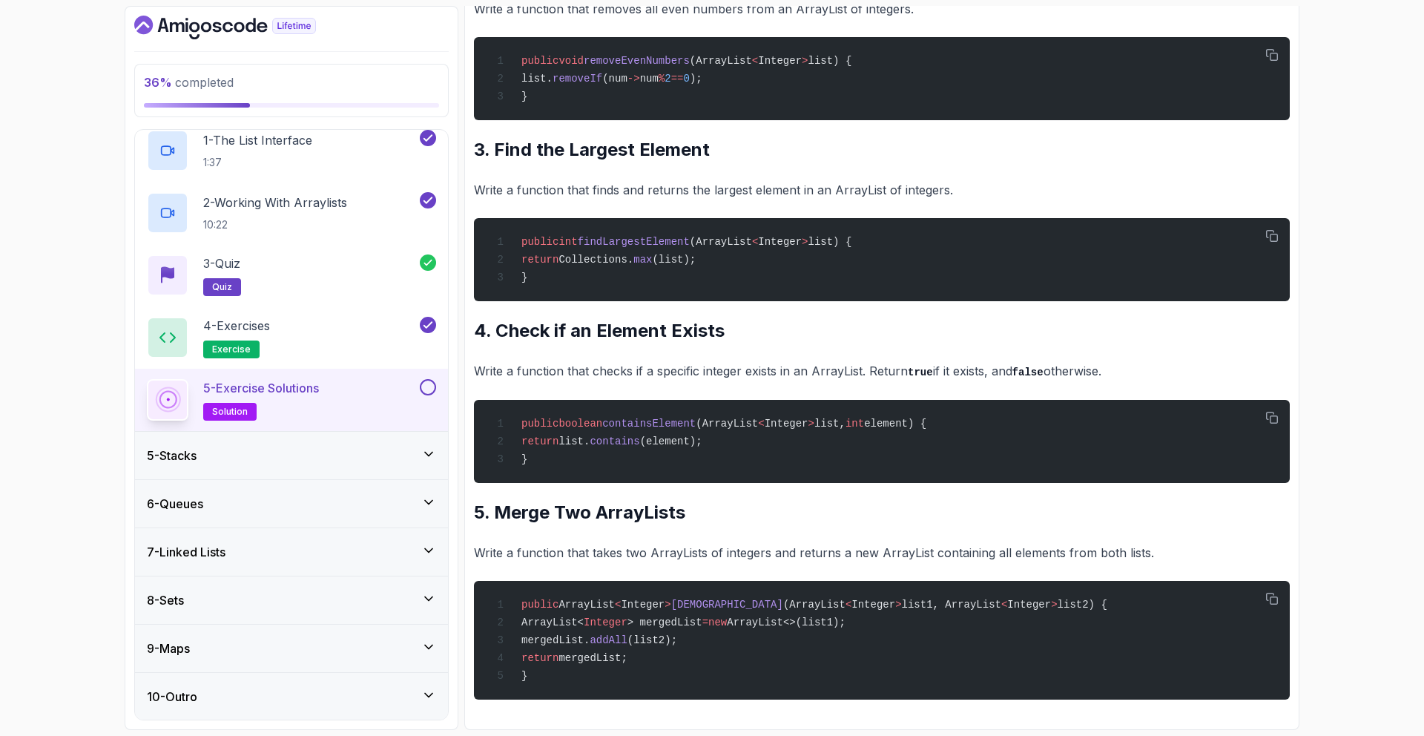
click at [421, 383] on button at bounding box center [428, 387] width 16 height 16
click at [387, 443] on div "5 - Stacks" at bounding box center [291, 455] width 313 height 47
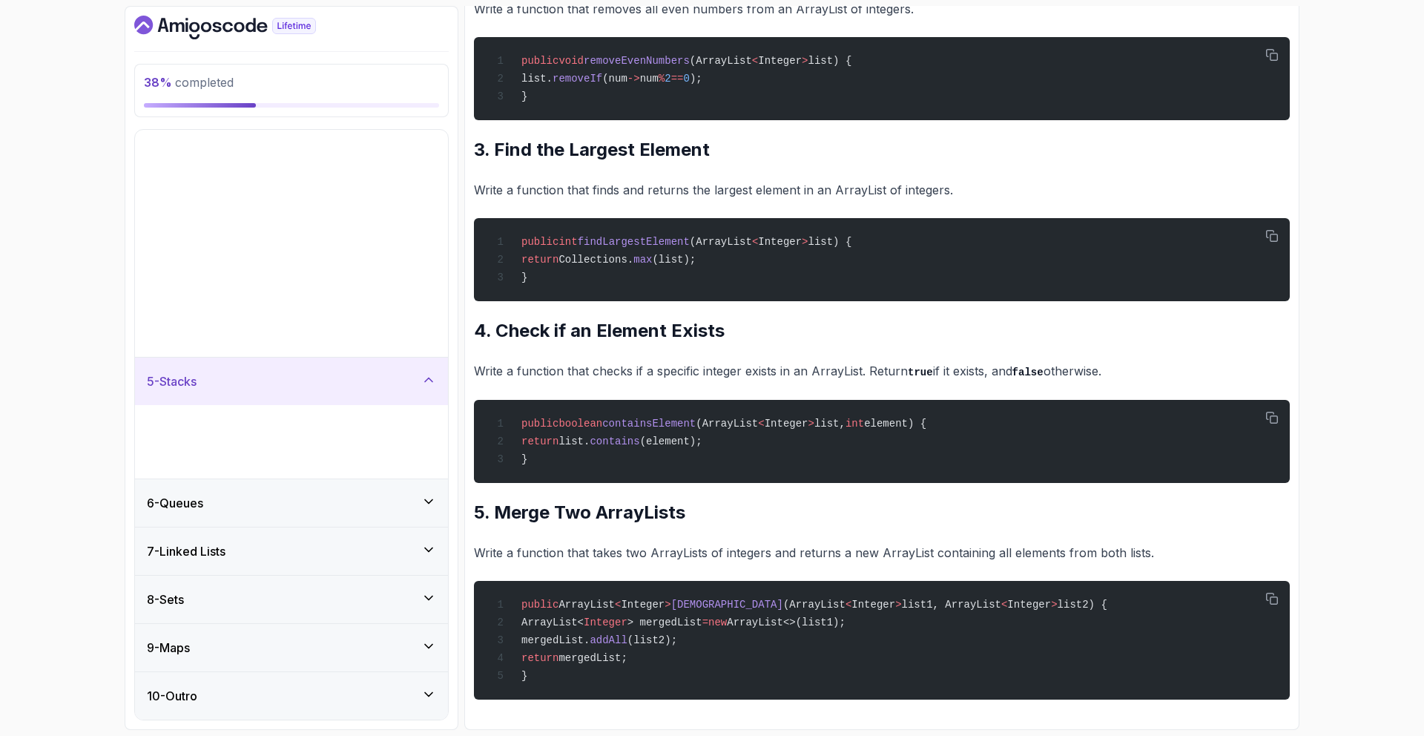
scroll to position [0, 0]
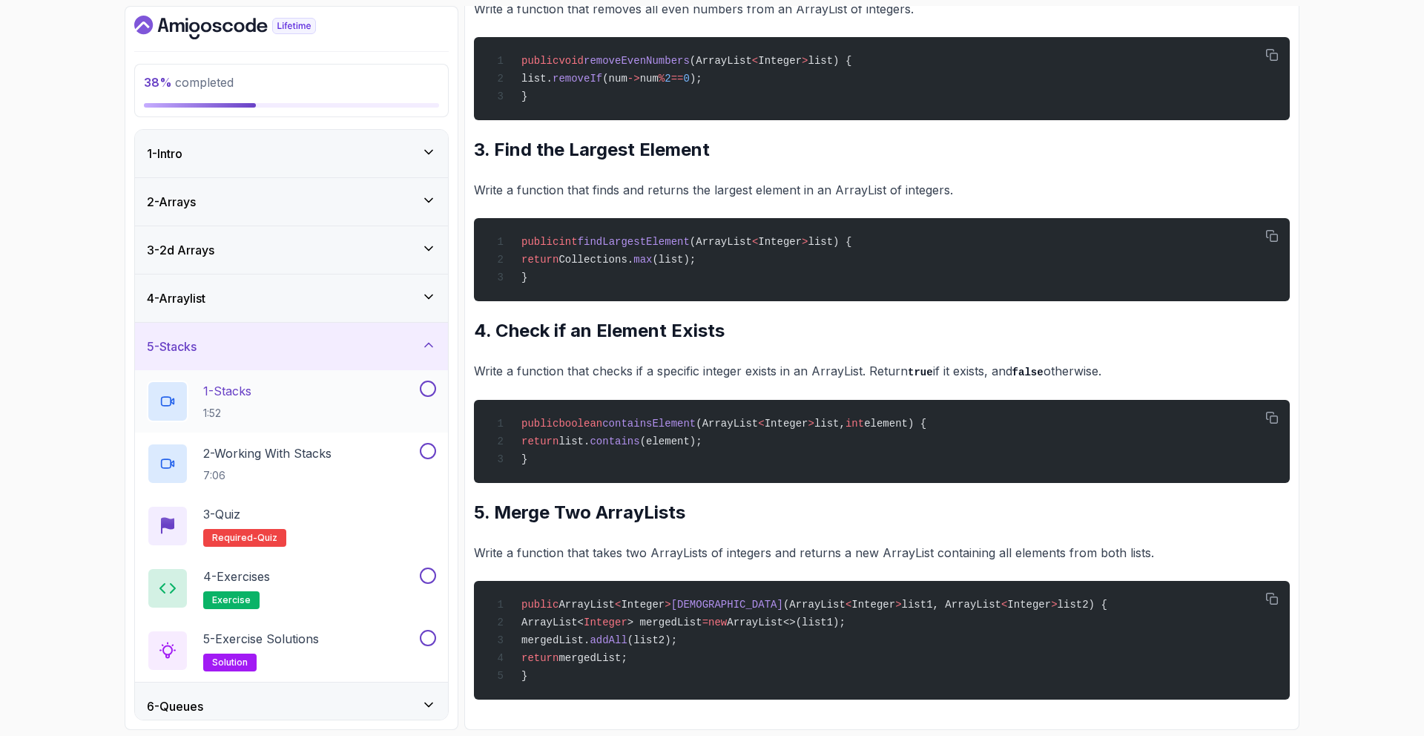
click at [392, 409] on div "1 - Stacks 1:52" at bounding box center [282, 401] width 270 height 42
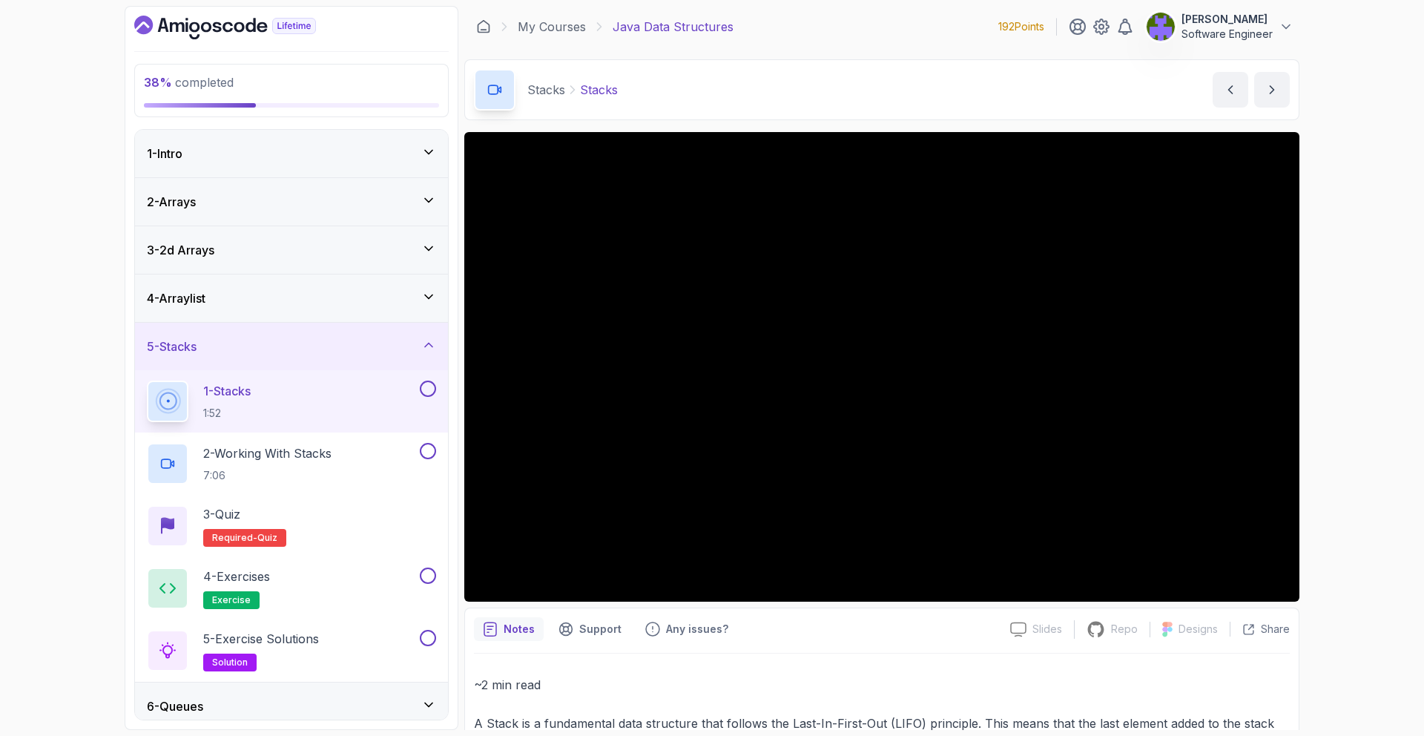
click at [314, 316] on div "4 - Arraylist" at bounding box center [291, 297] width 313 height 47
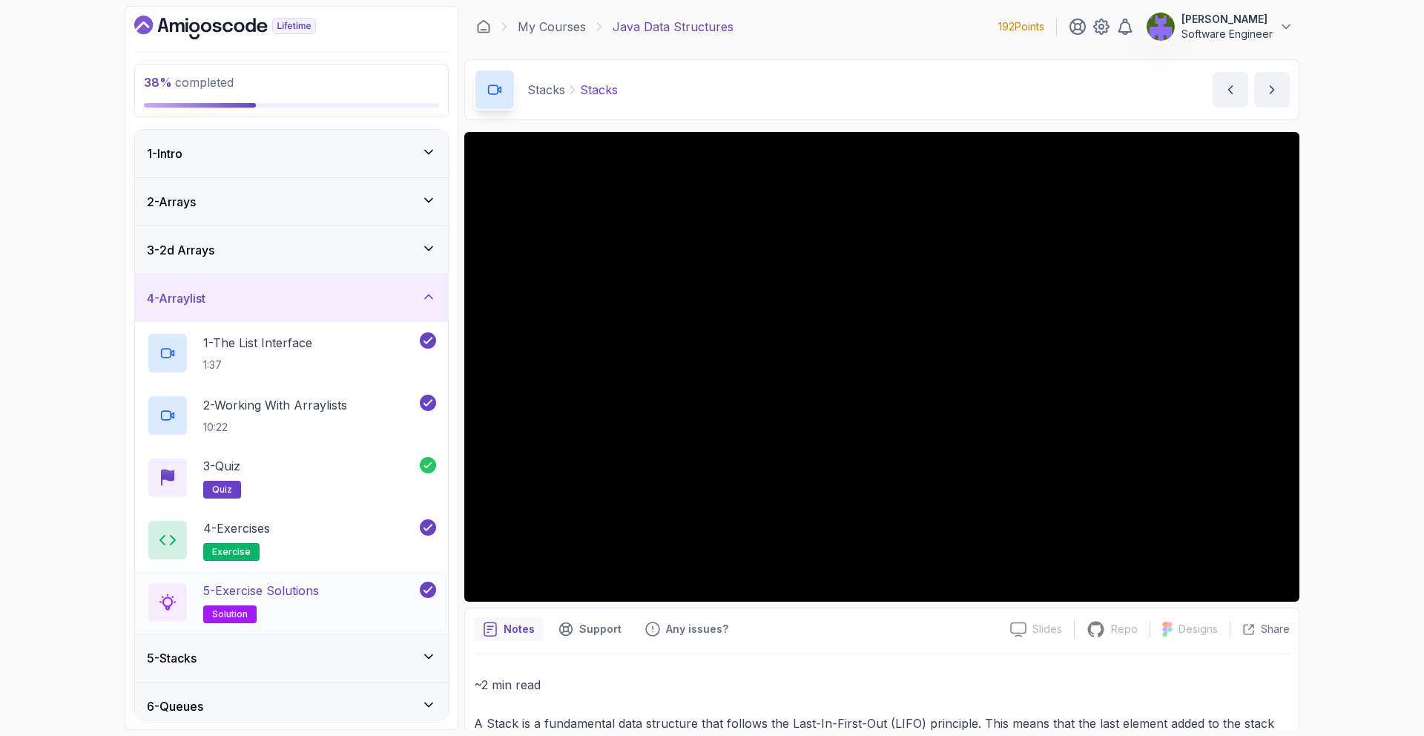
click at [335, 583] on div "5 - Exercise Solutions solution" at bounding box center [282, 602] width 270 height 42
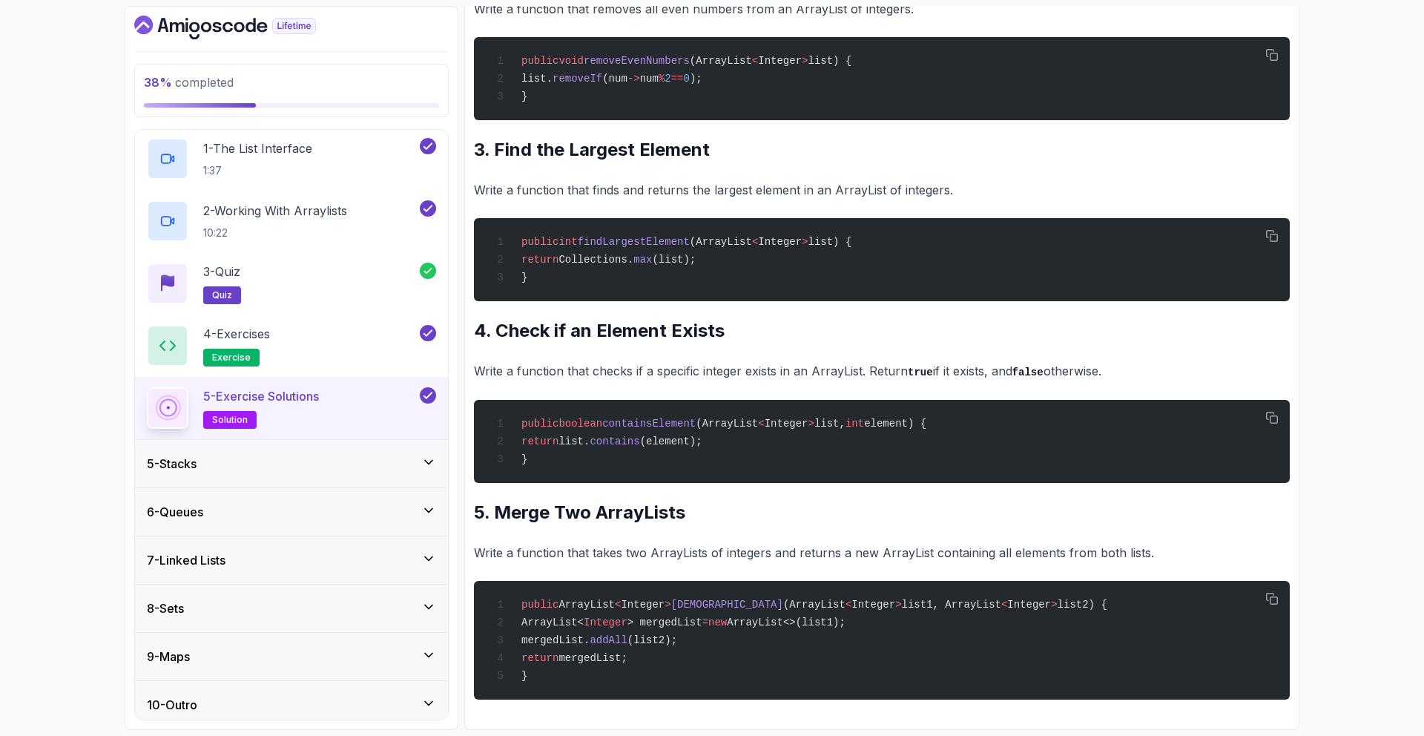
scroll to position [202, 0]
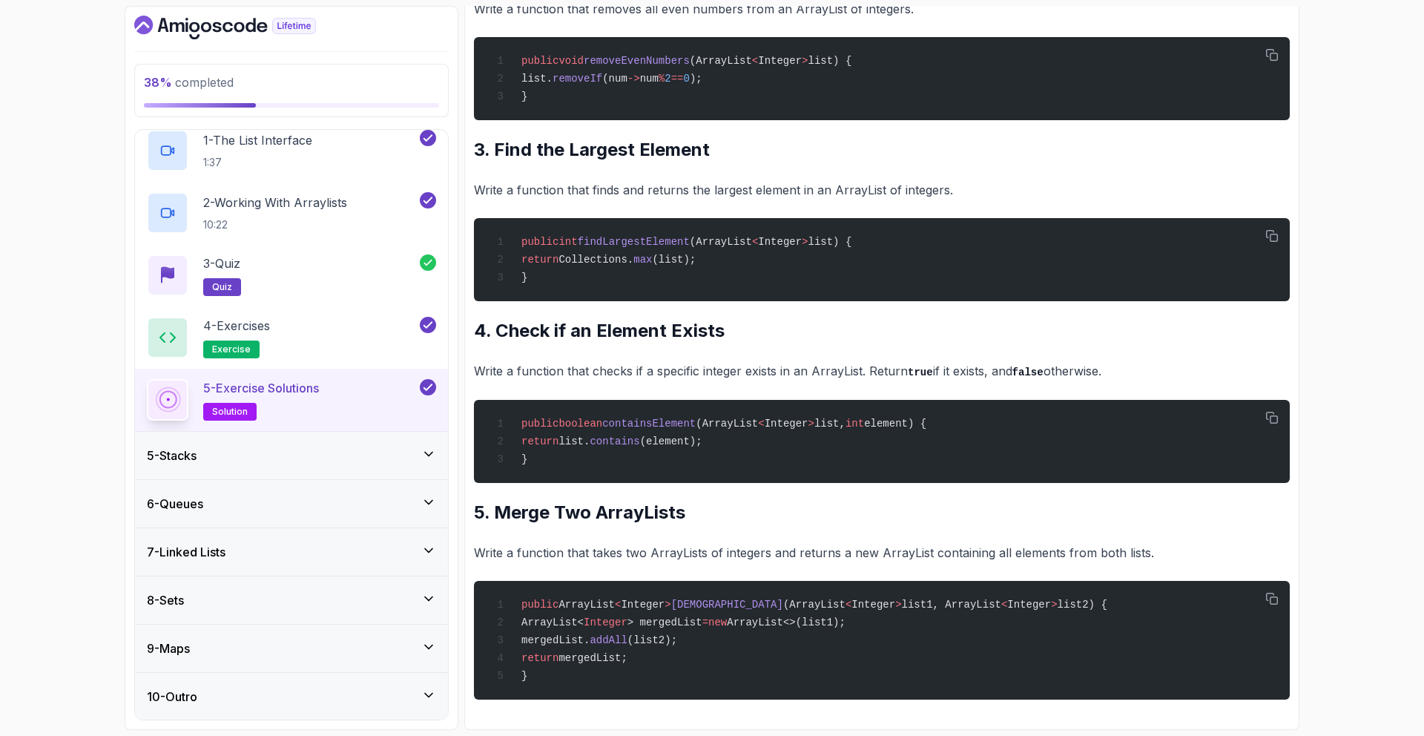
click at [397, 450] on div "5 - Stacks" at bounding box center [291, 455] width 289 height 18
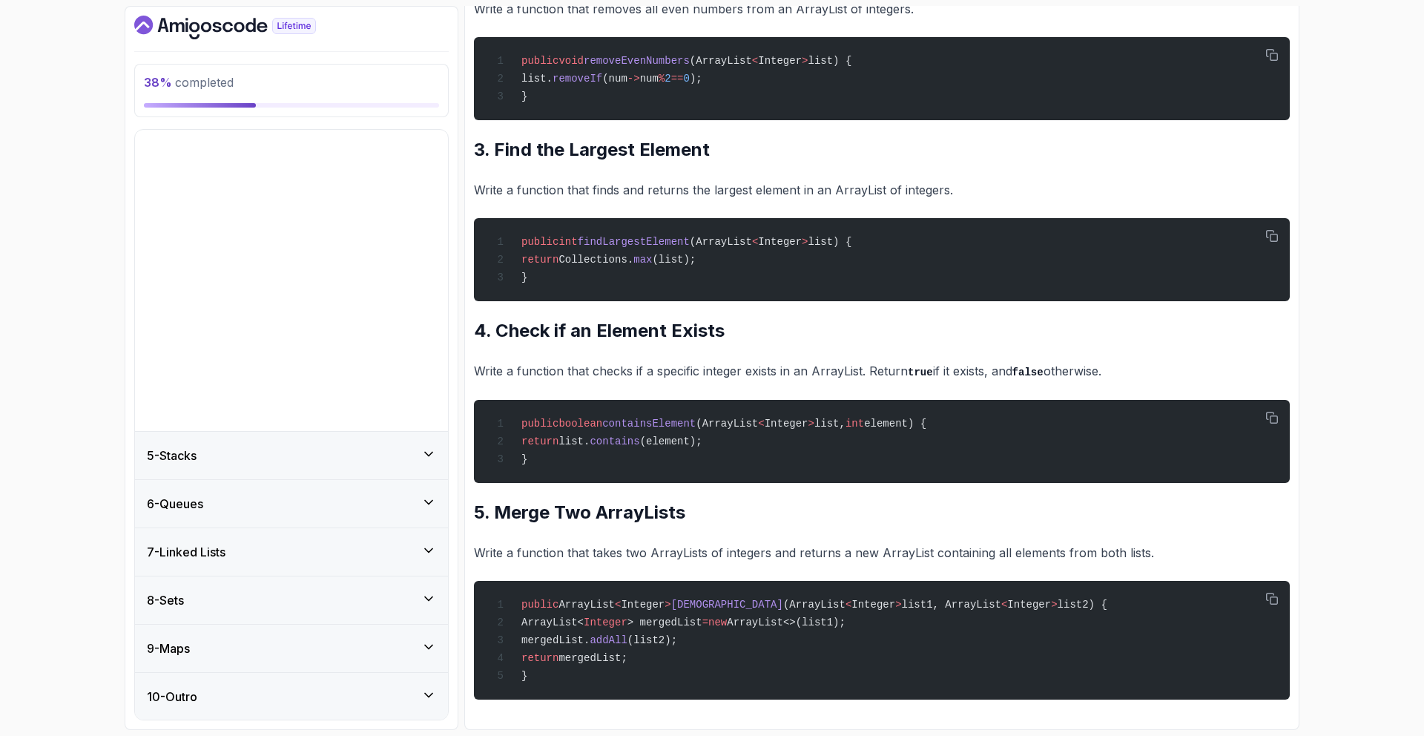
scroll to position [0, 0]
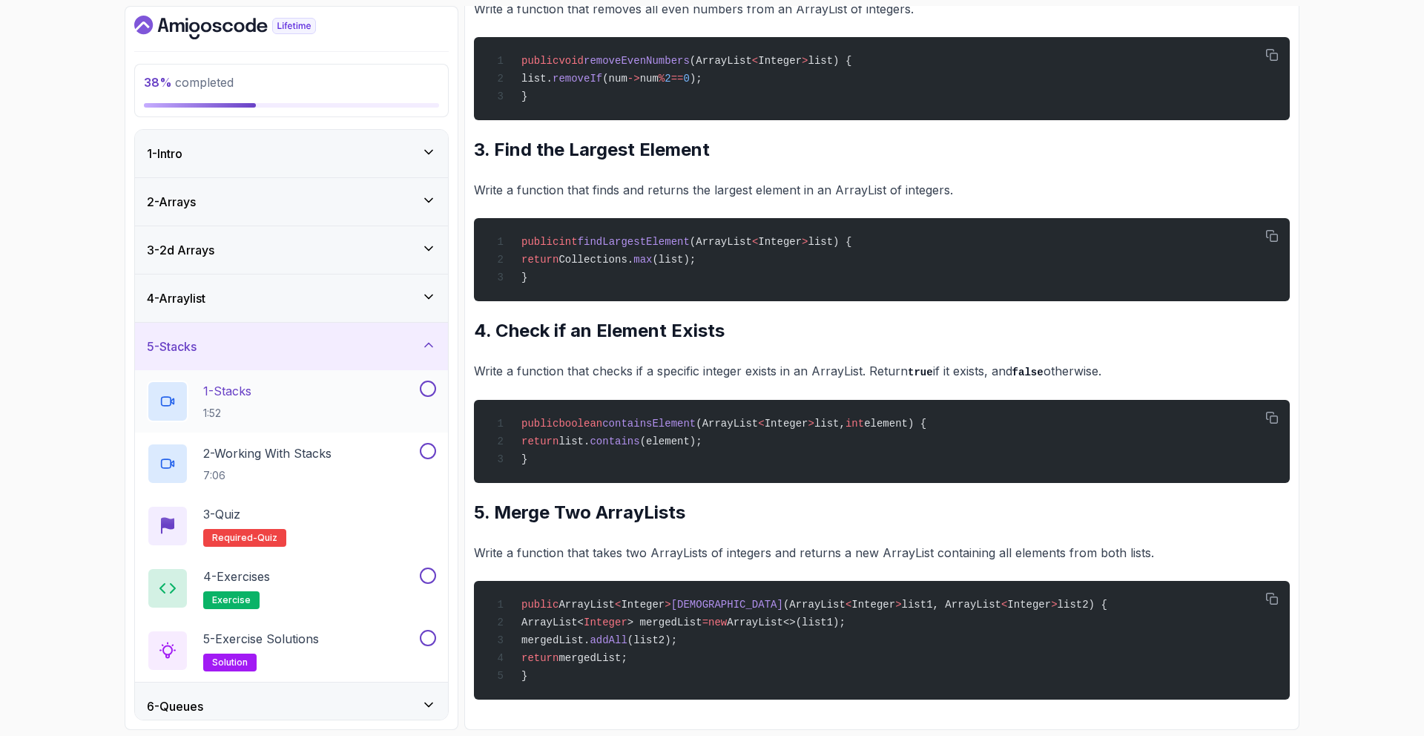
click at [397, 419] on div "1 - Stacks 1:52" at bounding box center [282, 401] width 270 height 42
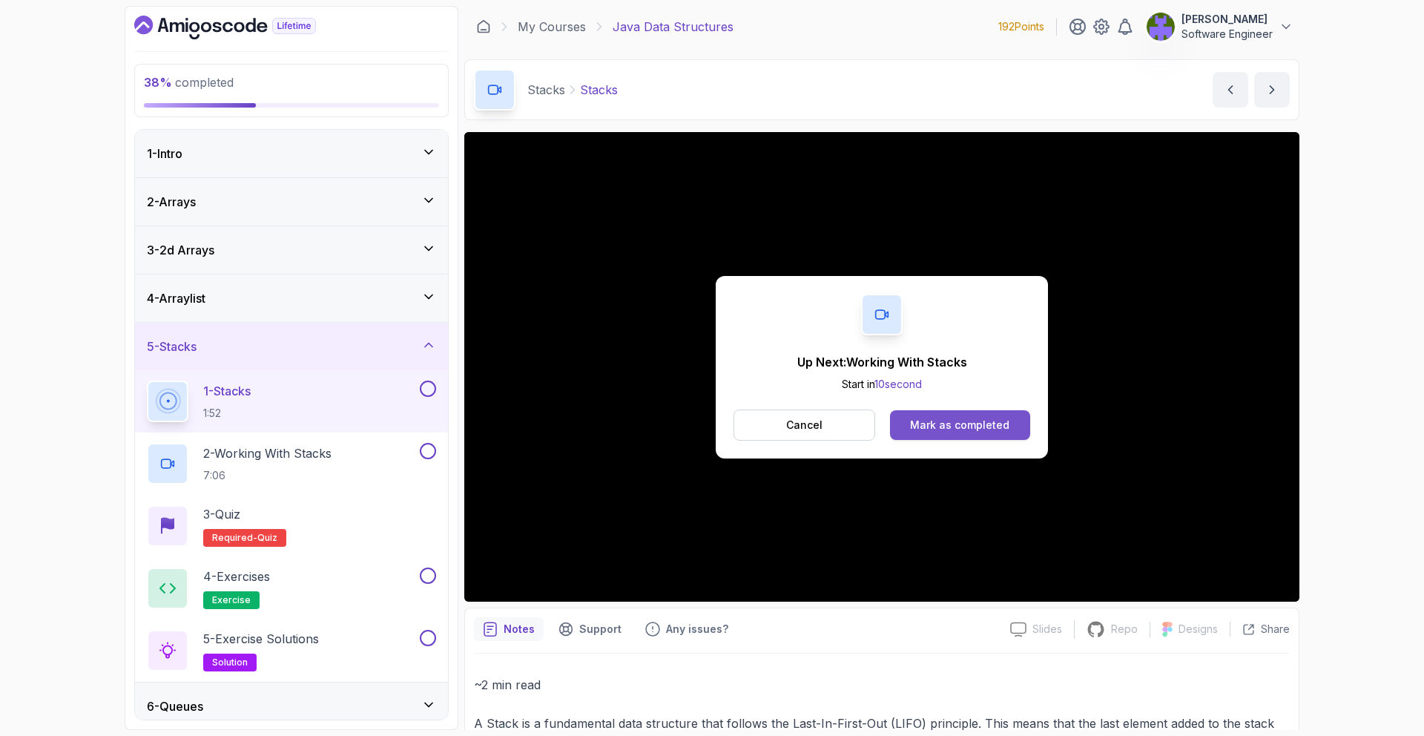
click at [948, 416] on button "Mark as completed" at bounding box center [960, 425] width 140 height 30
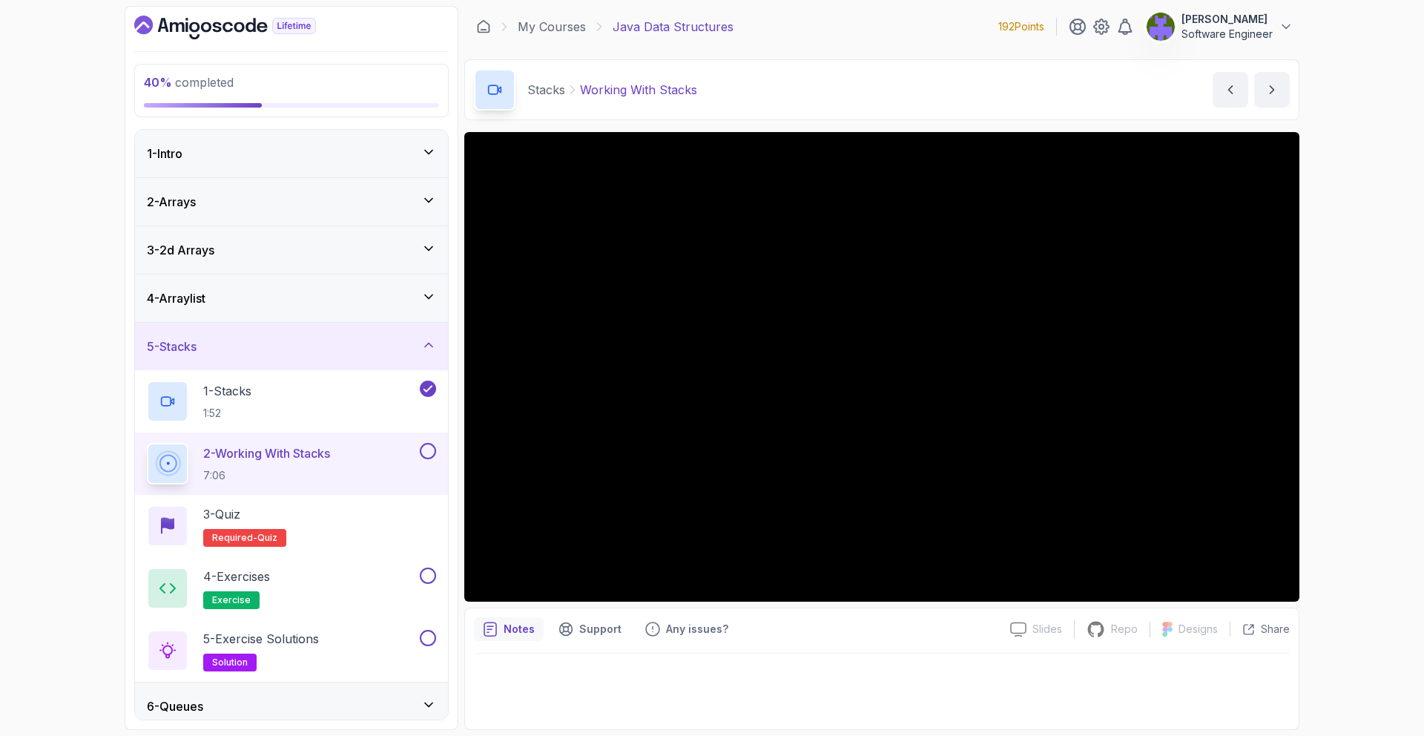
click at [1020, 661] on div at bounding box center [882, 686] width 816 height 67
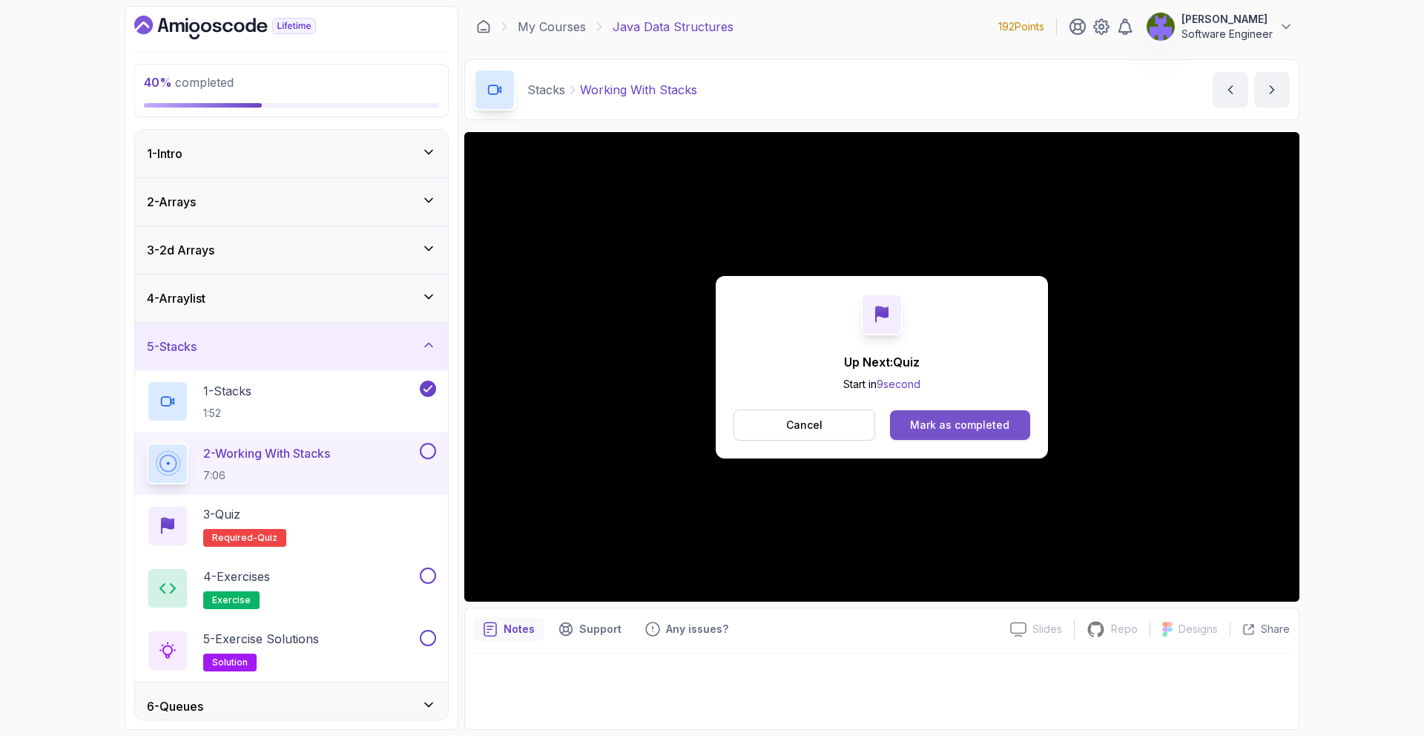
click at [940, 437] on button "Mark as completed" at bounding box center [960, 425] width 140 height 30
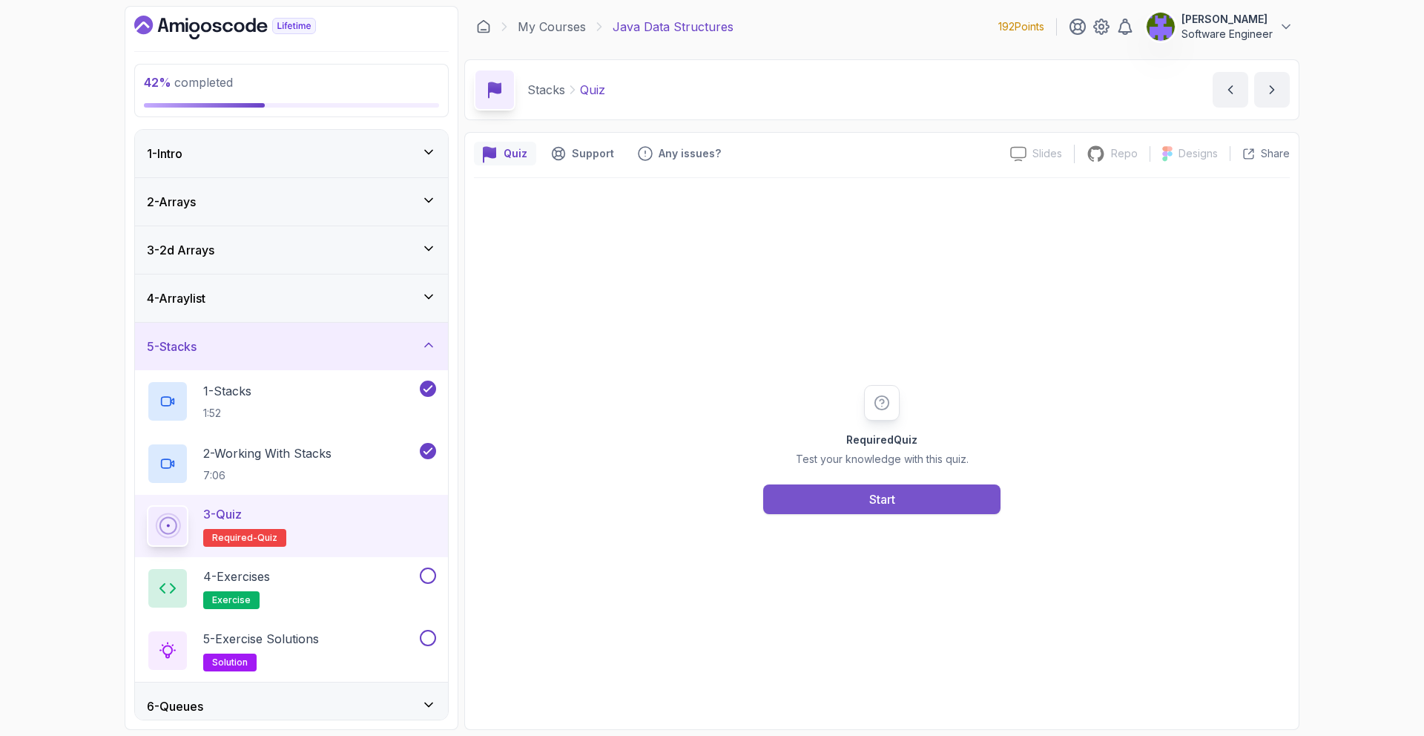
click at [884, 488] on button "Start" at bounding box center [881, 499] width 237 height 30
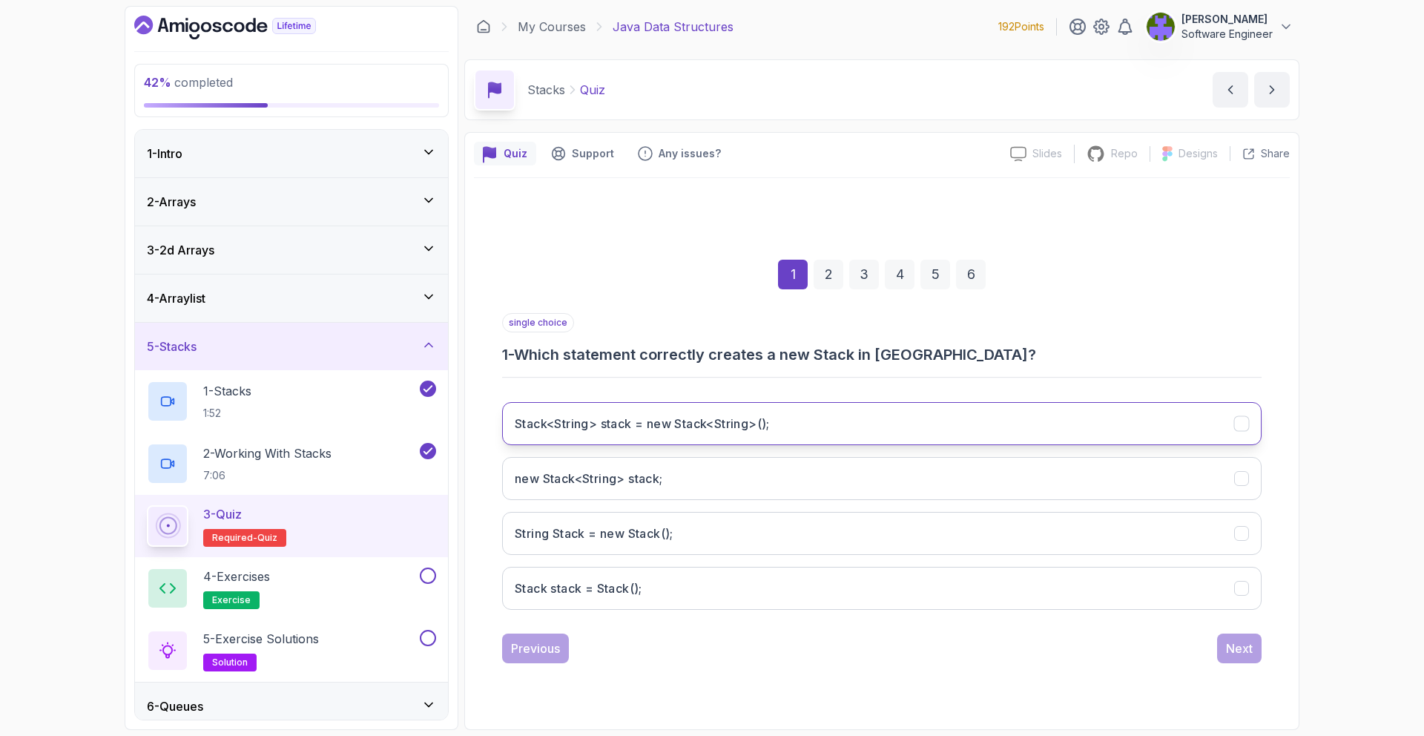
click at [813, 416] on button "Stack<String> stack = new Stack<String>();" at bounding box center [881, 423] width 759 height 43
click at [1243, 644] on div "Next" at bounding box center [1239, 648] width 27 height 18
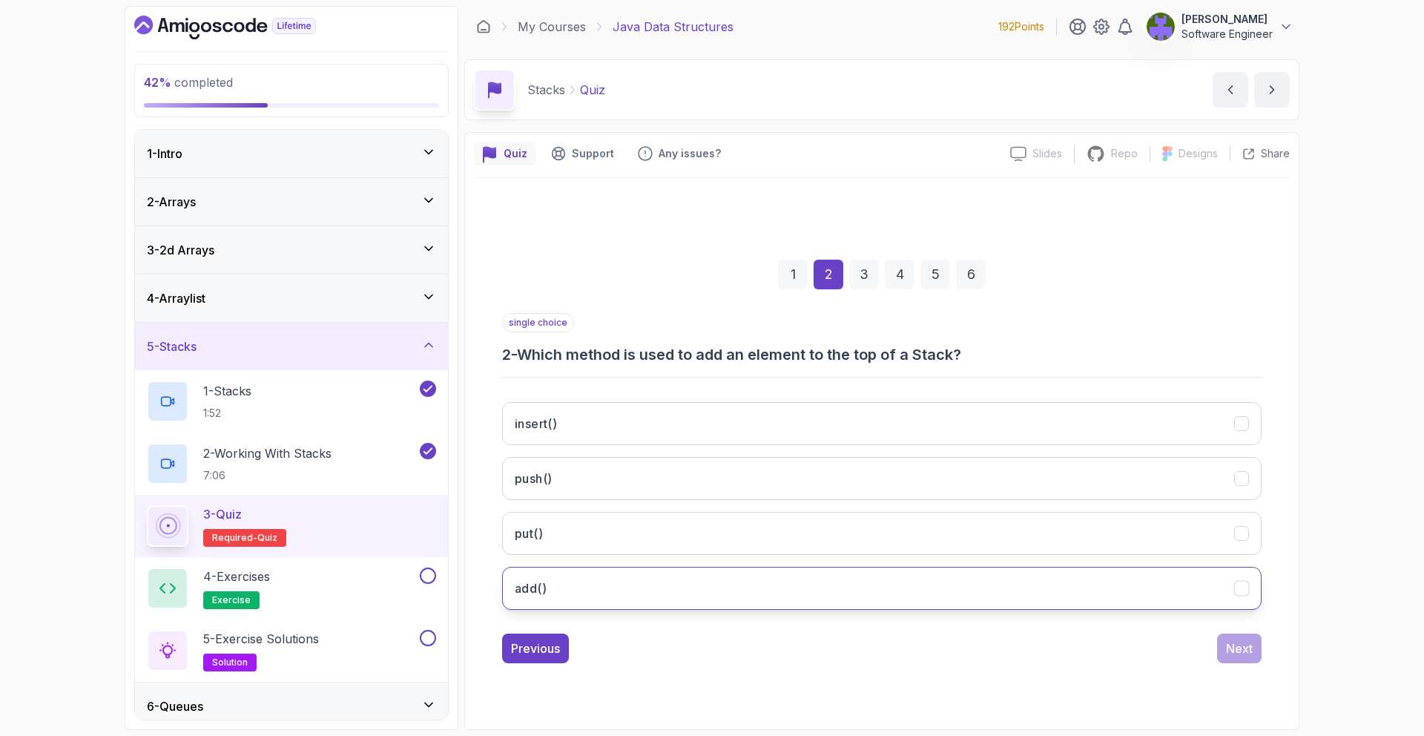
click at [847, 589] on button "add()" at bounding box center [881, 587] width 759 height 43
click at [1220, 647] on button "Next" at bounding box center [1239, 648] width 44 height 30
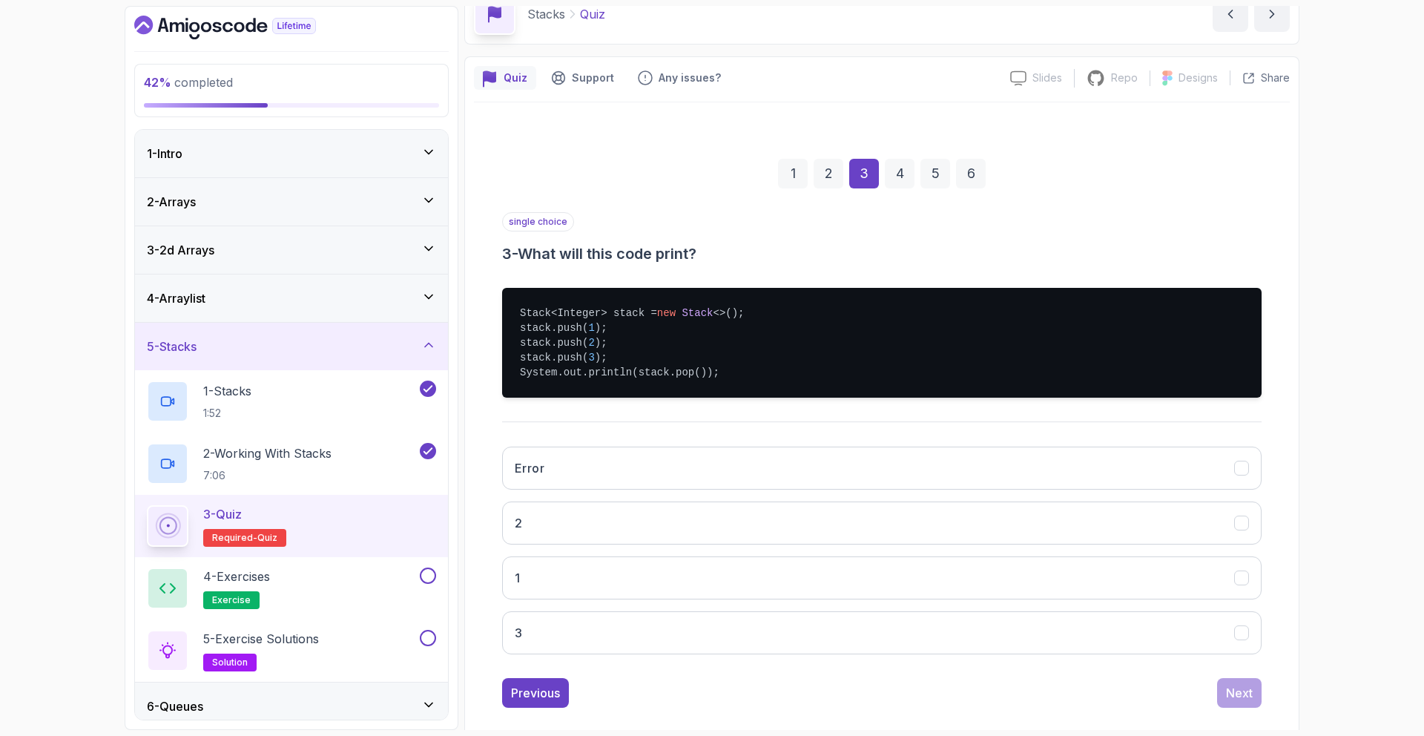
scroll to position [96, 0]
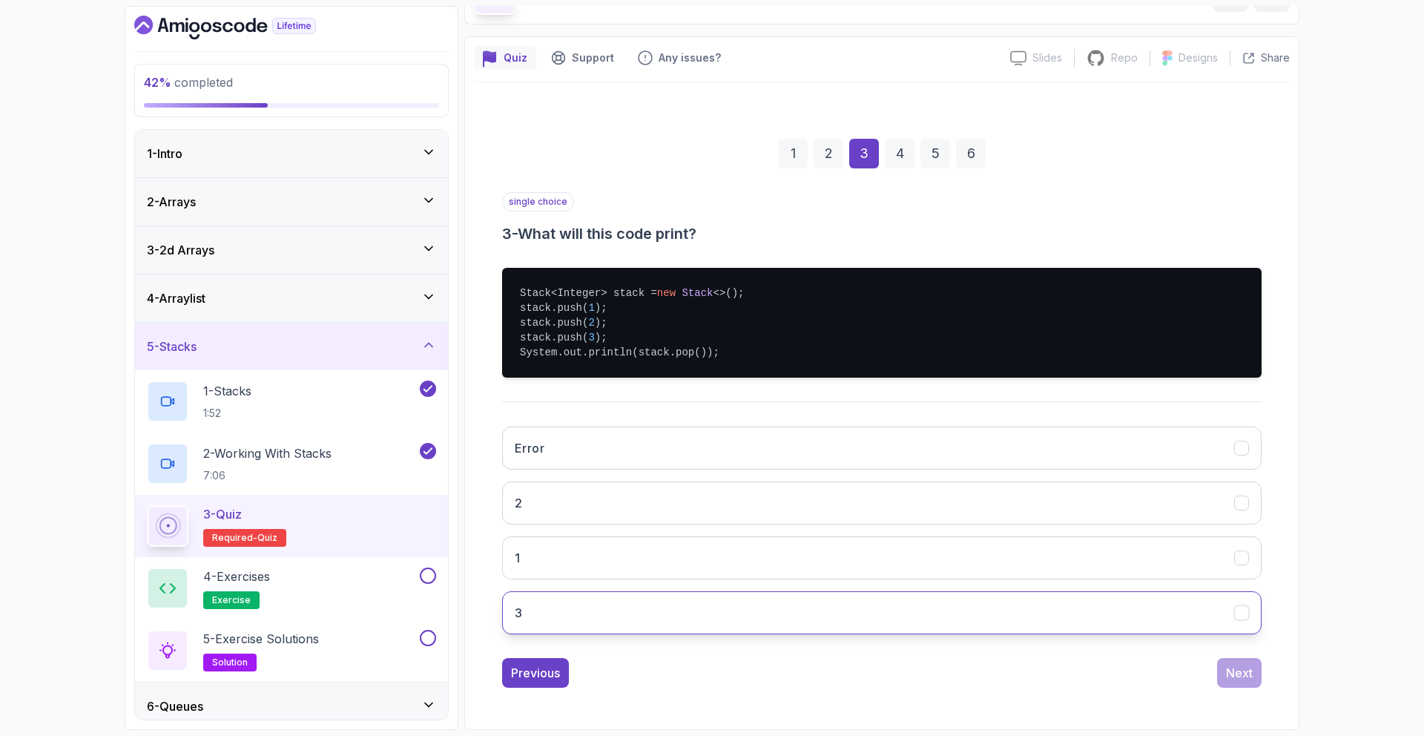
click at [798, 610] on button "3" at bounding box center [881, 612] width 759 height 43
click at [1225, 670] on button "Next" at bounding box center [1239, 673] width 44 height 30
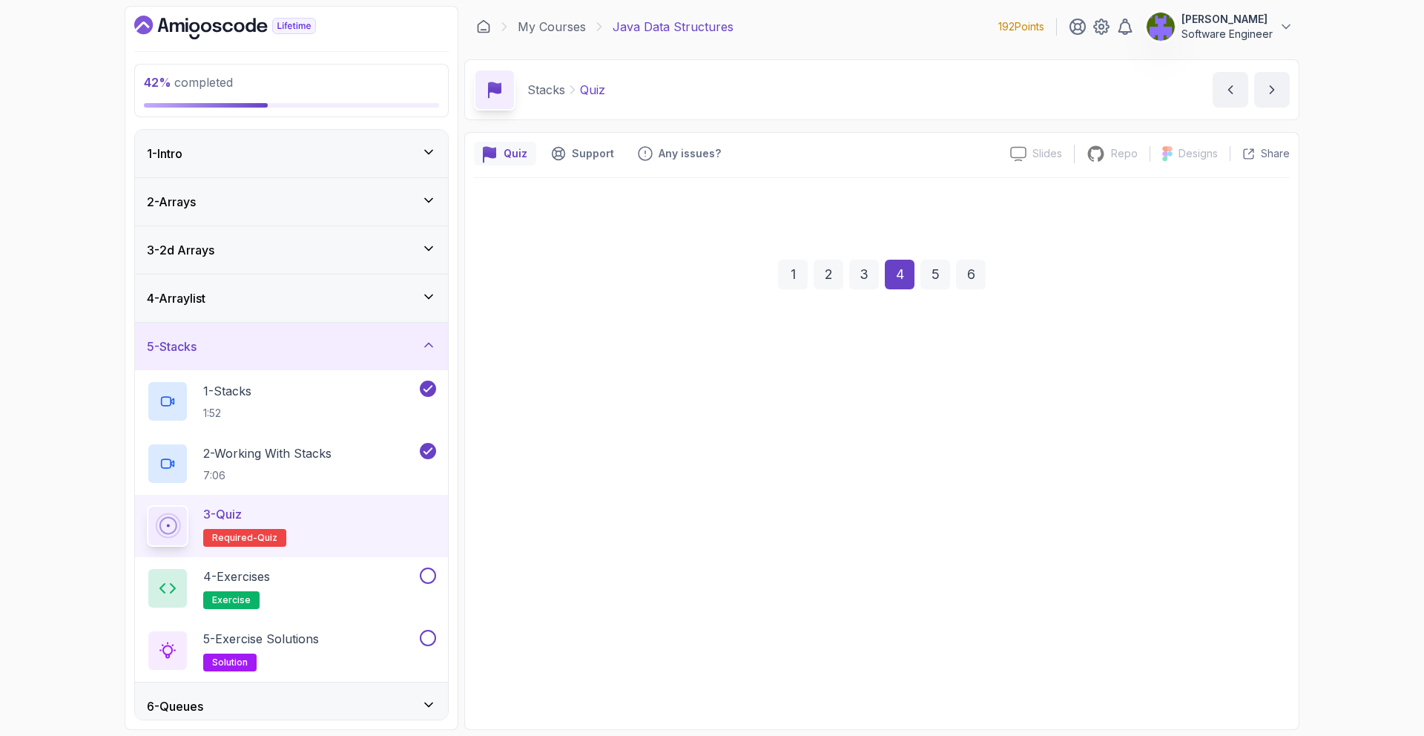
scroll to position [0, 0]
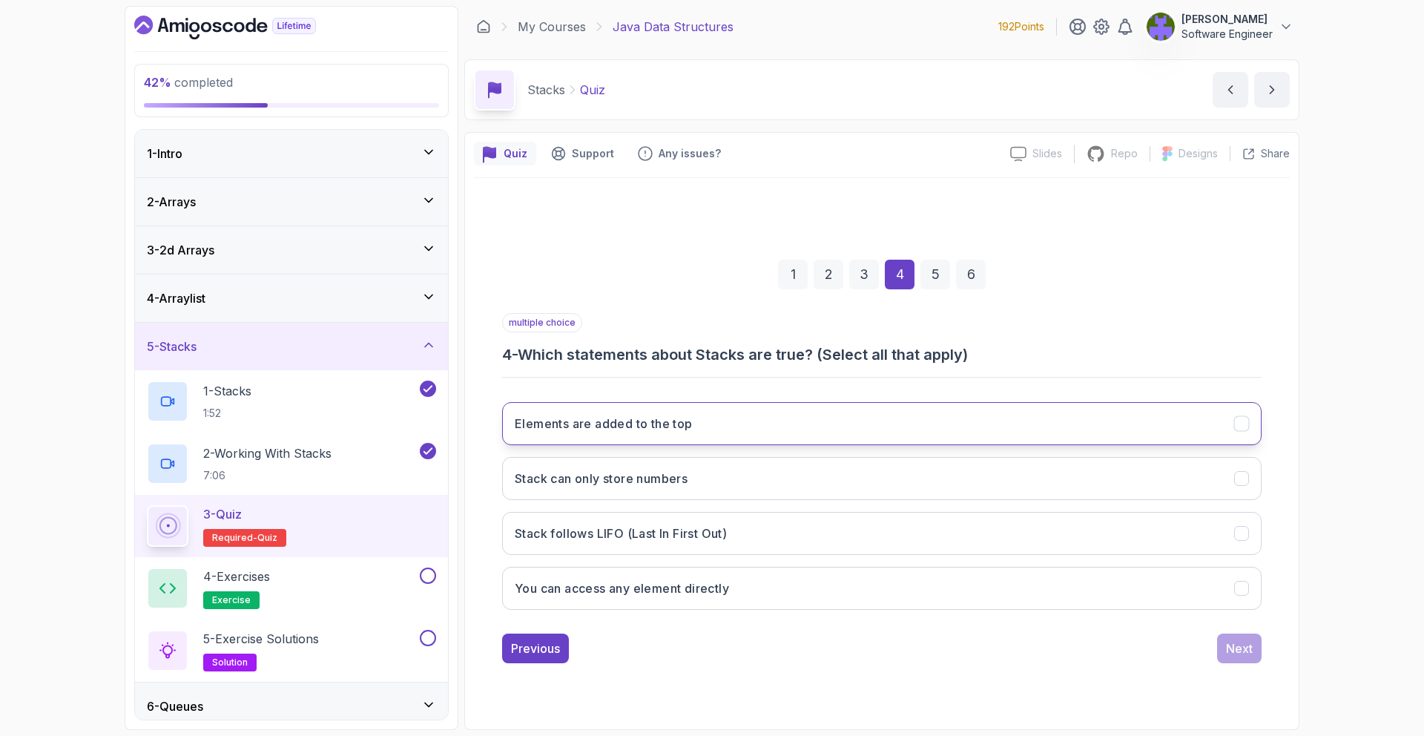
click at [746, 420] on button "Elements are added to the top" at bounding box center [881, 423] width 759 height 43
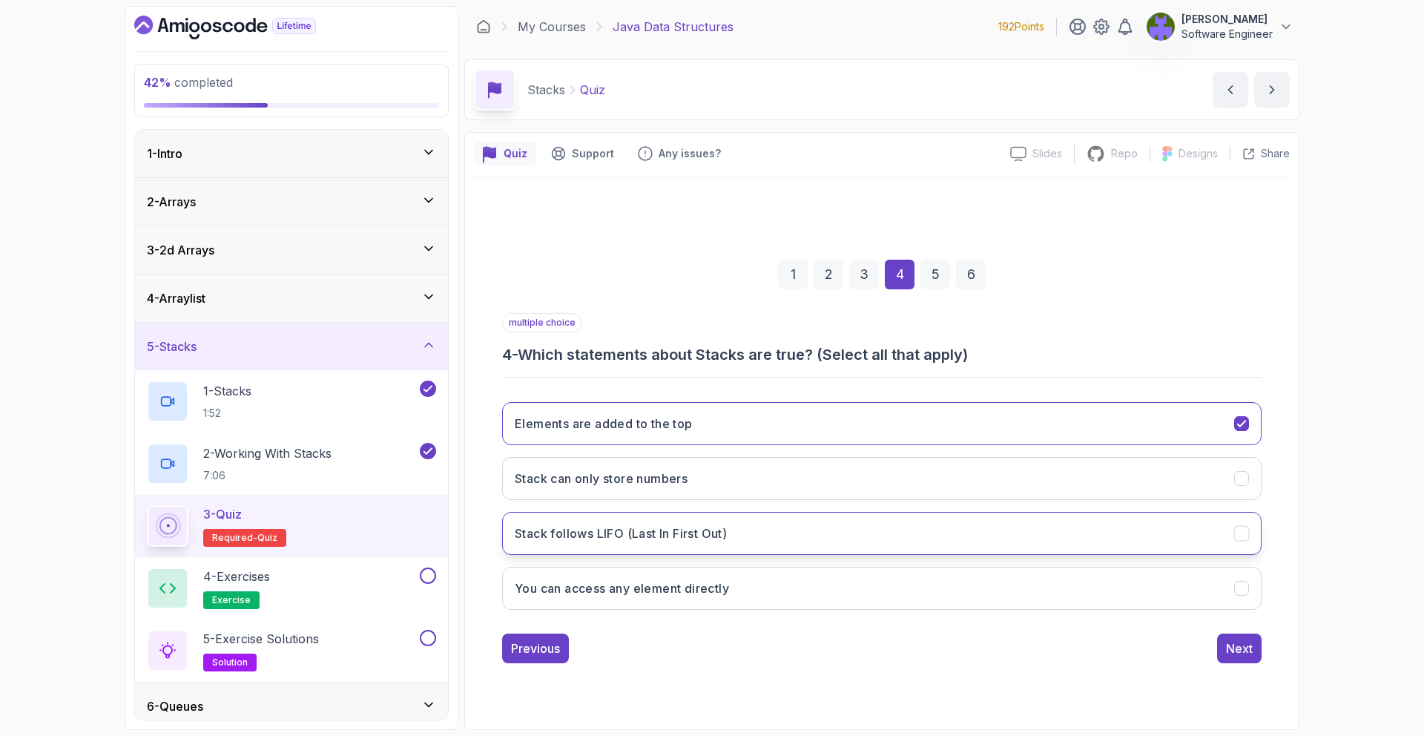
click at [839, 540] on button "Stack follows LIFO (Last In First Out)" at bounding box center [881, 533] width 759 height 43
click at [1236, 640] on div "Next" at bounding box center [1239, 648] width 27 height 18
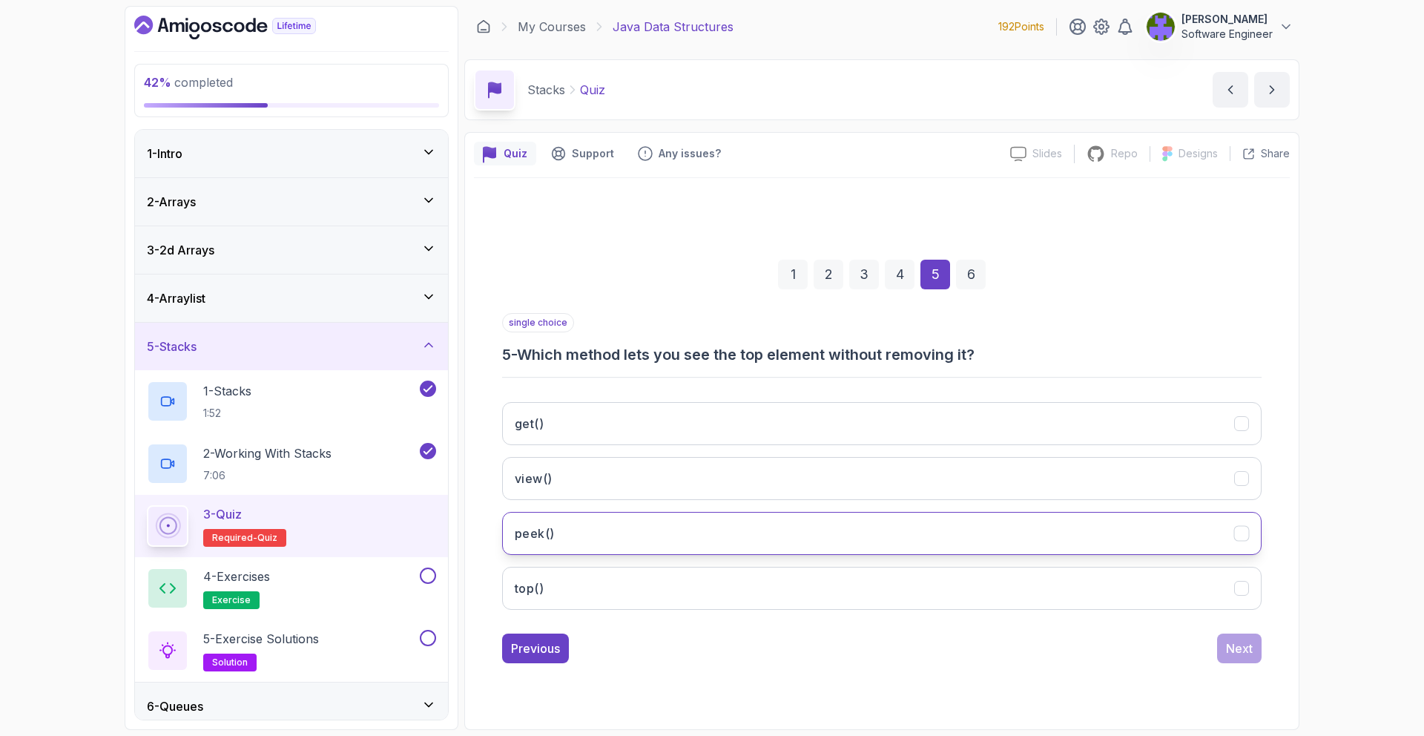
click at [808, 535] on button "peek()" at bounding box center [881, 533] width 759 height 43
click at [1240, 647] on div "Next" at bounding box center [1239, 648] width 27 height 18
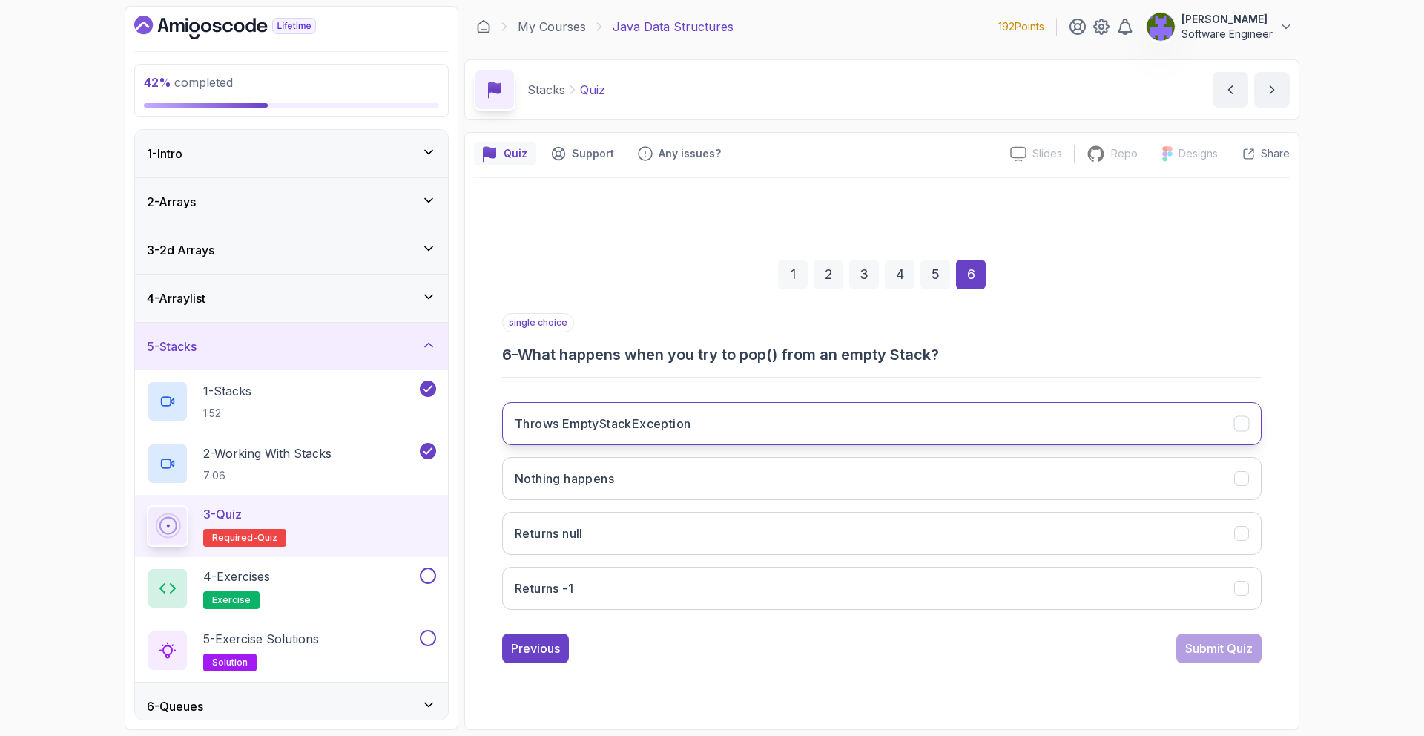
click at [808, 429] on button "Throws EmptyStackException" at bounding box center [881, 423] width 759 height 43
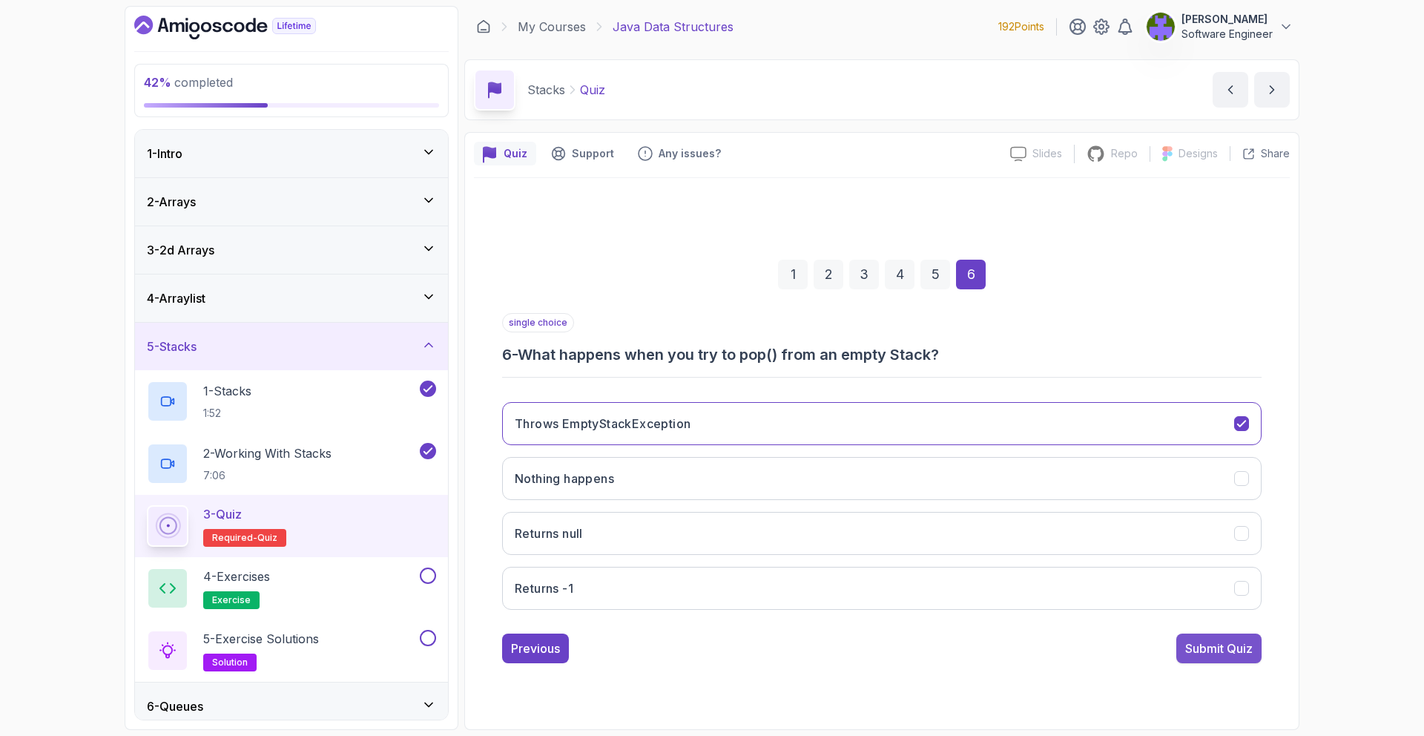
click at [1219, 639] on div "Submit Quiz" at bounding box center [1218, 648] width 67 height 18
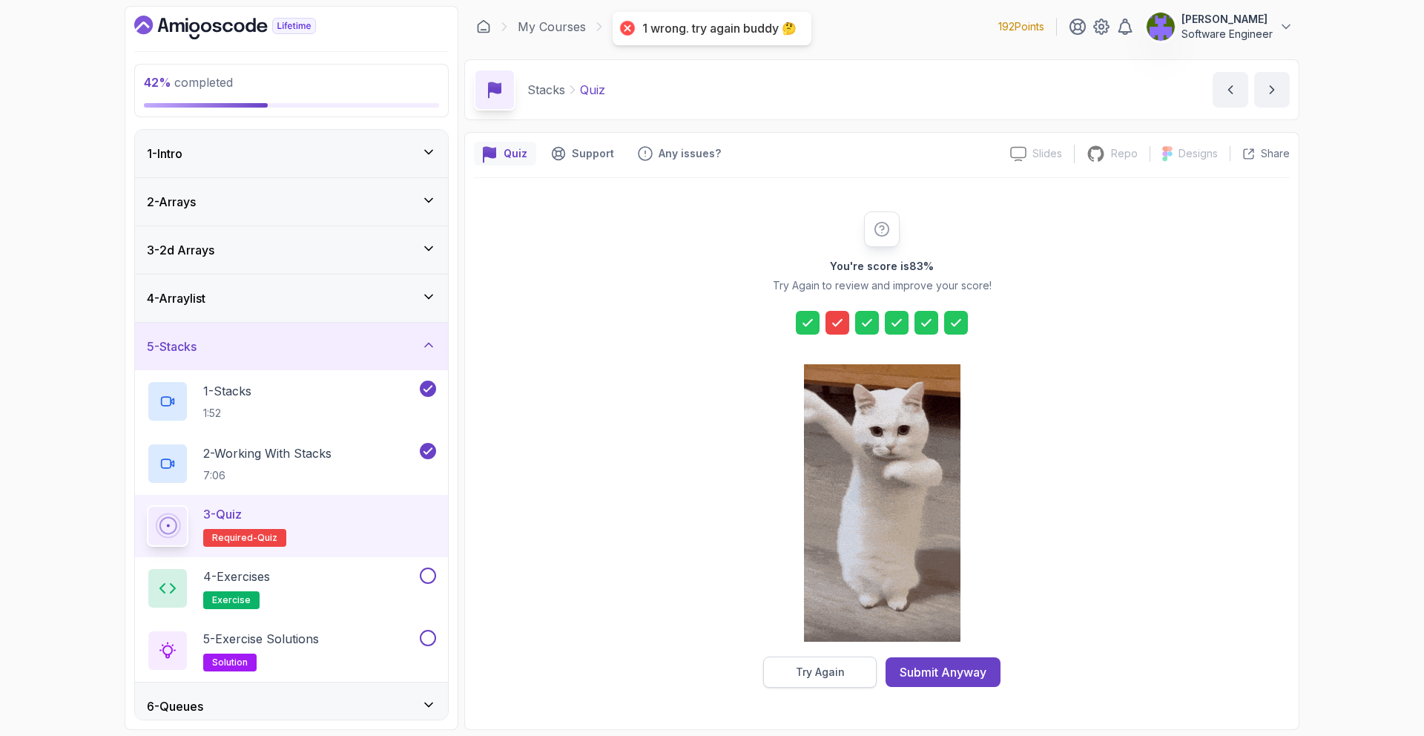
click at [816, 662] on button "Try Again" at bounding box center [819, 671] width 113 height 31
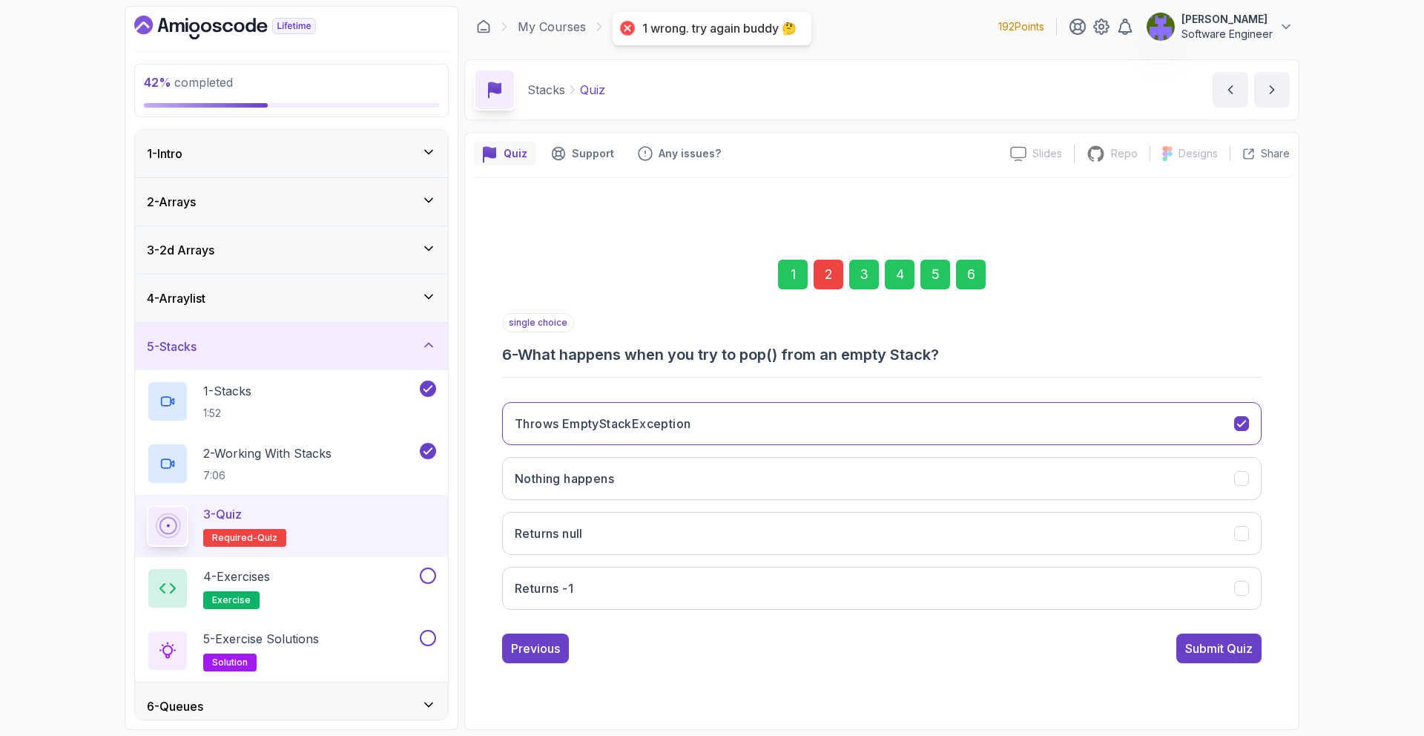
click at [830, 274] on div "2" at bounding box center [828, 275] width 30 height 30
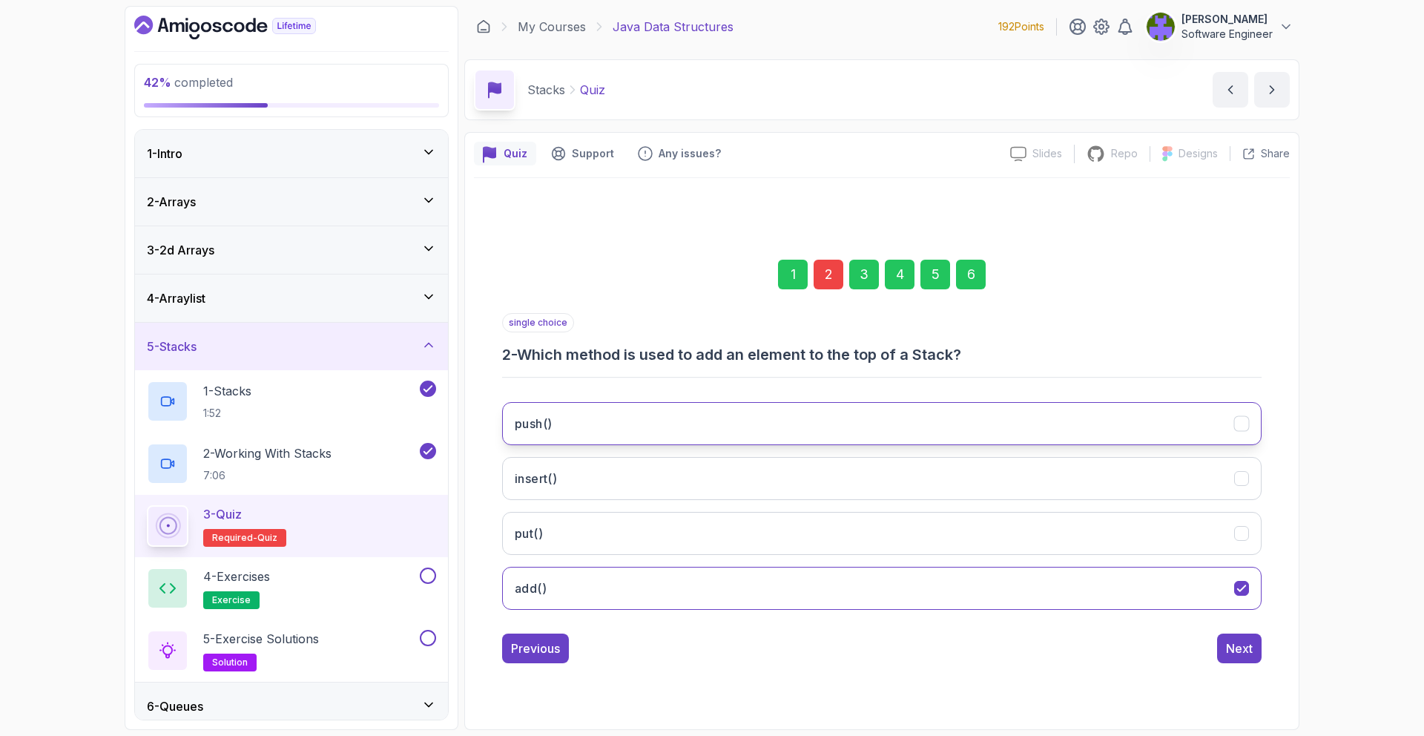
click at [926, 432] on button "push()" at bounding box center [881, 423] width 759 height 43
click at [1229, 641] on div "Next" at bounding box center [1239, 648] width 27 height 18
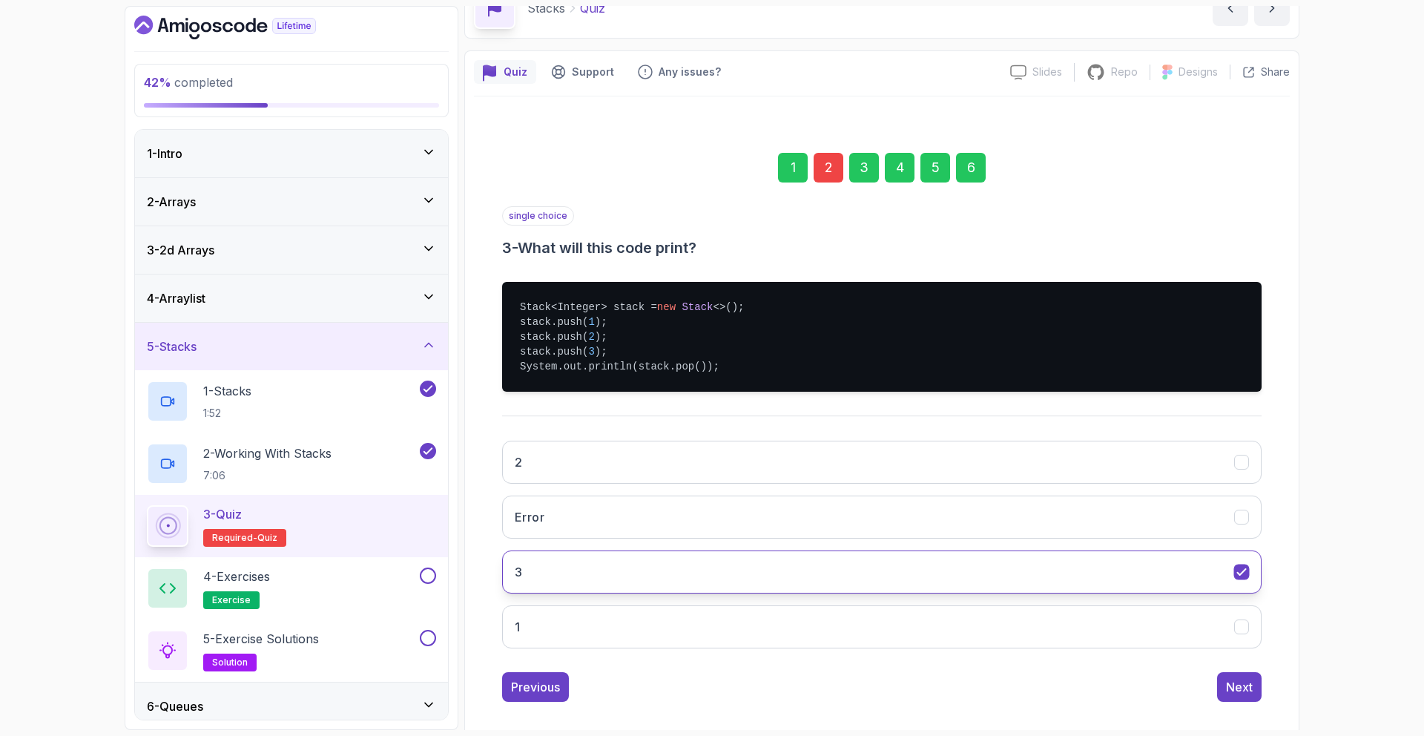
scroll to position [96, 0]
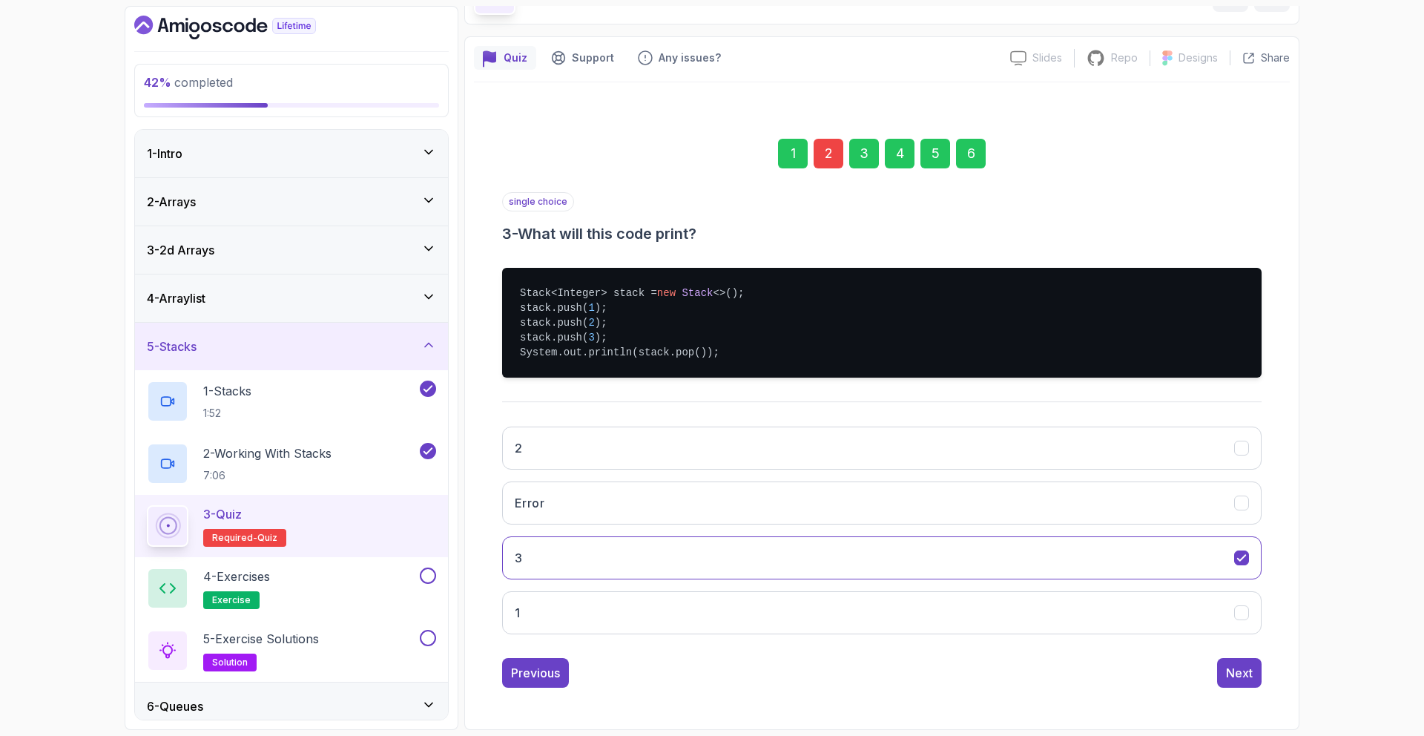
click at [1250, 687] on div "1 2 3 4 5 6 single choice 3 - What will this code print? Stack<Integer> stack =…" at bounding box center [882, 401] width 816 height 596
click at [1249, 676] on div "Next" at bounding box center [1239, 673] width 27 height 18
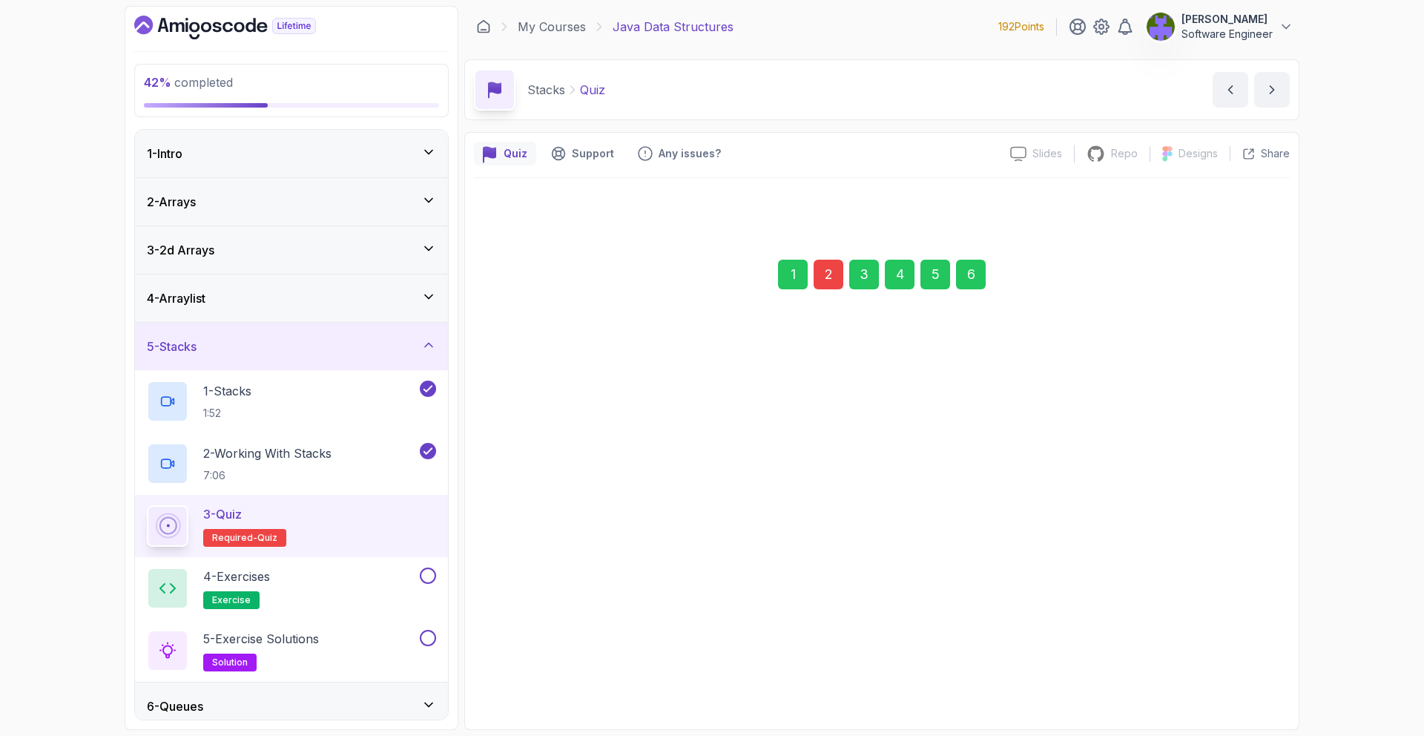
scroll to position [0, 0]
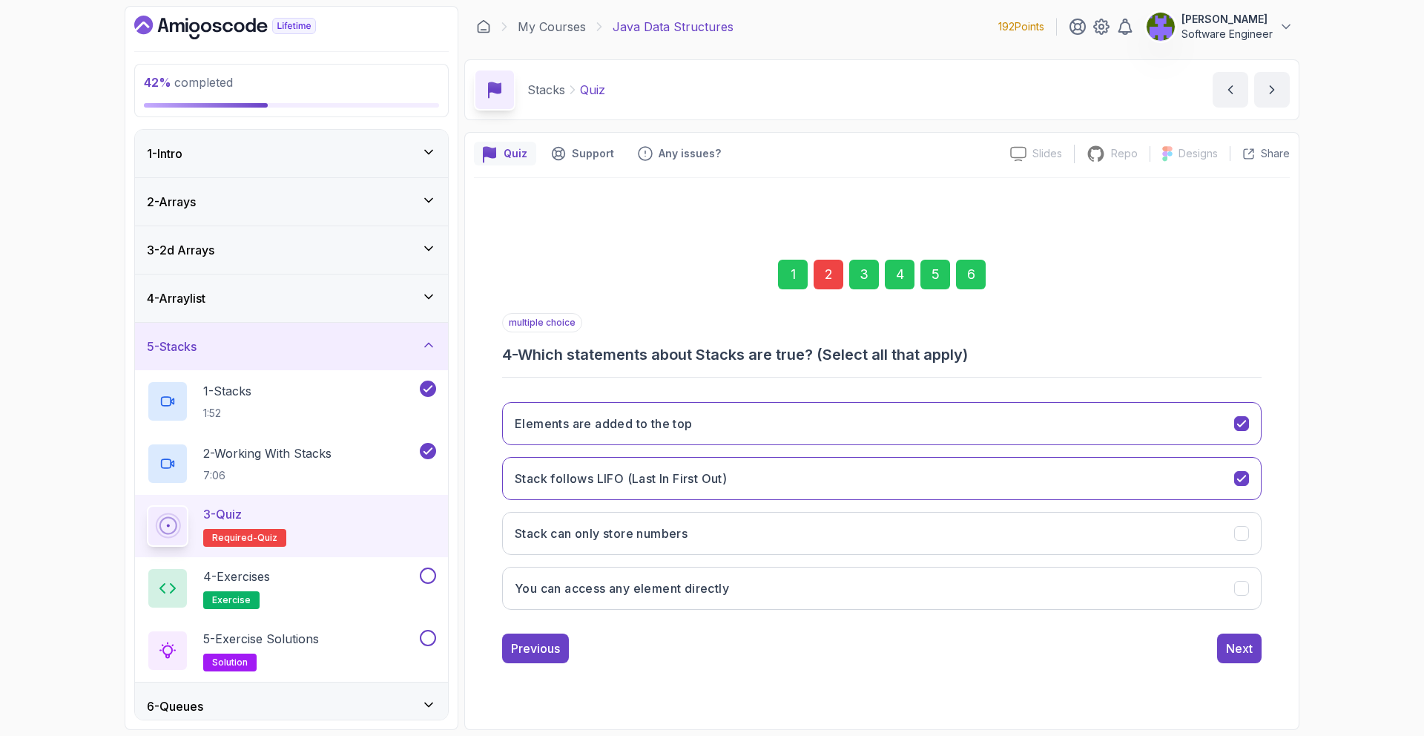
click at [1249, 676] on div "1 2 3 4 5 6 multiple choice 4 - Which statements about Stacks are true? (Select…" at bounding box center [882, 449] width 816 height 542
click at [1248, 664] on div "1 2 3 4 5 6 multiple choice 4 - Which statements about Stacks are true? (Select…" at bounding box center [882, 449] width 816 height 451
click at [1247, 657] on button "Next" at bounding box center [1239, 648] width 44 height 30
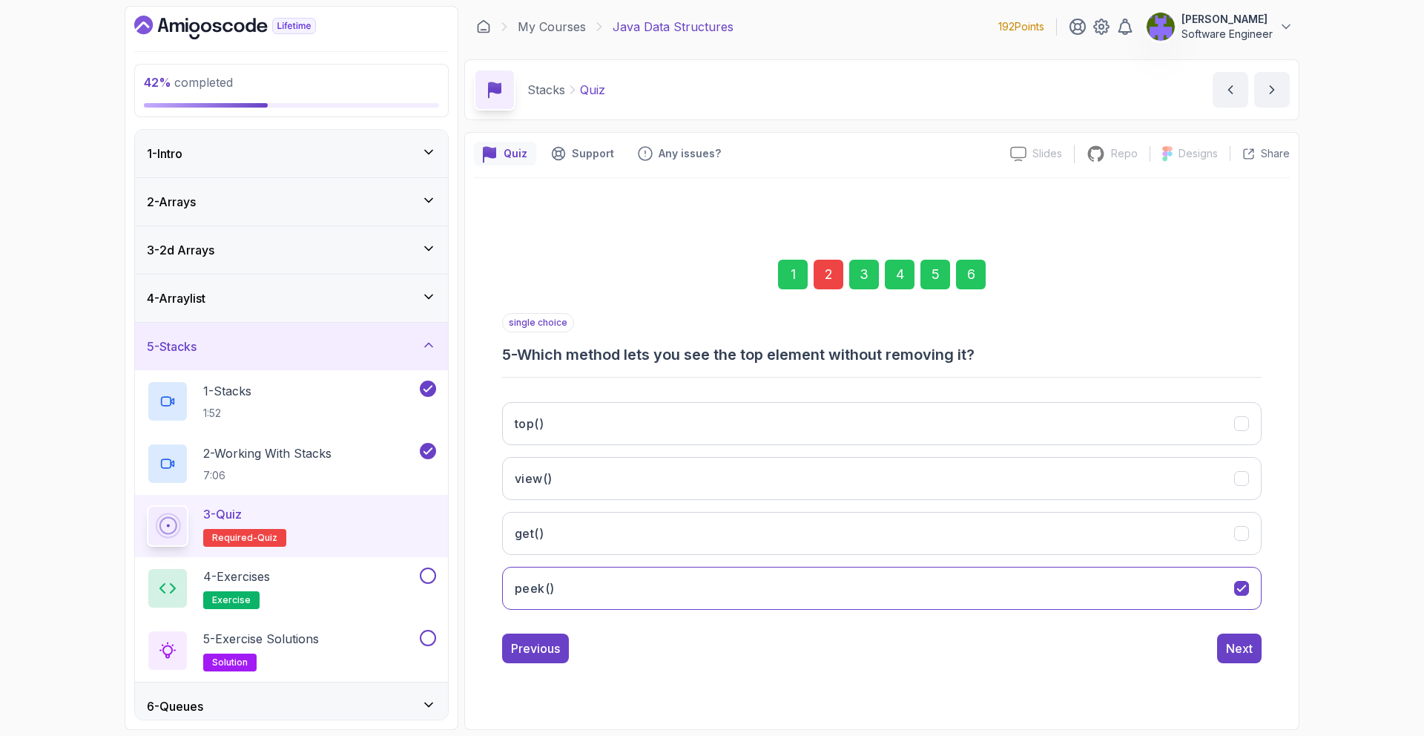
click at [1247, 657] on button "Next" at bounding box center [1239, 648] width 44 height 30
click at [1244, 653] on div "Submit Quiz" at bounding box center [1218, 648] width 67 height 18
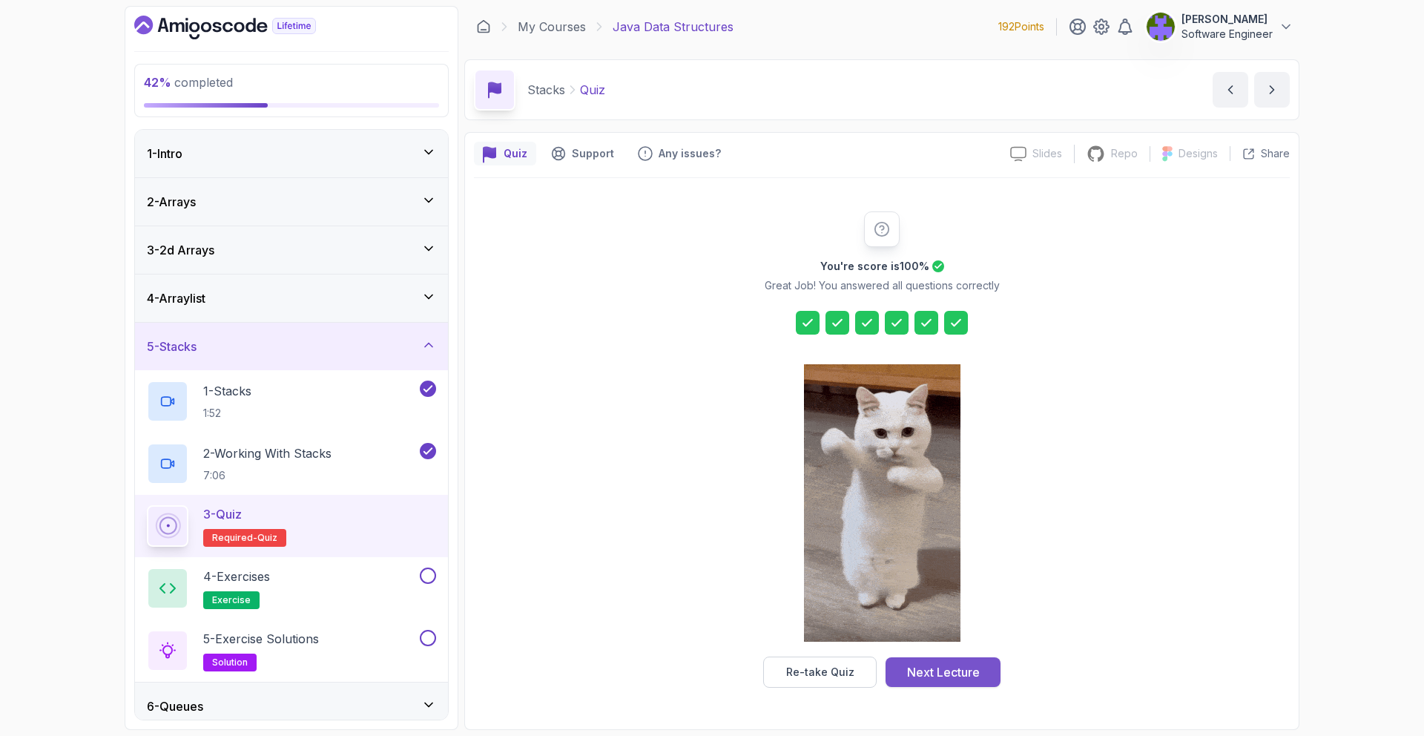
click at [970, 664] on div "Next Lecture" at bounding box center [943, 672] width 73 height 18
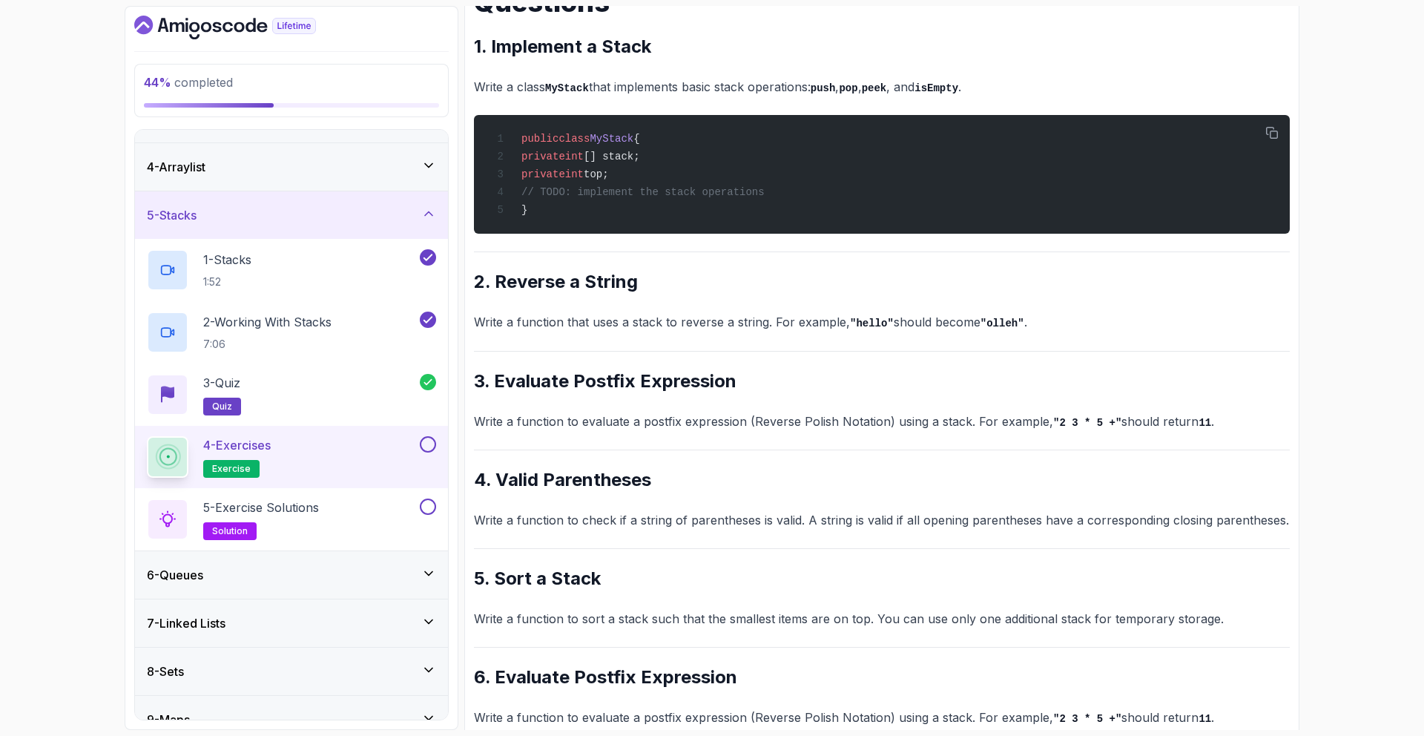
scroll to position [202, 0]
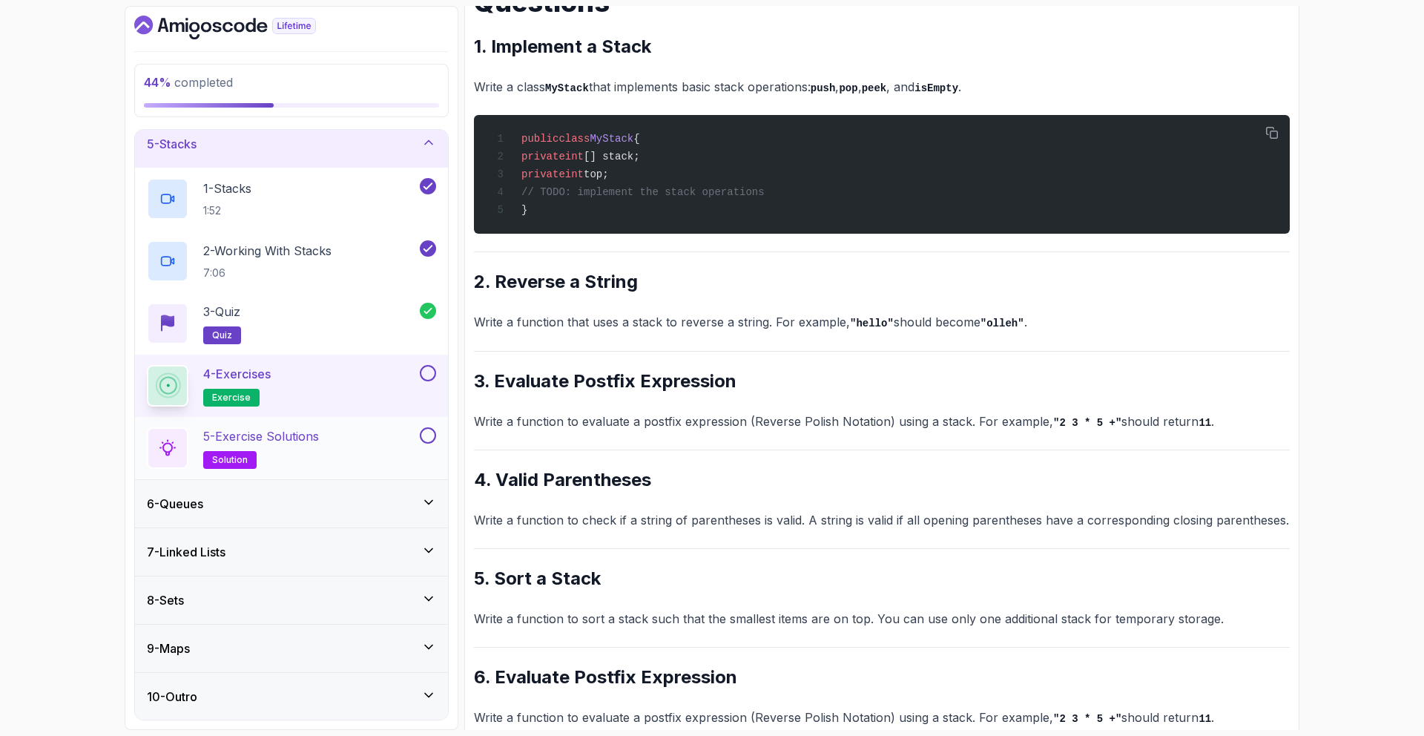
click at [389, 437] on div "5 - Exercise Solutions solution" at bounding box center [282, 448] width 270 height 42
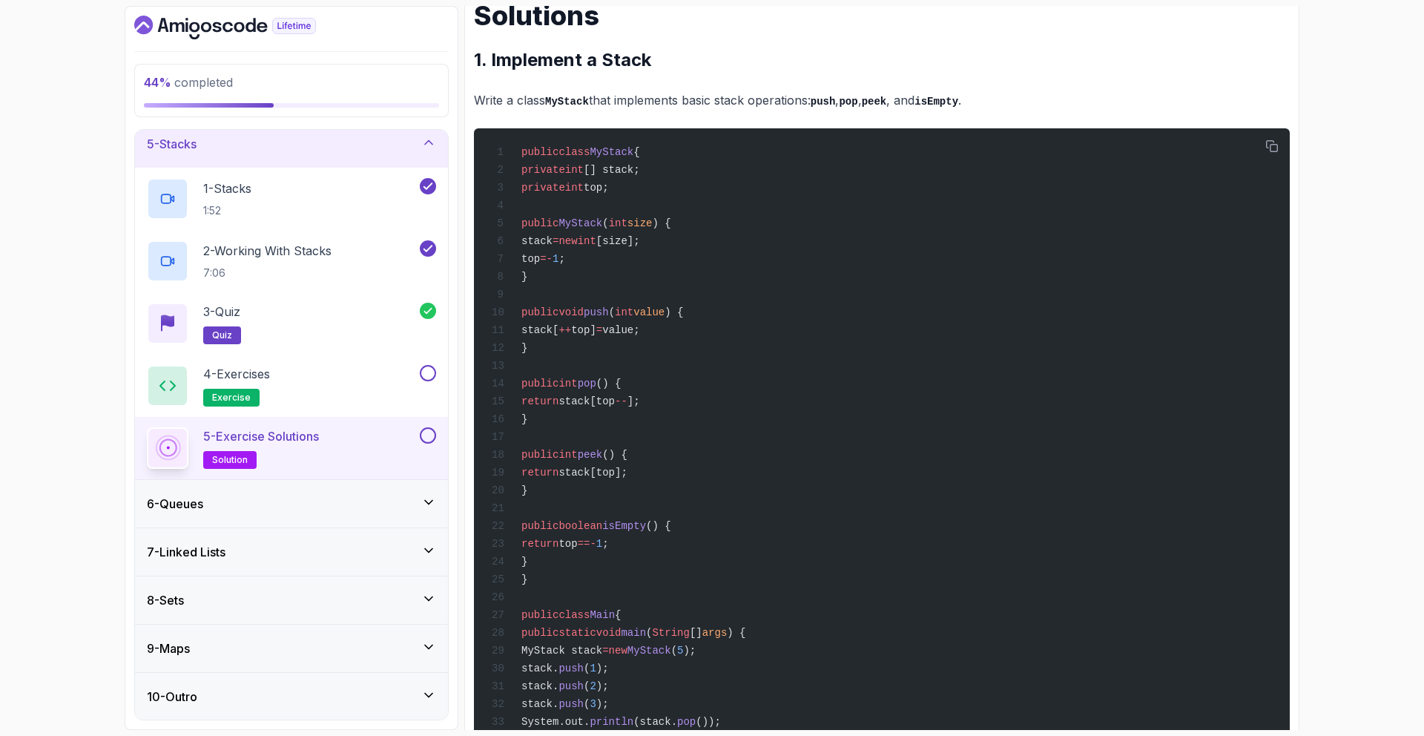
scroll to position [234, 0]
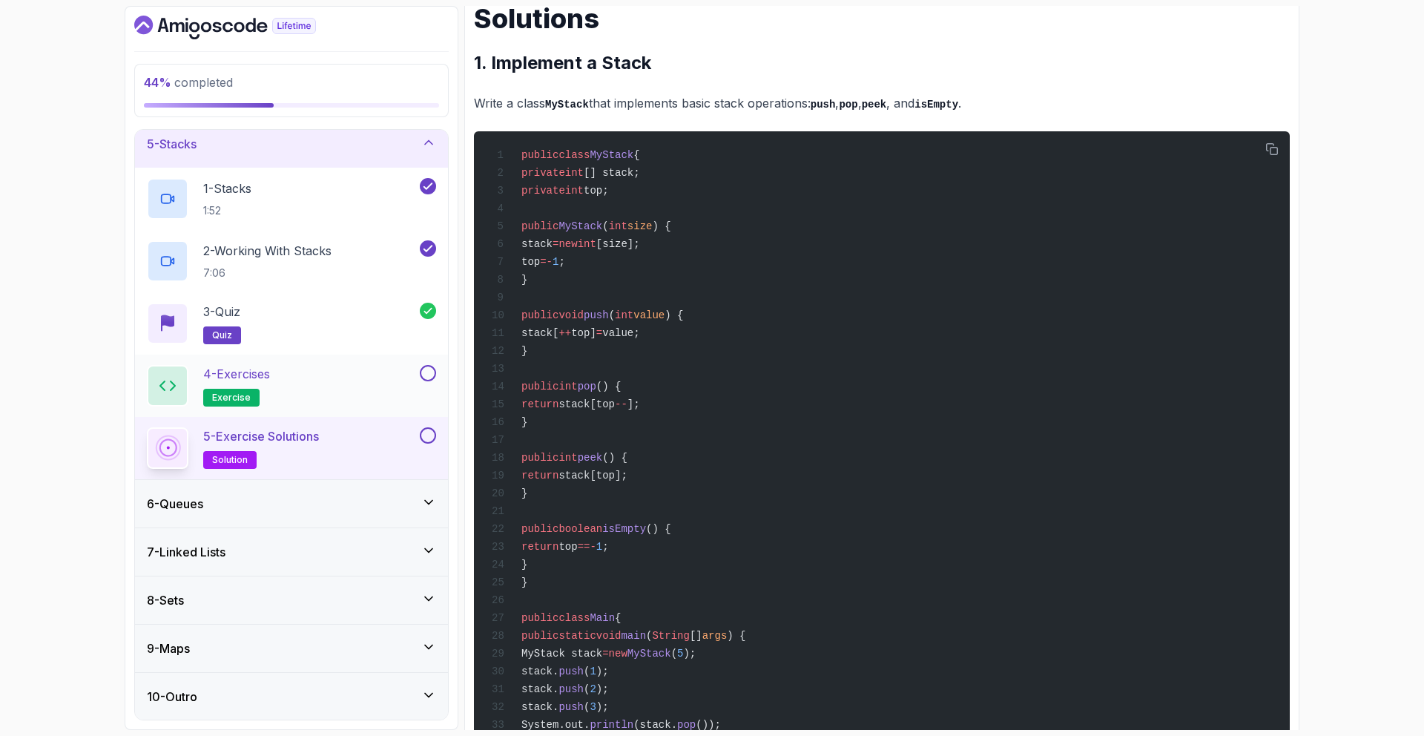
click at [355, 394] on div "4 - Exercises exercise" at bounding box center [282, 386] width 270 height 42
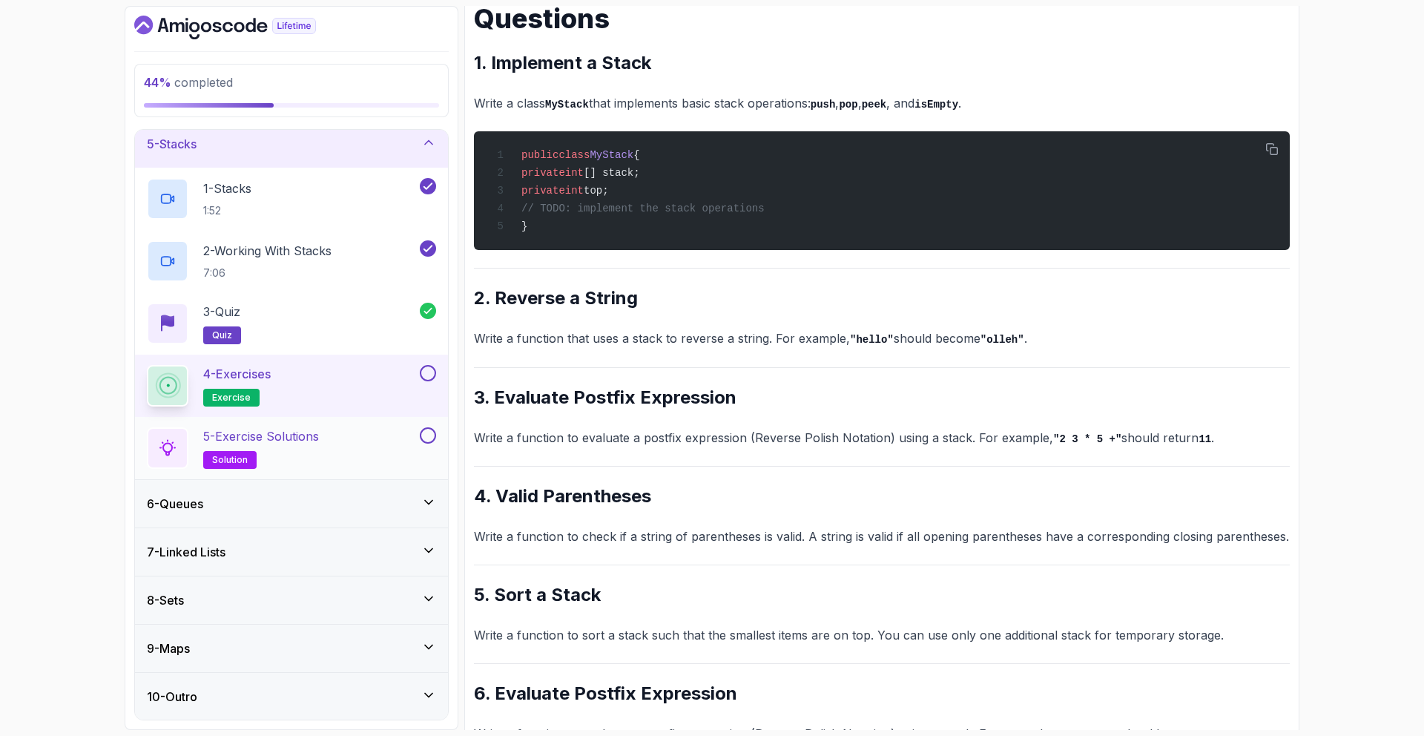
click at [391, 429] on div "5 - Exercise Solutions solution" at bounding box center [282, 448] width 270 height 42
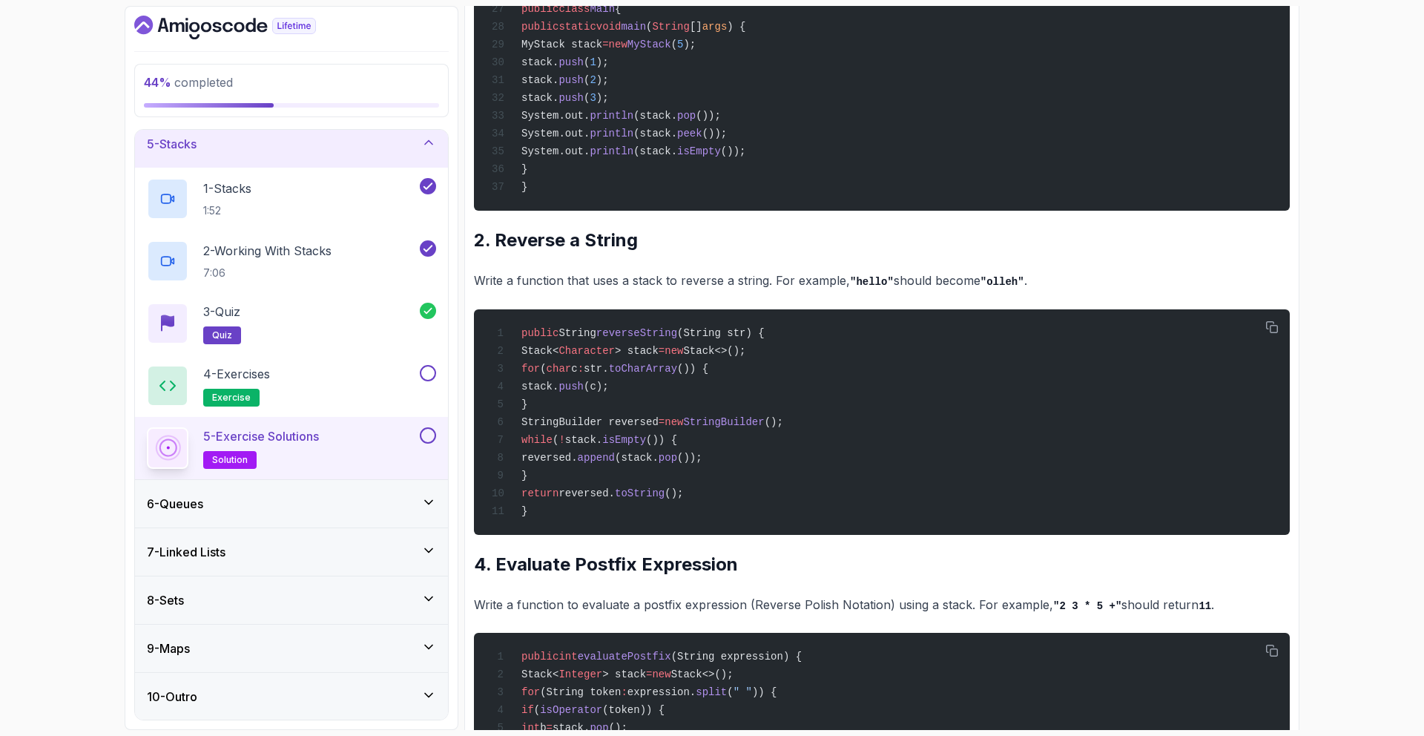
scroll to position [839, 0]
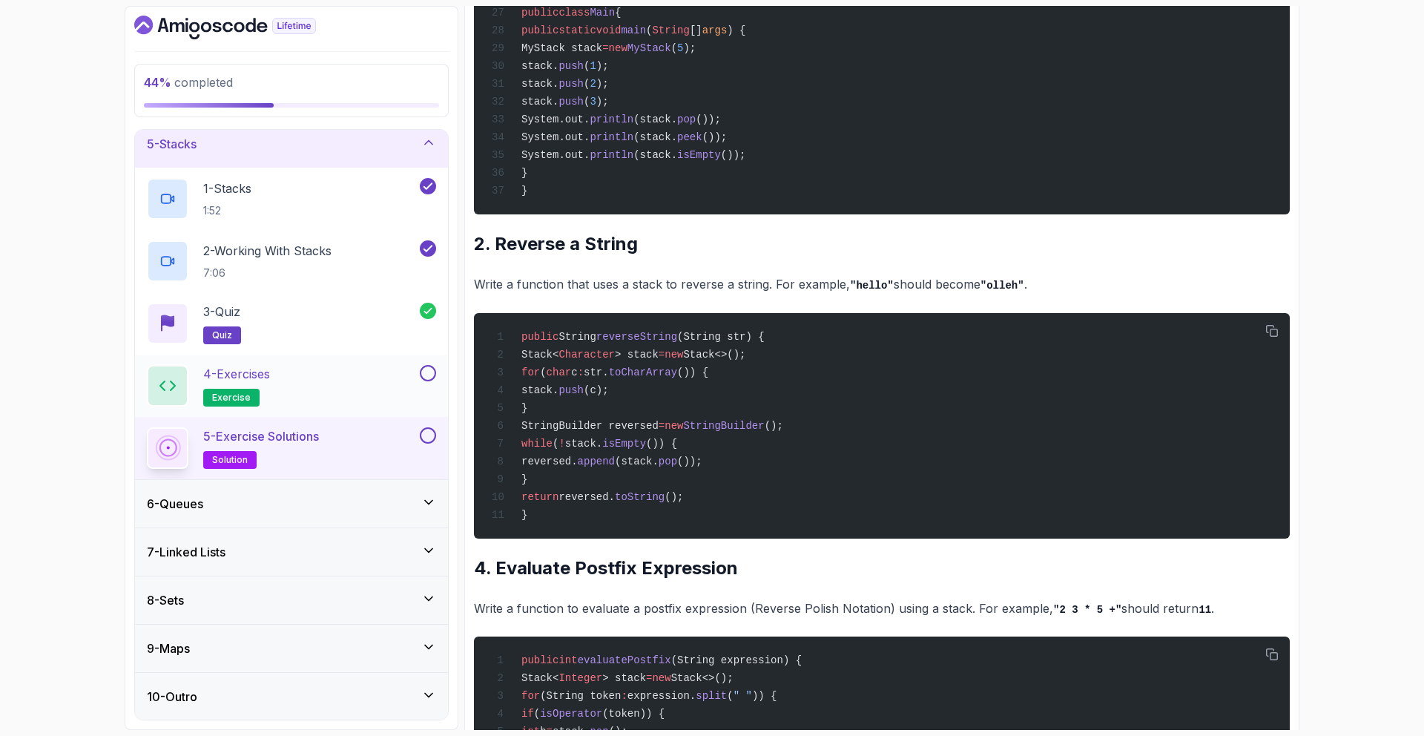
click at [366, 383] on div "4 - Exercises exercise" at bounding box center [282, 386] width 270 height 42
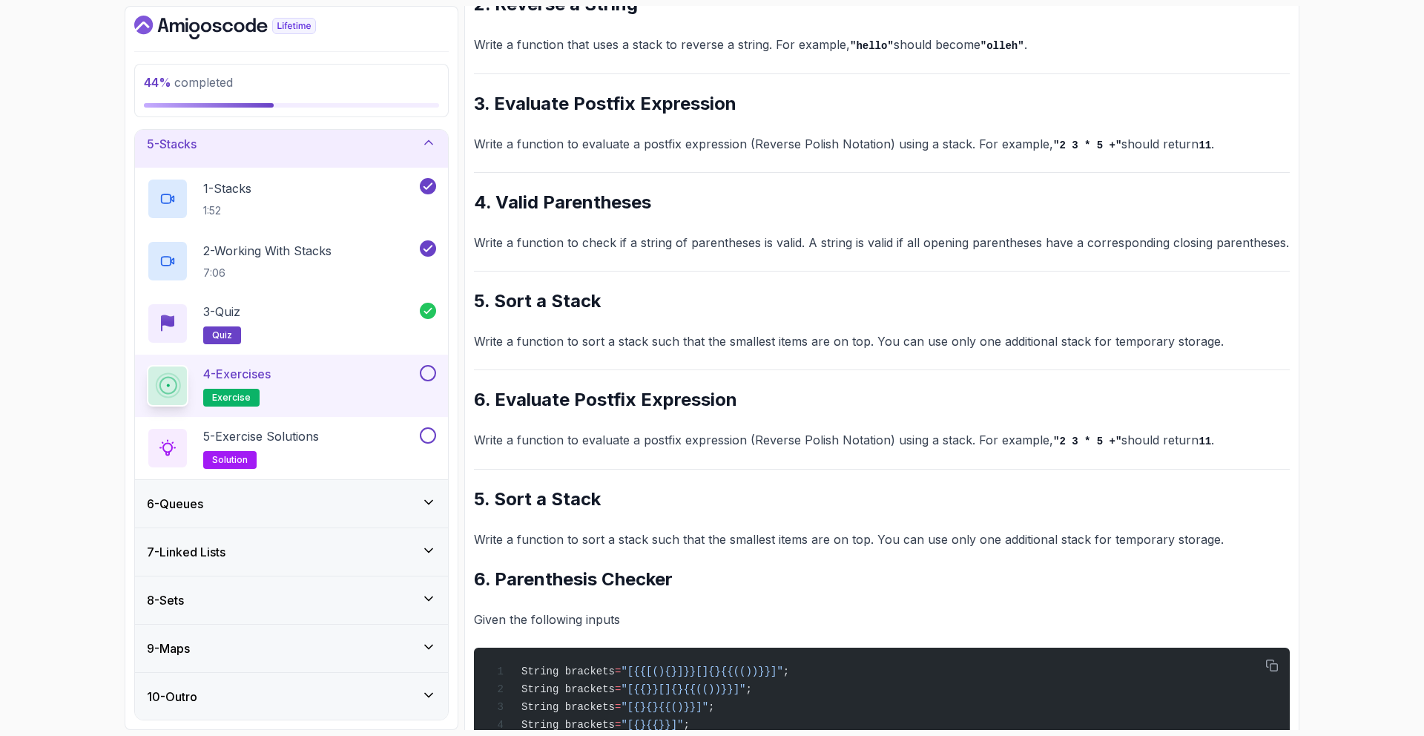
scroll to position [515, 0]
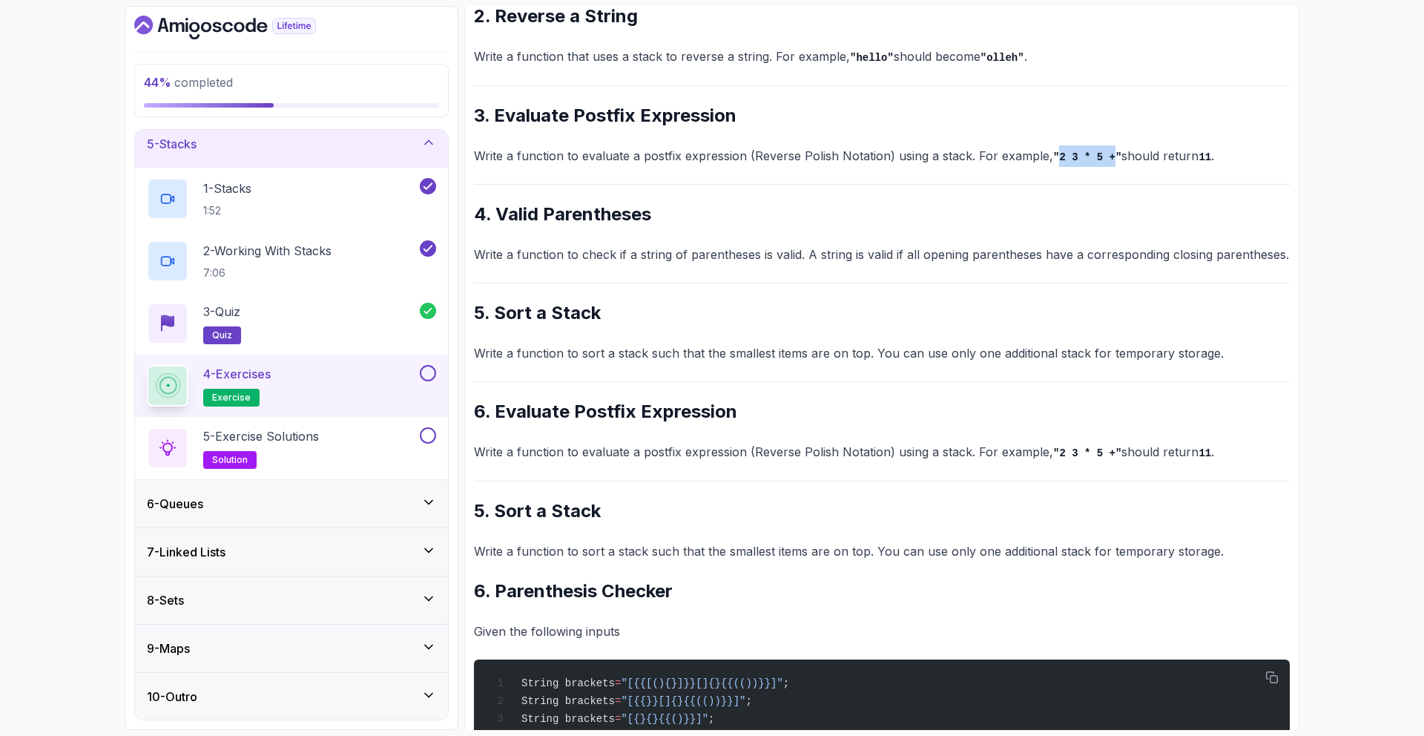
copy code "2 3 * 5 +"
drag, startPoint x: 1054, startPoint y: 159, endPoint x: 1113, endPoint y: 153, distance: 59.7
click at [1113, 153] on code ""2 3 * 5 +"" at bounding box center [1087, 157] width 68 height 12
click at [394, 425] on div "5 - Exercise Solutions solution" at bounding box center [291, 448] width 313 height 62
click at [394, 435] on div "5 - Exercise Solutions solution" at bounding box center [282, 448] width 270 height 42
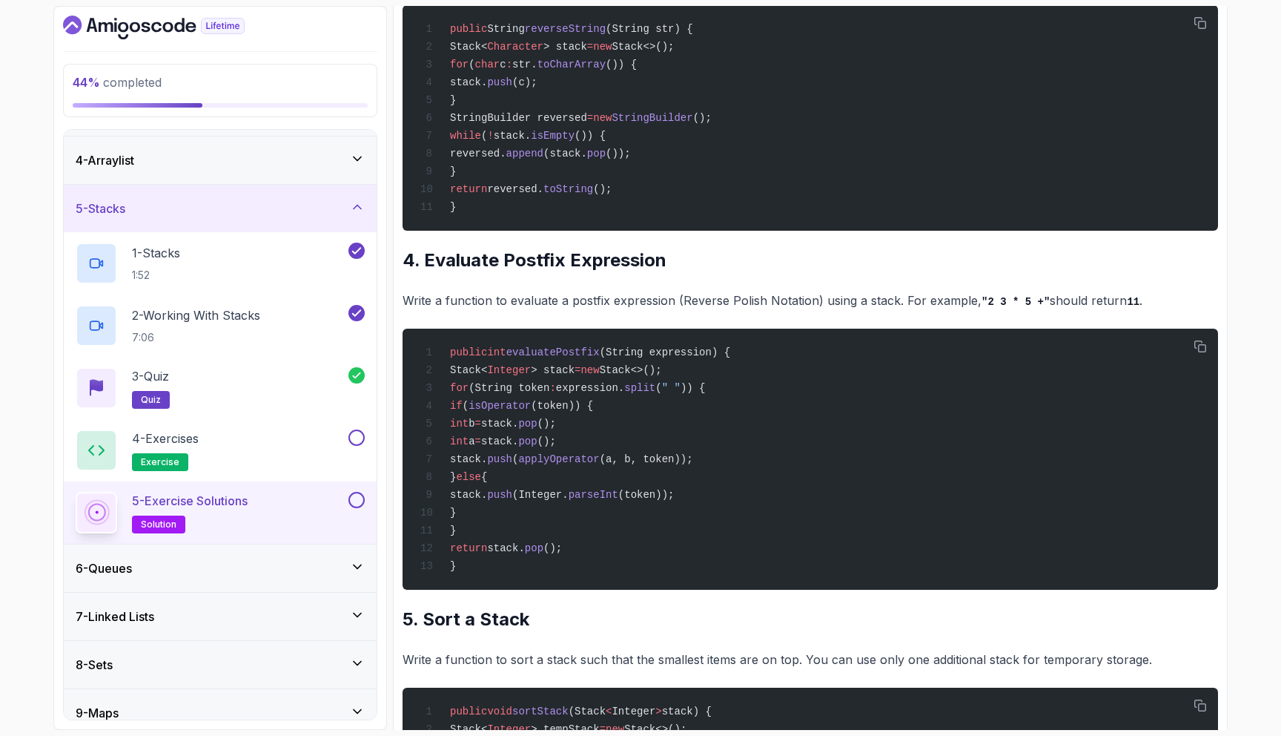
scroll to position [202, 0]
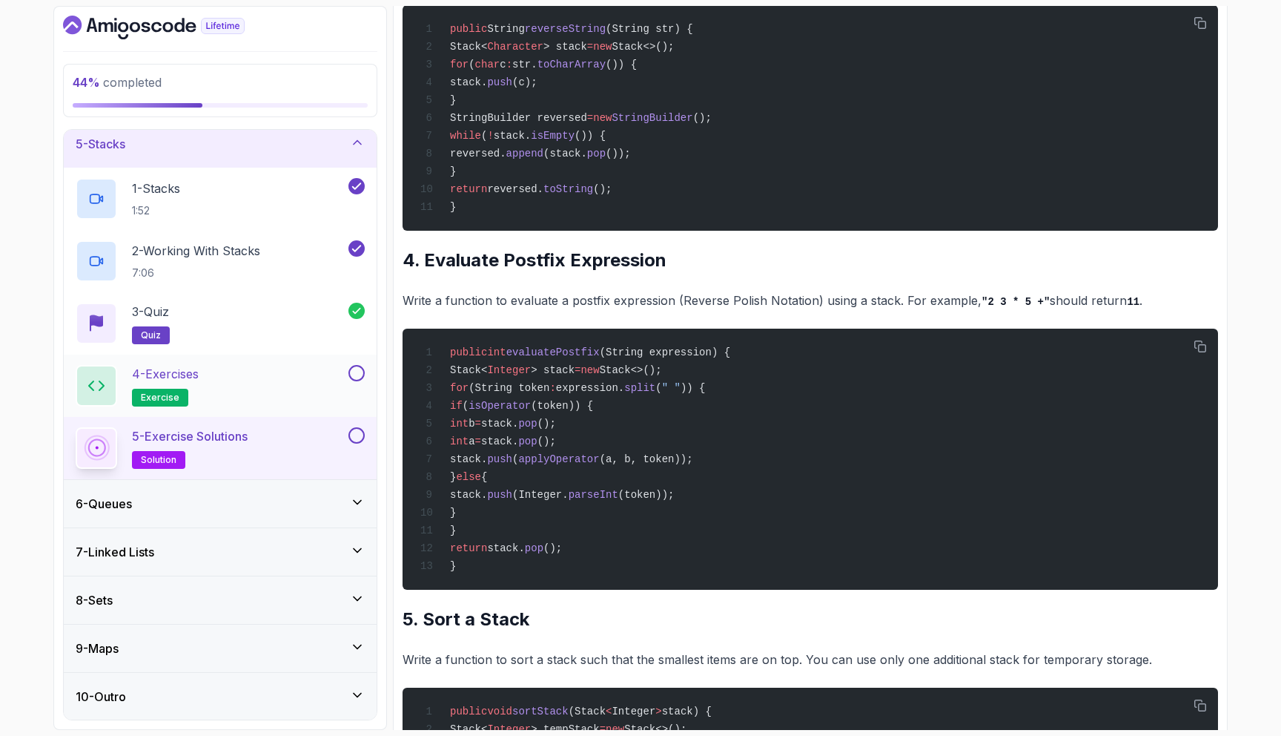
click at [260, 368] on div "4 - Exercises exercise" at bounding box center [211, 386] width 270 height 42
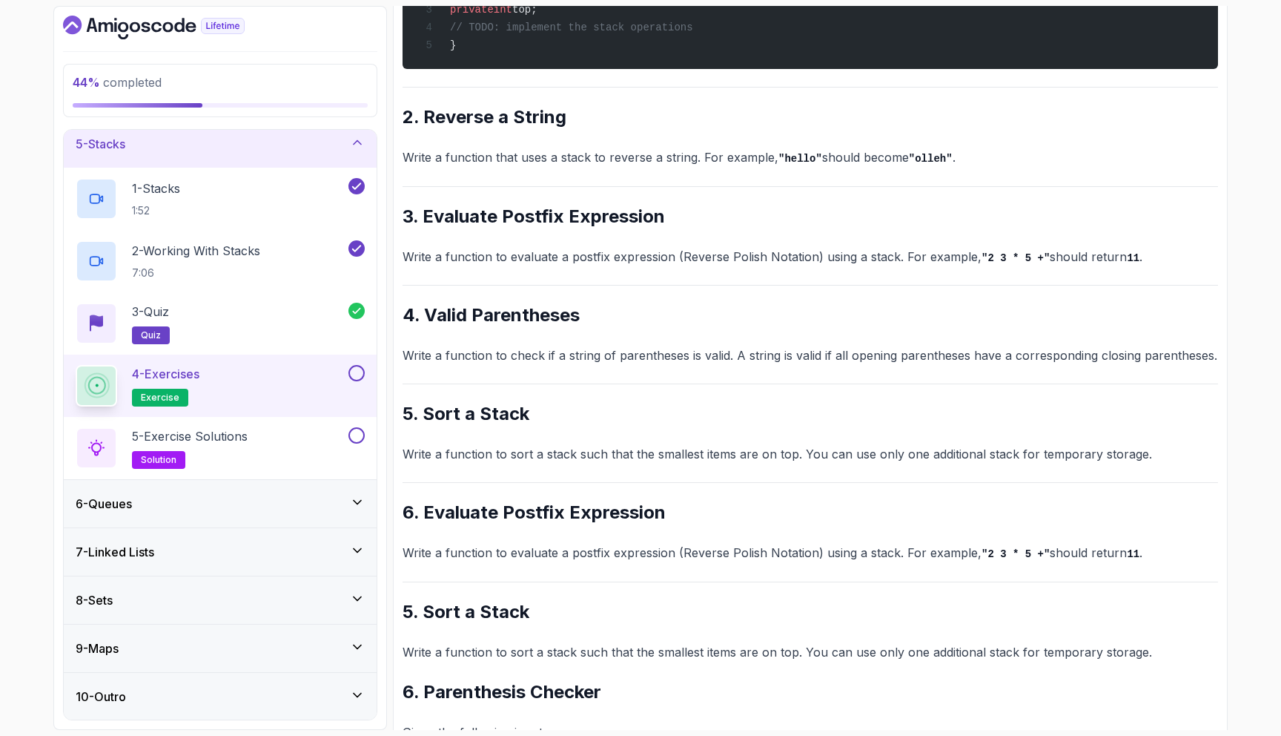
scroll to position [417, 0]
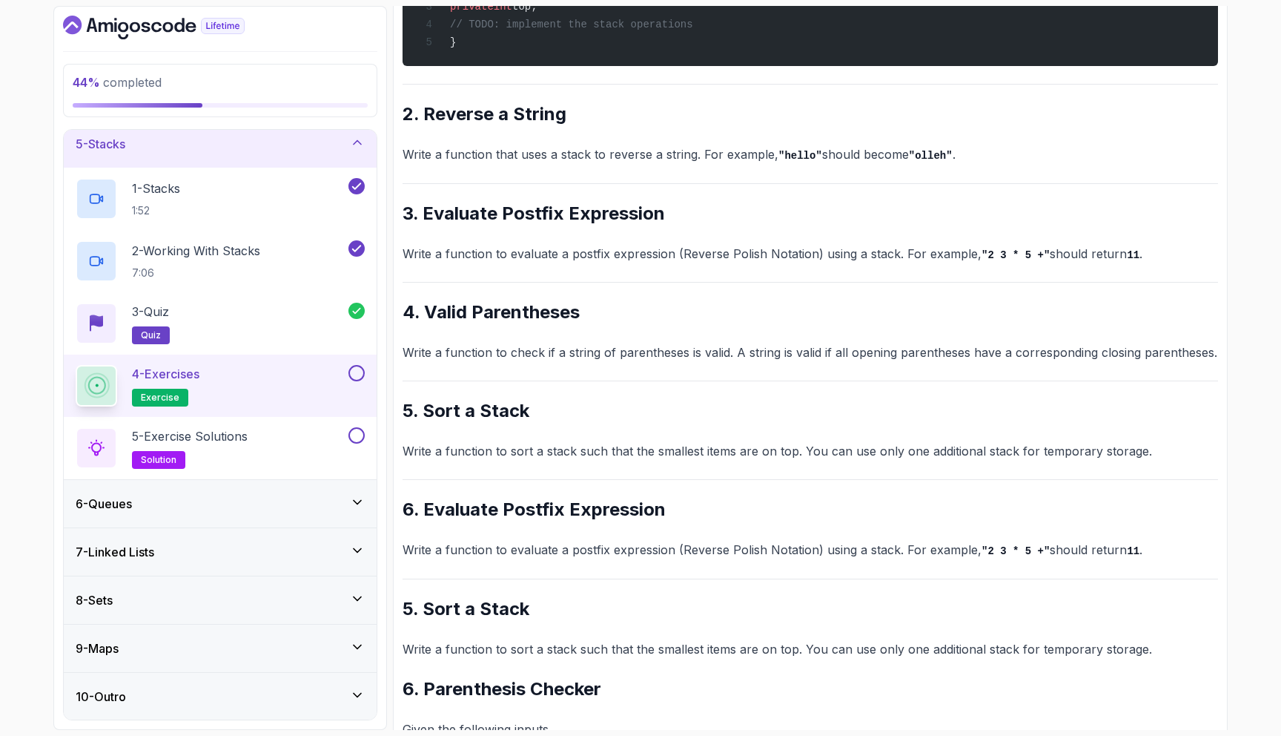
click at [436, 408] on h2 "5. Sort a Stack" at bounding box center [811, 411] width 816 height 24
drag, startPoint x: 436, startPoint y: 409, endPoint x: 482, endPoint y: 411, distance: 46.0
click at [482, 411] on h2 "5. Sort a Stack" at bounding box center [811, 411] width 816 height 24
click at [946, 449] on p "Write a function to sort a stack such that the smallest items are on top. You c…" at bounding box center [811, 450] width 816 height 21
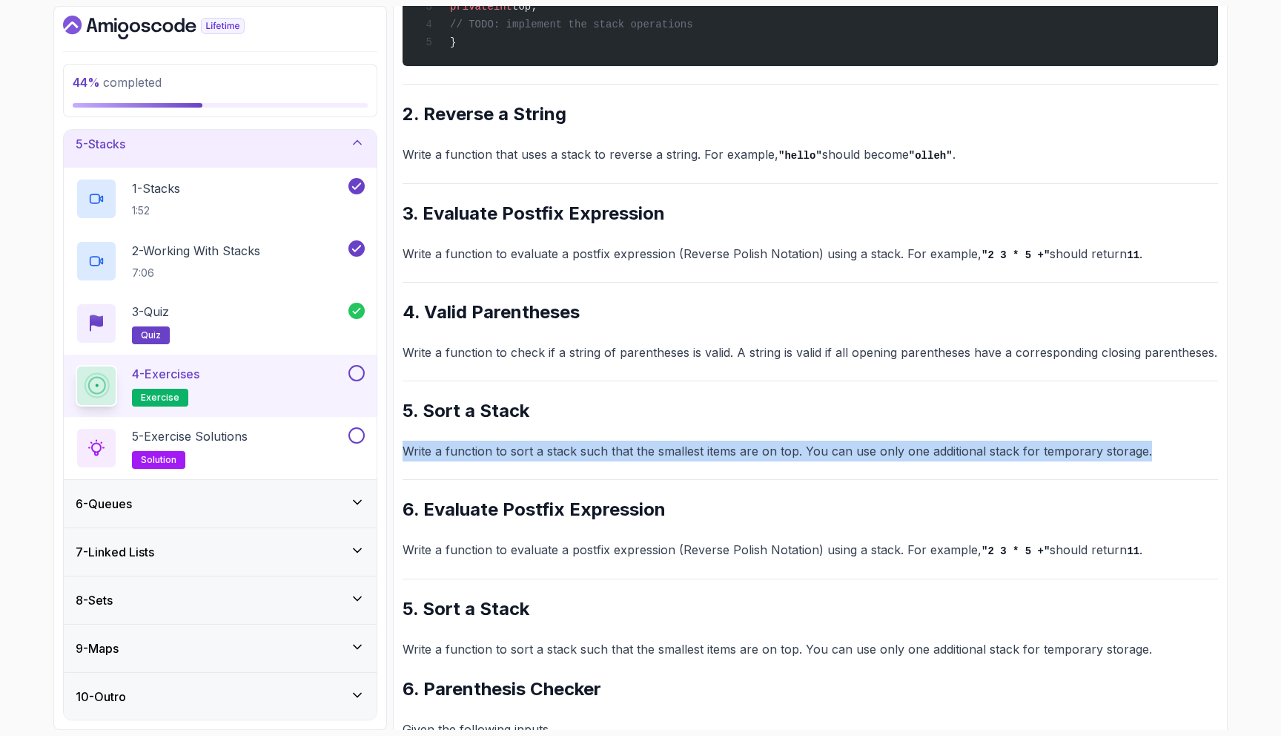
click at [946, 449] on p "Write a function to sort a stack such that the smallest items are on top. You c…" at bounding box center [811, 450] width 816 height 21
click at [293, 427] on div "5 - Exercise Solutions solution" at bounding box center [211, 448] width 270 height 42
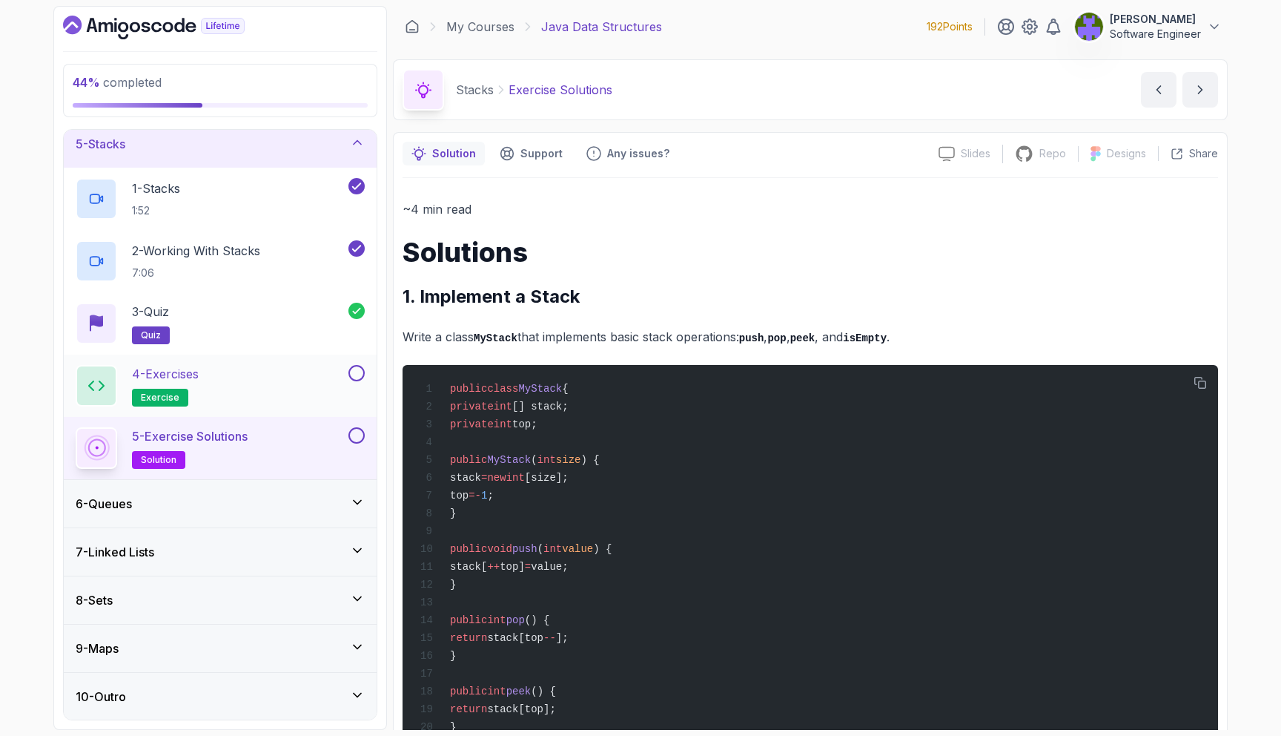
click at [343, 380] on div "4 - Exercises exercise" at bounding box center [211, 386] width 270 height 42
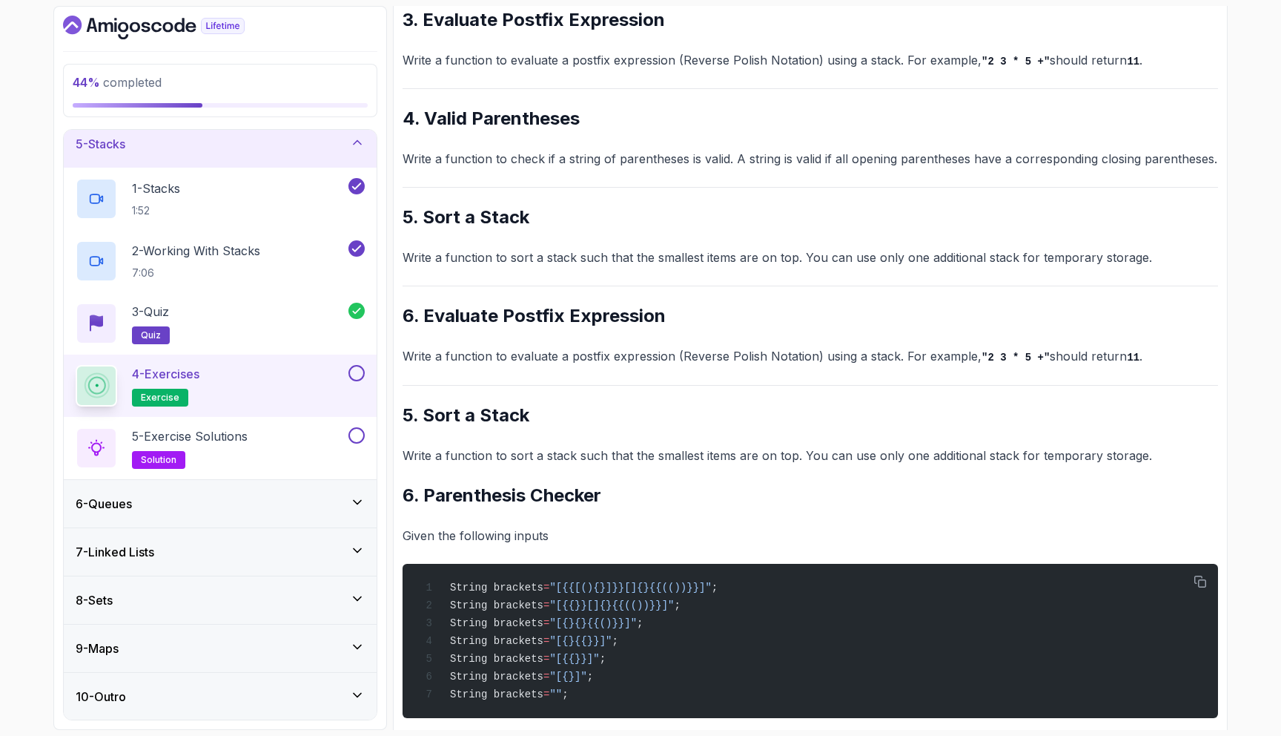
scroll to position [605, 0]
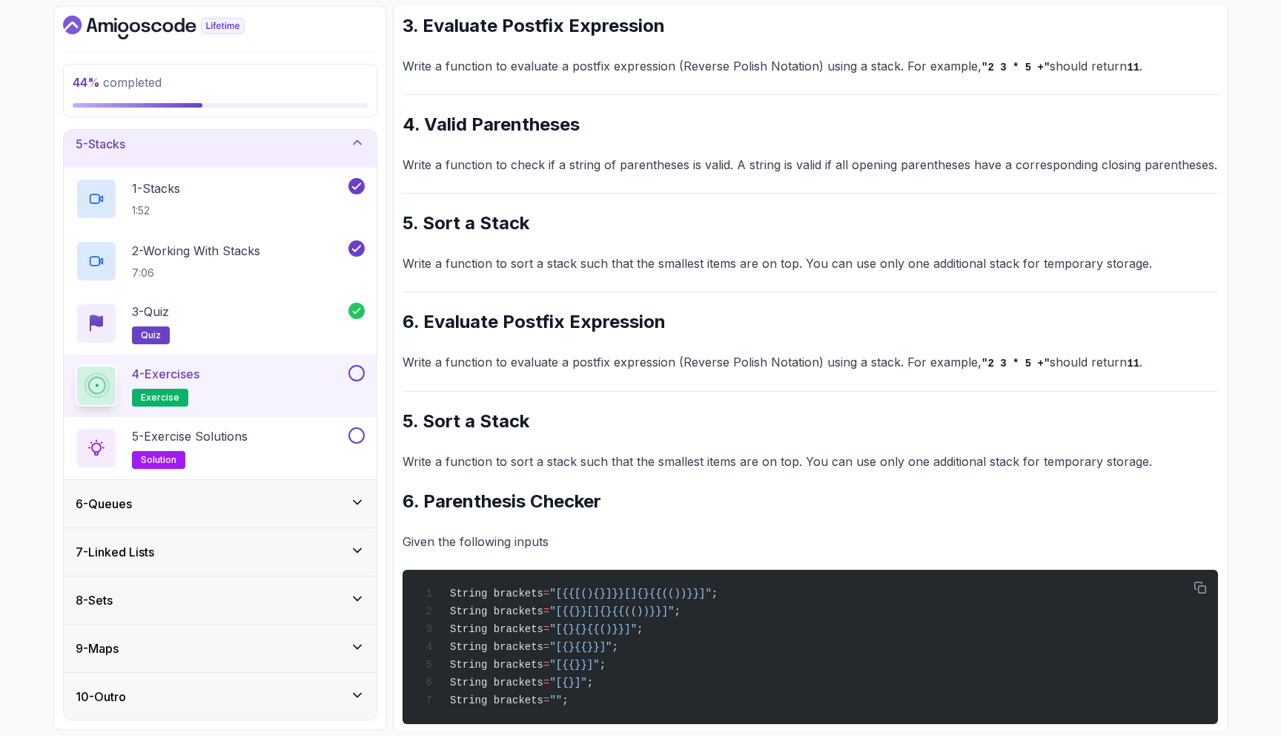
click at [463, 327] on h2 "6. Evaluate Postfix Expression" at bounding box center [811, 322] width 816 height 24
copy h2 "Evaluate Postfix Expression"
drag, startPoint x: 463, startPoint y: 327, endPoint x: 607, endPoint y: 331, distance: 144.6
click at [607, 331] on h2 "6. Evaluate Postfix Expression" at bounding box center [811, 322] width 816 height 24
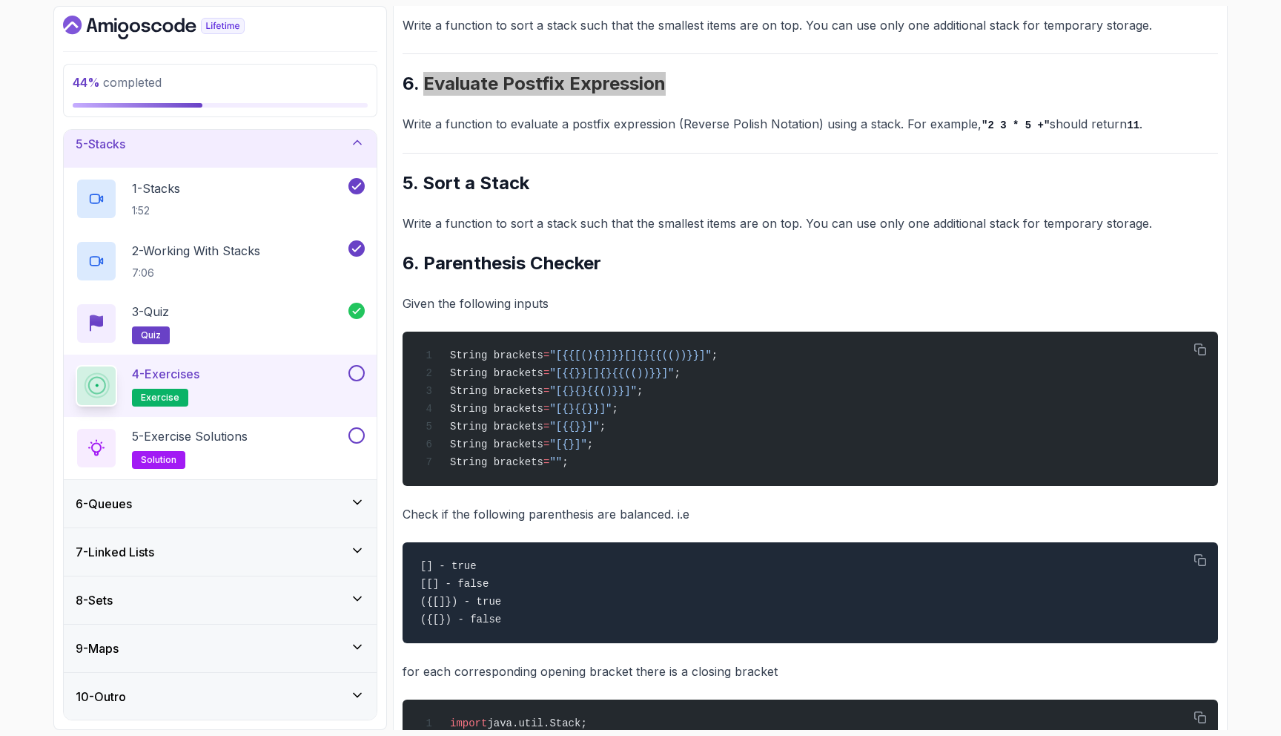
scroll to position [836, 0]
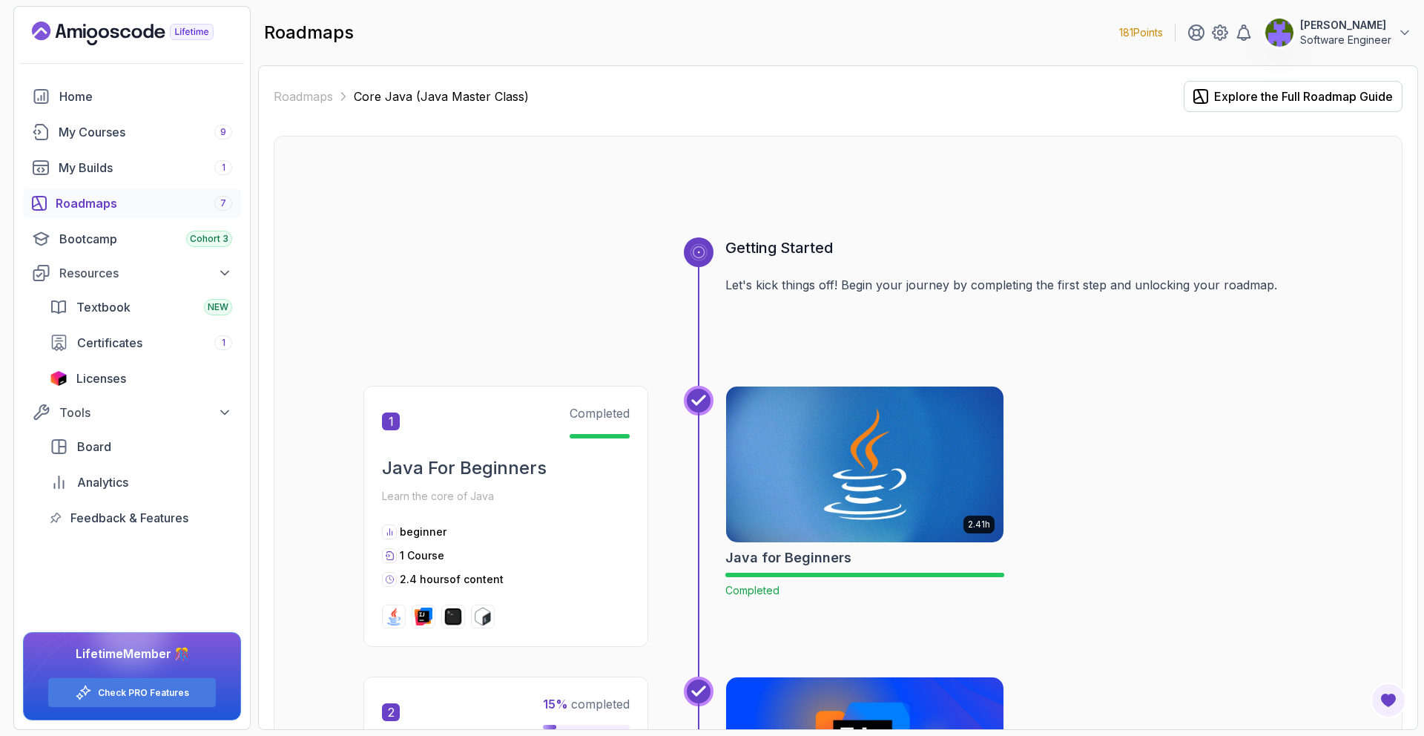
scroll to position [1448, 0]
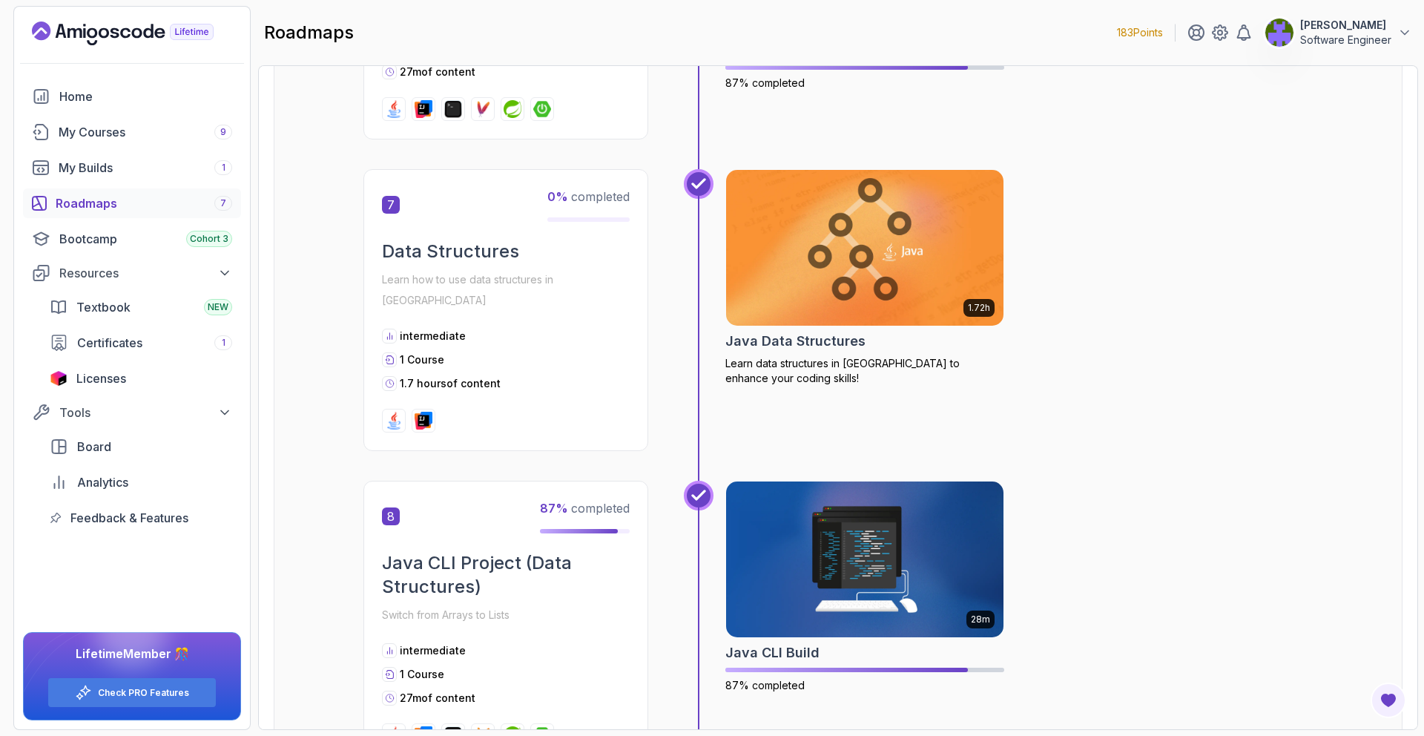
scroll to position [2027, 0]
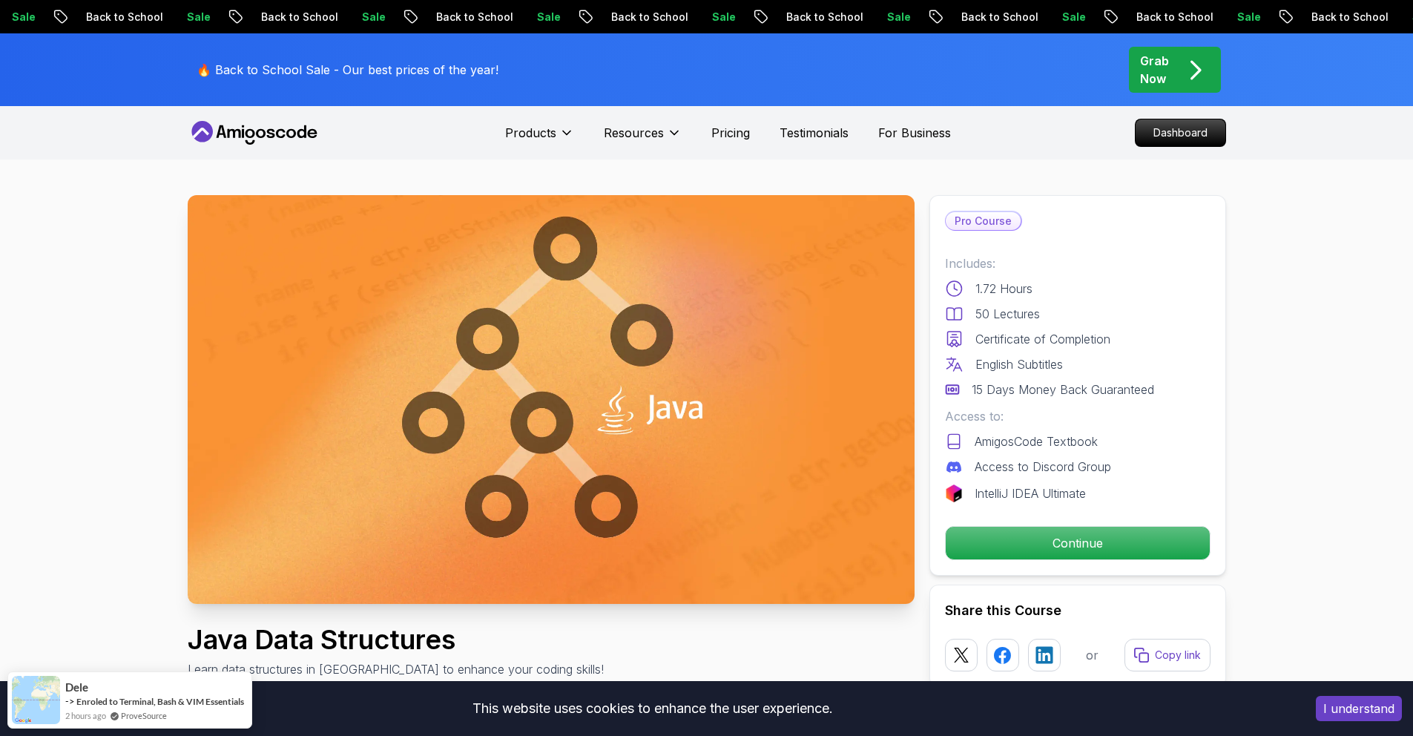
scroll to position [3, 0]
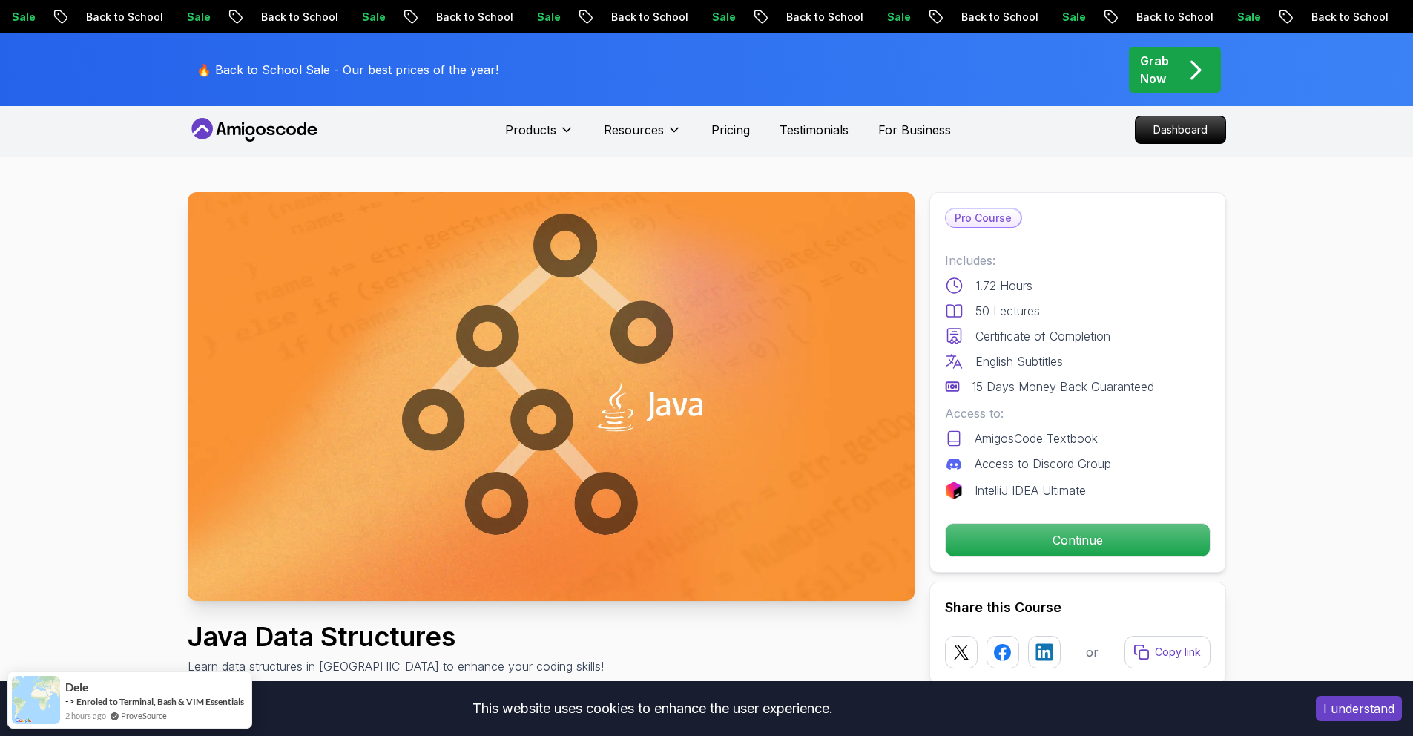
click at [1060, 522] on div "Pro Course Includes: 1.72 Hours 50 Lectures Certificate of Completion English S…" at bounding box center [1077, 382] width 297 height 380
click at [1054, 536] on p "Continue" at bounding box center [1076, 539] width 251 height 31
